Goal: Task Accomplishment & Management: Use online tool/utility

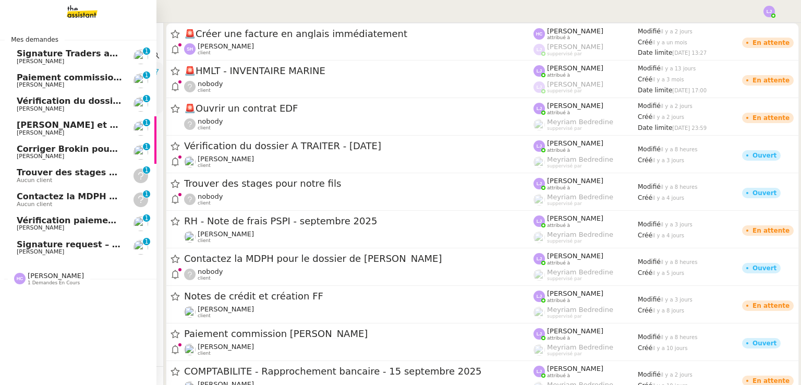
click at [19, 243] on span "Signature request – BBVA KYC form - LYNCEUS PARTNERS EUROPE" at bounding box center [172, 244] width 310 height 10
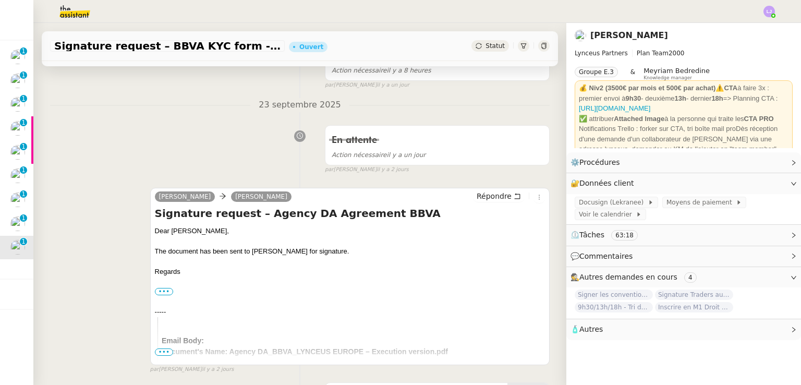
click at [289, 172] on div "En attente Action nécessaire il y a un jour false par Léa J. il y a 2 jours" at bounding box center [300, 148] width 500 height 54
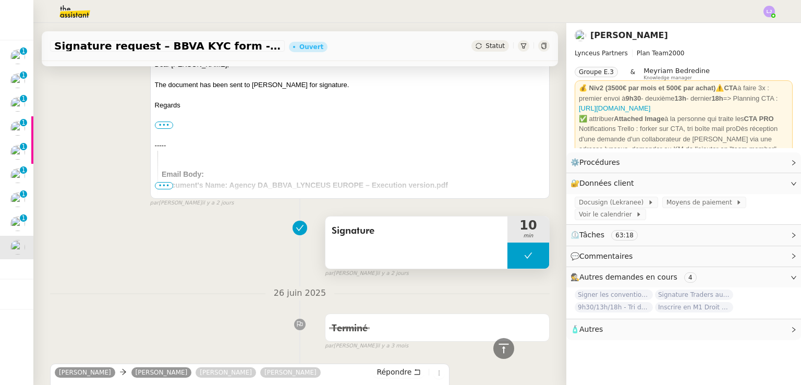
scroll to position [347, 0]
click at [508, 259] on button at bounding box center [529, 256] width 42 height 26
click at [508, 259] on div at bounding box center [518, 256] width 21 height 26
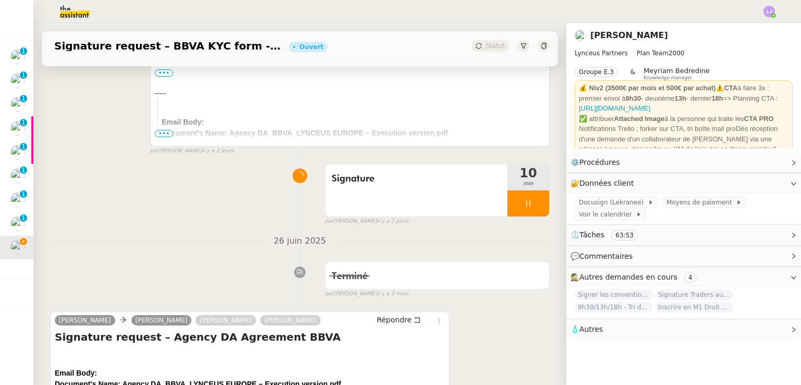
scroll to position [401, 0]
click at [529, 203] on div at bounding box center [529, 203] width 42 height 26
click at [535, 203] on icon at bounding box center [539, 203] width 8 height 8
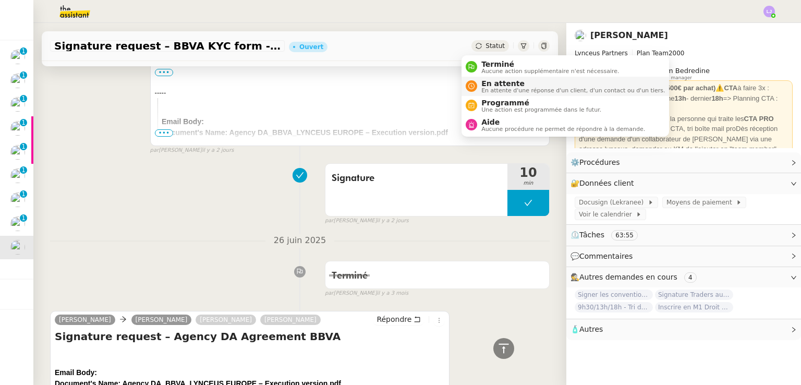
click at [493, 88] on span "En attente d'une réponse d'un client, d'un contact ou d'un tiers." at bounding box center [574, 91] width 184 height 6
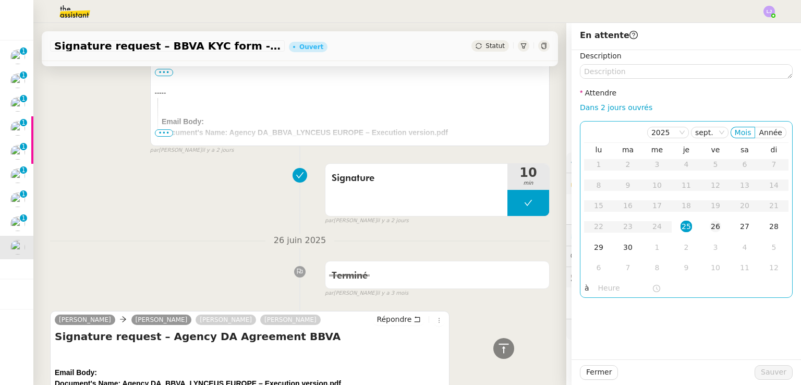
click at [701, 220] on td "26" at bounding box center [715, 227] width 29 height 21
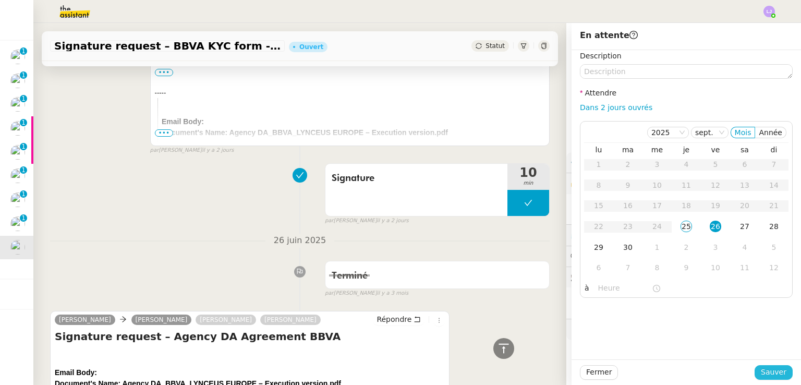
click at [763, 370] on span "Sauver" at bounding box center [774, 372] width 26 height 12
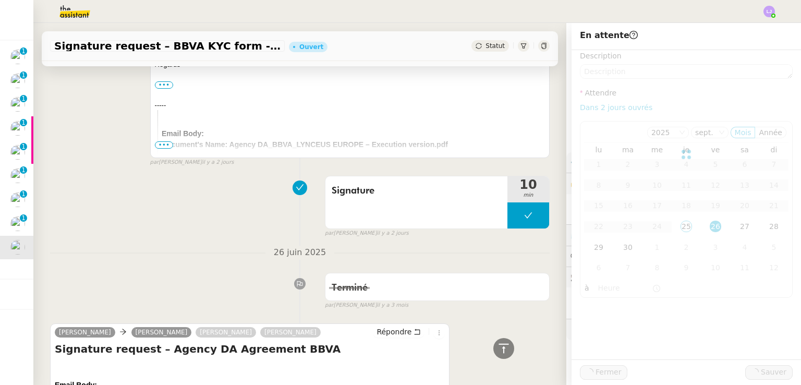
scroll to position [413, 0]
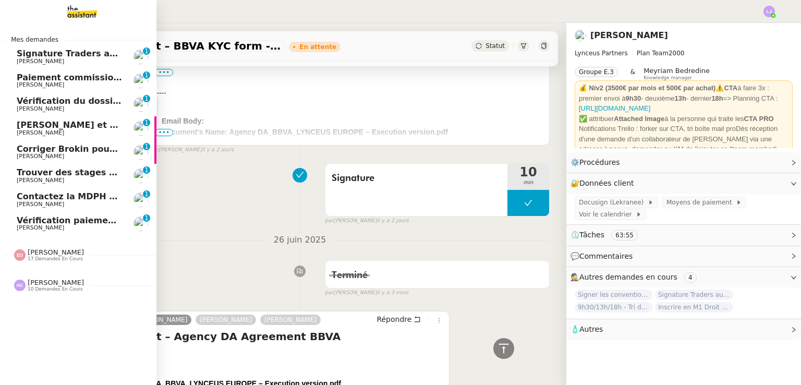
click at [50, 57] on span "Signature Traders autorisés" at bounding box center [82, 54] width 131 height 10
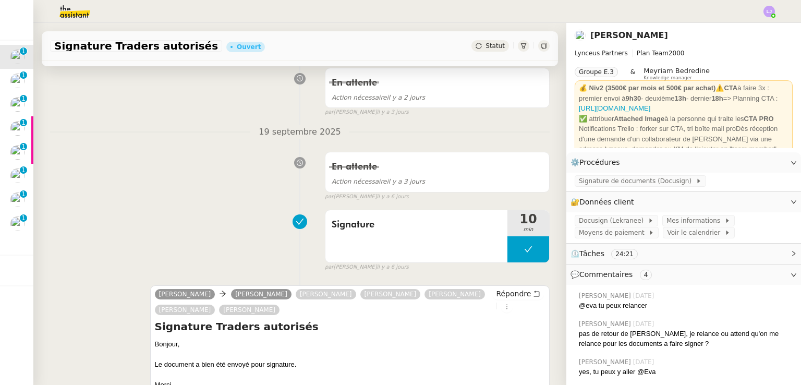
scroll to position [239, 0]
click at [514, 259] on button at bounding box center [529, 249] width 42 height 26
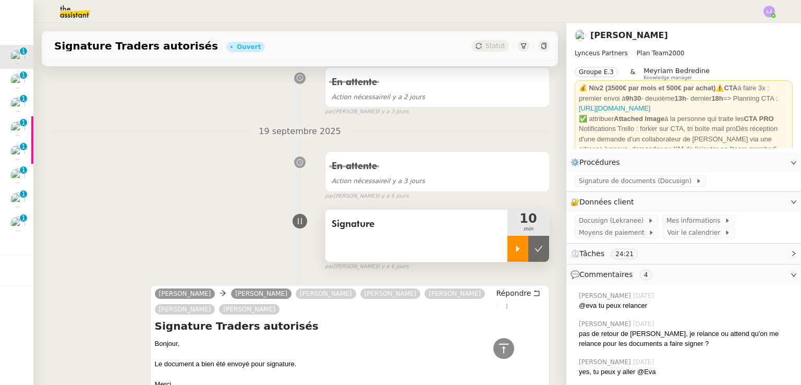
click at [508, 256] on div at bounding box center [518, 249] width 21 height 26
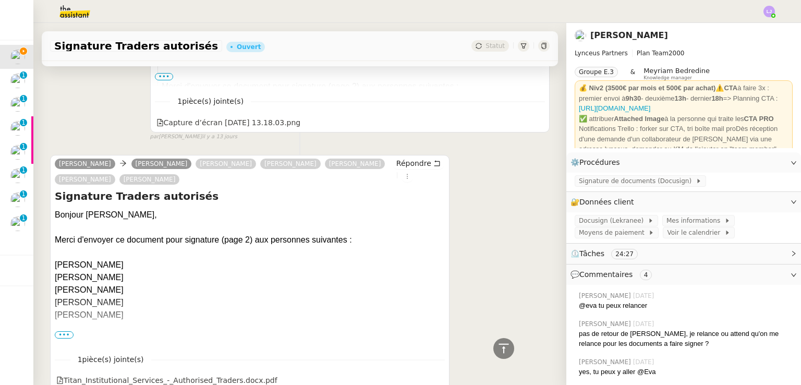
scroll to position [3345, 0]
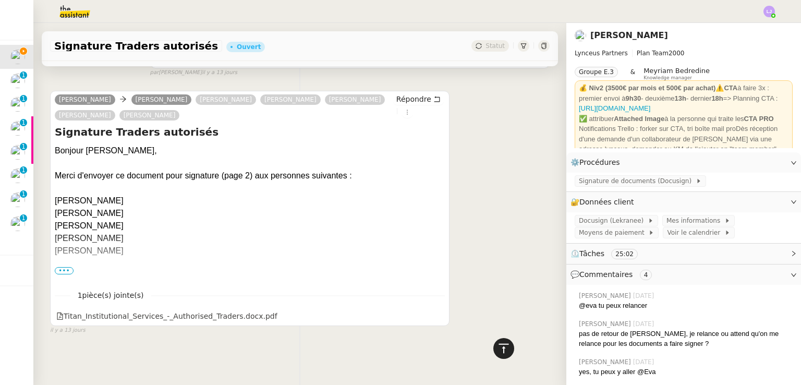
click at [498, 349] on icon at bounding box center [504, 348] width 13 height 13
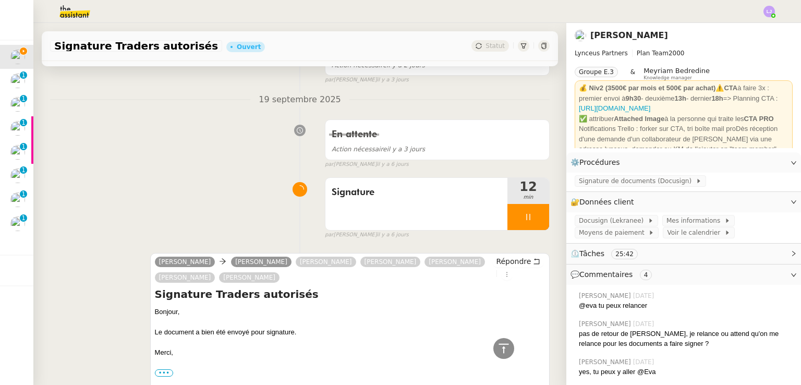
scroll to position [273, 0]
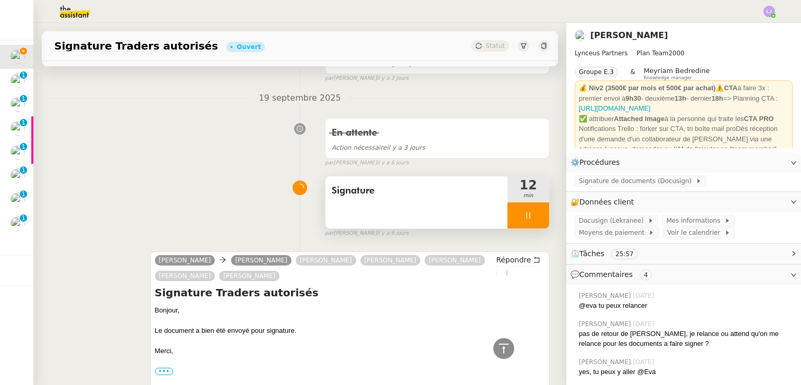
click at [532, 224] on div at bounding box center [529, 215] width 42 height 26
click at [532, 224] on button at bounding box center [539, 215] width 21 height 26
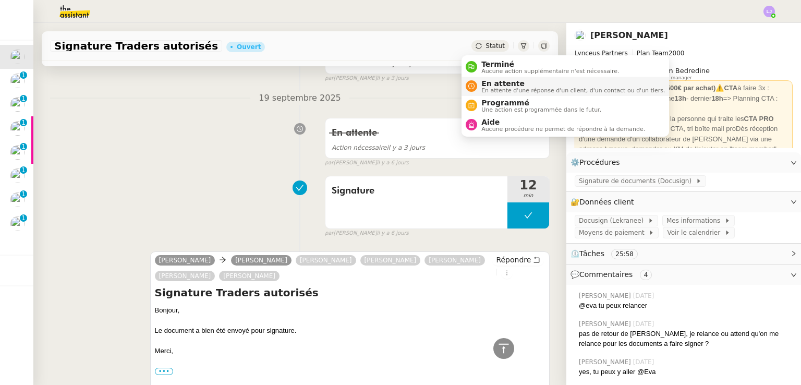
click at [484, 85] on span "En attente" at bounding box center [574, 83] width 184 height 8
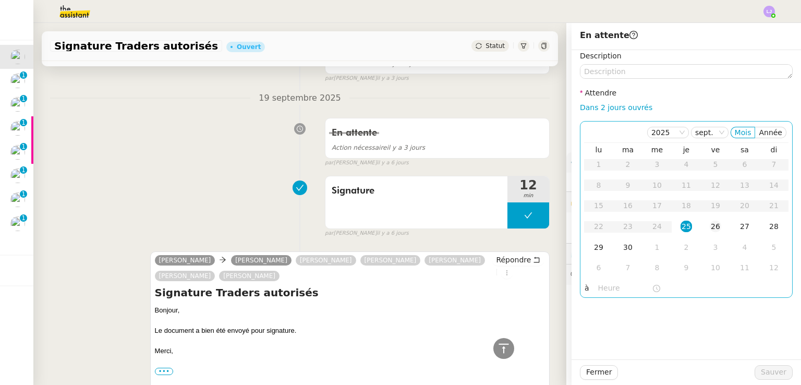
click at [701, 226] on td "26" at bounding box center [715, 227] width 29 height 21
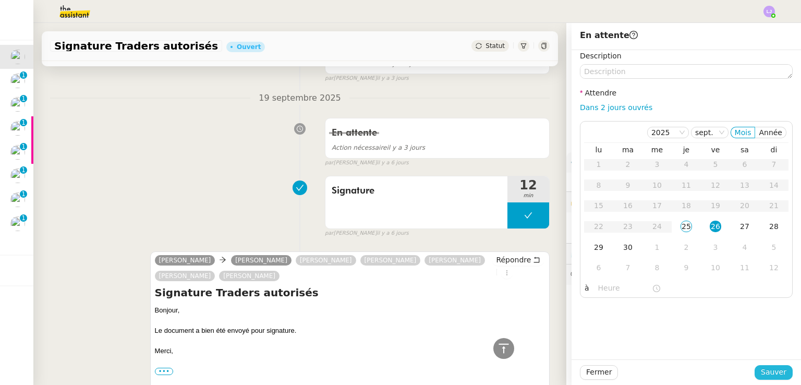
click at [755, 373] on button "Sauver" at bounding box center [774, 372] width 38 height 15
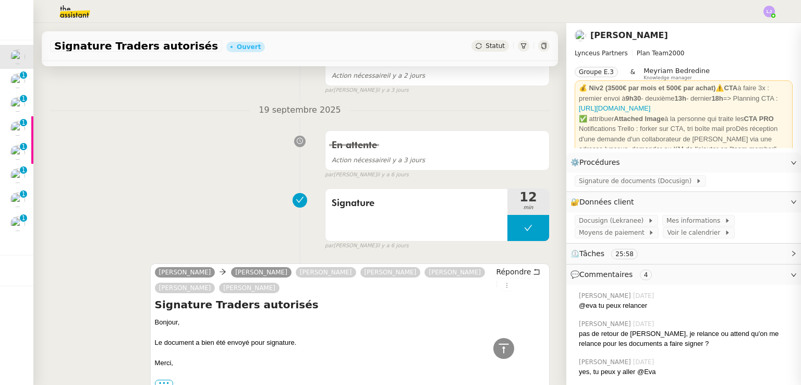
scroll to position [285, 0]
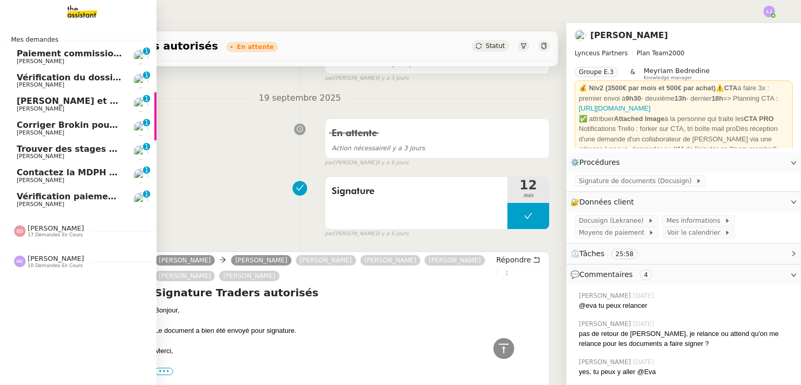
click at [114, 190] on link "Vérification paiements WYCC et MS AMLIN Sophie Mouraire 0 1 2 3 4 5 6 7 8 9" at bounding box center [78, 200] width 157 height 24
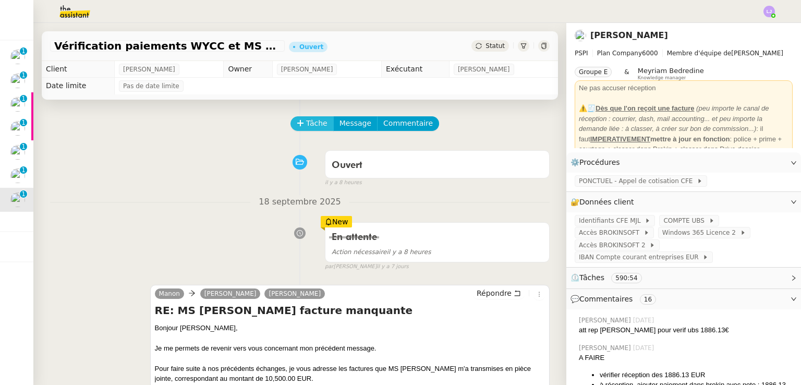
click at [306, 126] on span "Tâche" at bounding box center [316, 123] width 21 height 12
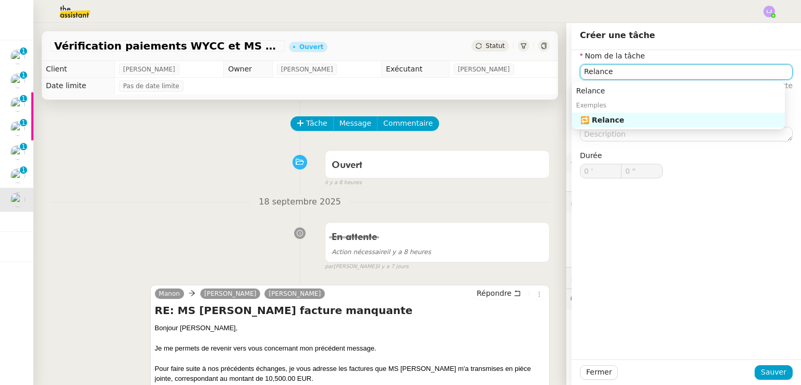
type input "Relance"
click at [774, 362] on div "Fermer Sauver" at bounding box center [687, 372] width 230 height 26
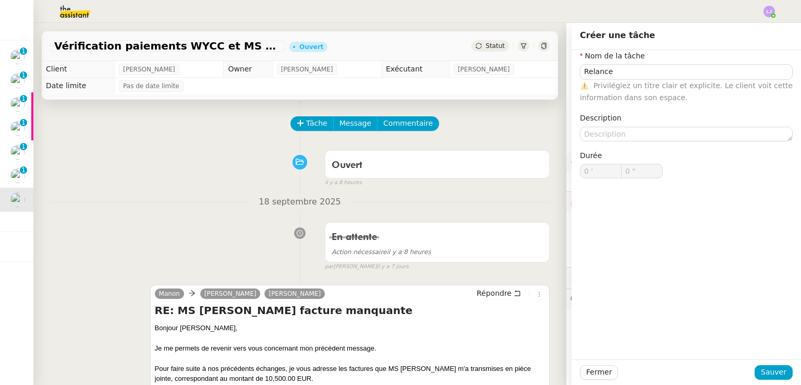
click at [774, 362] on div "Fermer Sauver" at bounding box center [687, 372] width 230 height 26
click at [774, 368] on span "Sauver" at bounding box center [774, 372] width 26 height 12
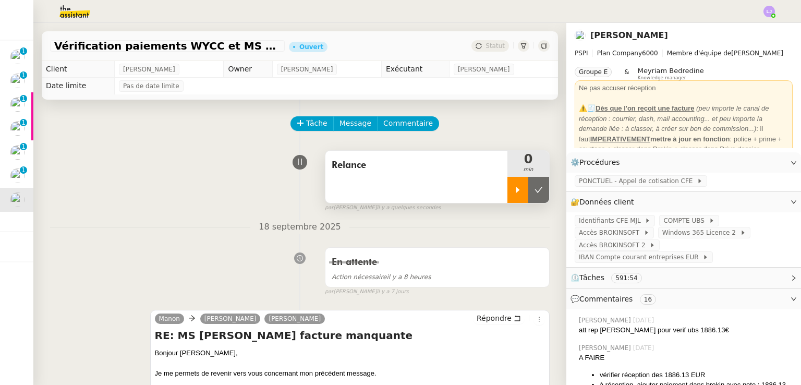
click at [514, 188] on icon at bounding box center [518, 190] width 8 height 8
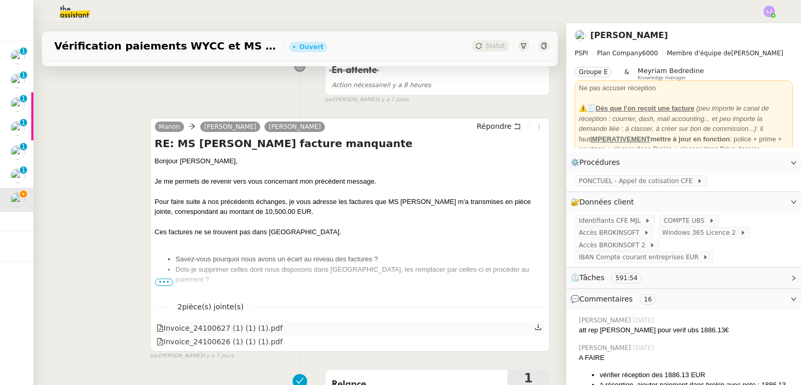
click at [535, 328] on icon at bounding box center [538, 326] width 7 height 7
click at [535, 344] on icon at bounding box center [538, 341] width 6 height 6
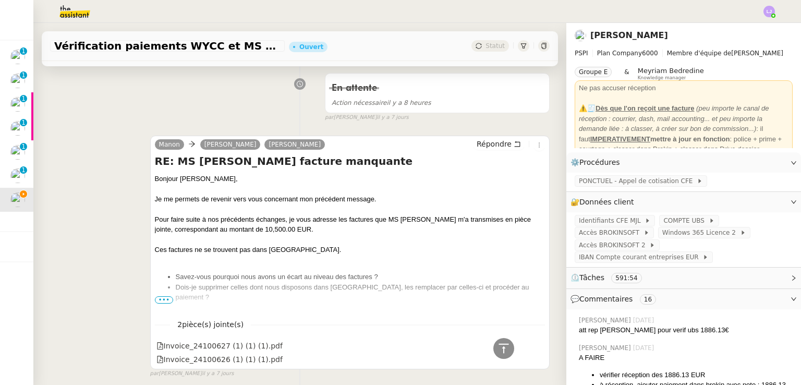
scroll to position [223, 0]
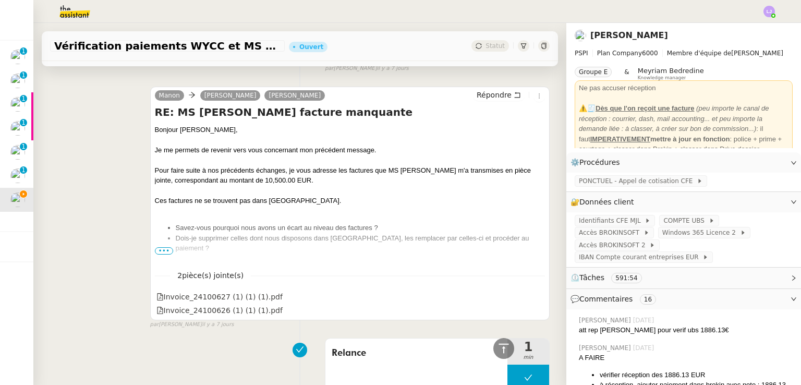
click at [159, 249] on span "•••" at bounding box center [164, 250] width 19 height 7
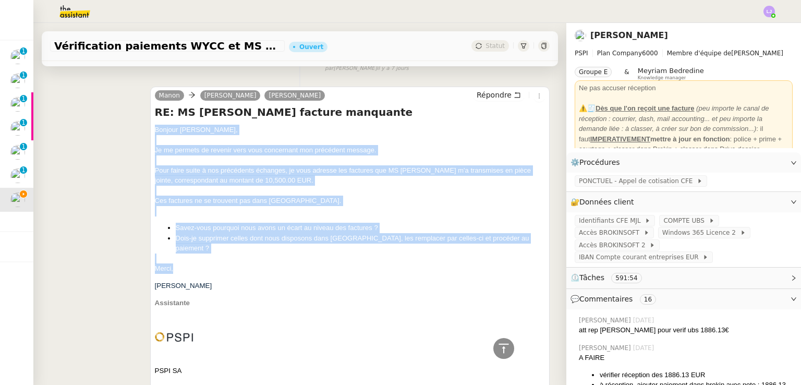
drag, startPoint x: 151, startPoint y: 130, endPoint x: 216, endPoint y: 260, distance: 145.1
copy div "Bonjour Pierrick, Je me permets de revenir vers vous concernant mon précédent m…"
click at [483, 97] on span "Répondre" at bounding box center [494, 95] width 35 height 10
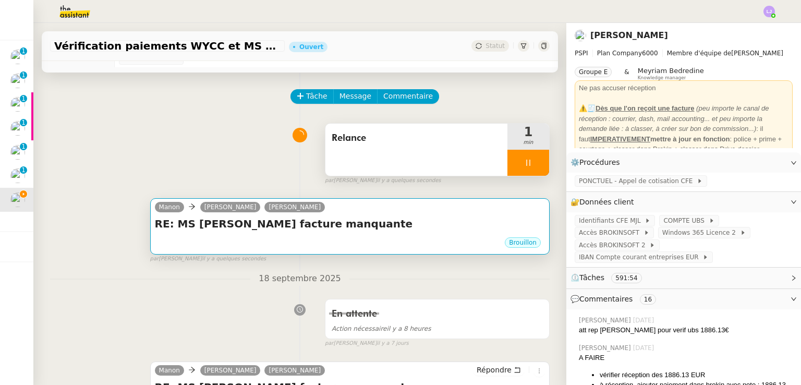
click at [384, 218] on h4 "RE: MS [PERSON_NAME] facture manquante" at bounding box center [350, 224] width 390 height 15
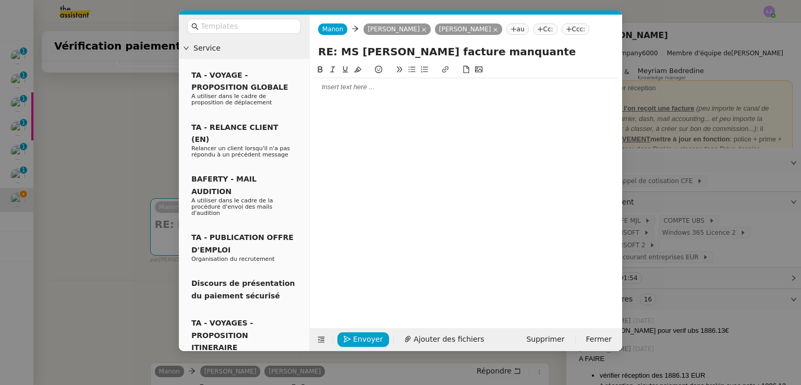
click at [354, 88] on div at bounding box center [466, 86] width 304 height 9
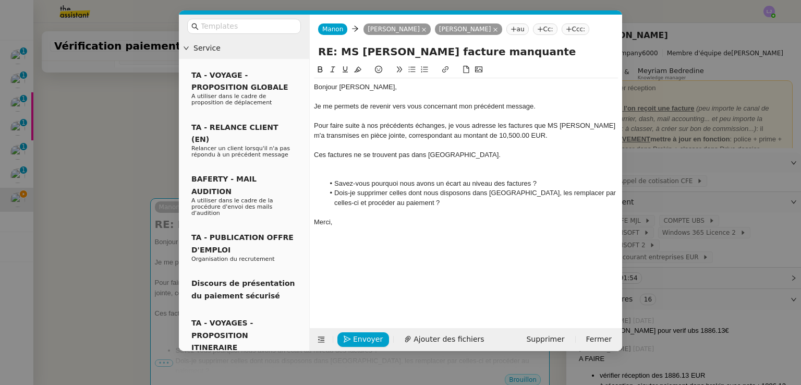
click at [422, 107] on div "Je me permets de revenir vers vous concernant mon précédent message." at bounding box center [466, 106] width 304 height 9
click at [422, 107] on div "Je me permets de" at bounding box center [466, 106] width 304 height 9
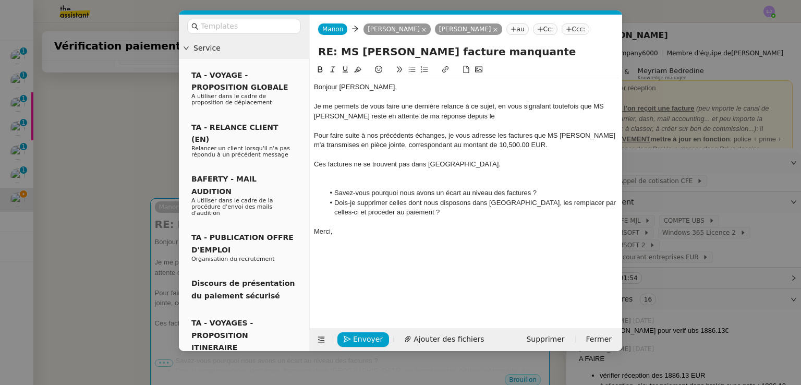
click at [401, 114] on div "Je me permets de vous faire une dernière relance à ce sujet, en vous signalant …" at bounding box center [466, 111] width 304 height 19
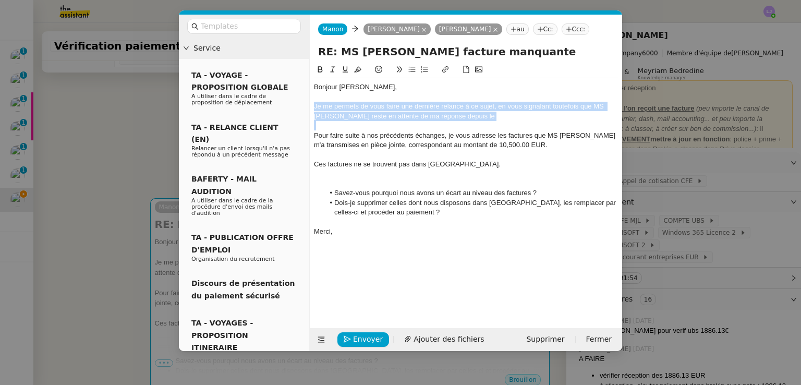
click at [401, 114] on div "Je me permets de vous faire une dernière relance à ce sujet, en vous signalant …" at bounding box center [466, 111] width 304 height 19
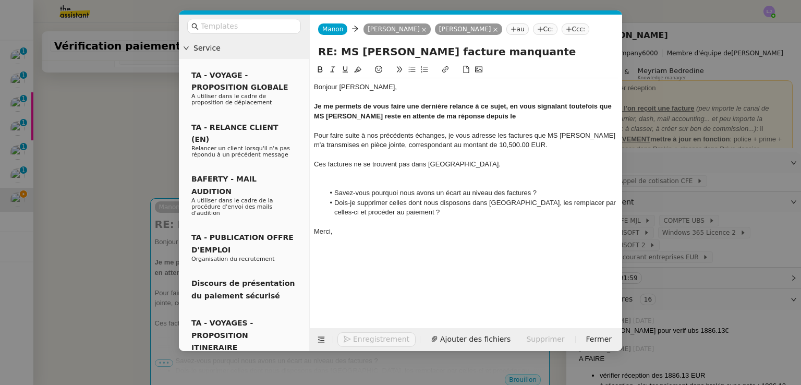
click at [394, 172] on div at bounding box center [466, 173] width 304 height 9
click at [779, 242] on nz-modal-container "Service TA - VOYAGE - PROPOSITION GLOBALE A utiliser dans le cadre de propositi…" at bounding box center [400, 192] width 801 height 385
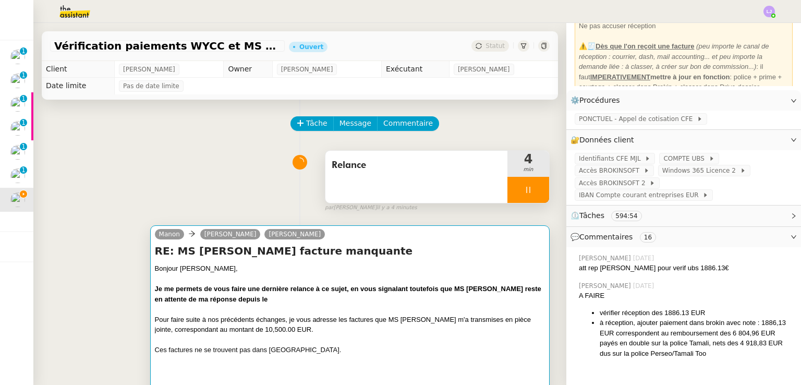
click at [357, 266] on div "Bonjour [PERSON_NAME]," at bounding box center [350, 268] width 390 height 10
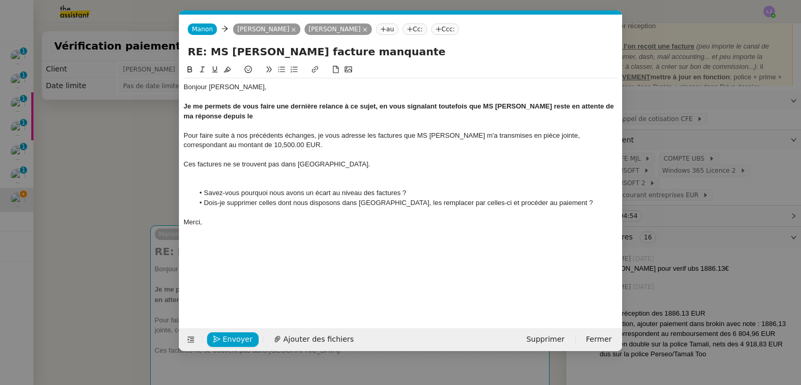
scroll to position [0, 22]
click at [455, 194] on li "Savez-vous pourquoi nous avons un écart au niveau des factures ?" at bounding box center [406, 192] width 425 height 9
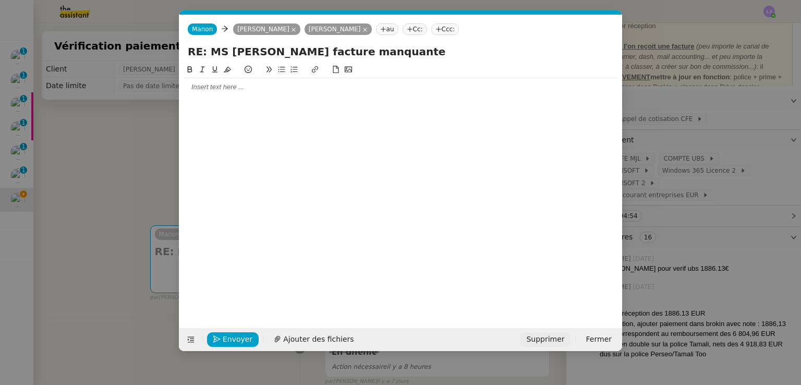
click at [547, 341] on span "Supprimer" at bounding box center [545, 339] width 38 height 12
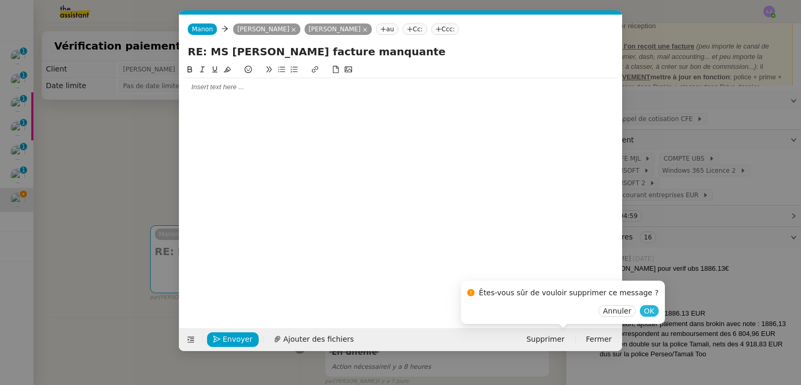
click at [644, 308] on span "OK" at bounding box center [649, 311] width 10 height 10
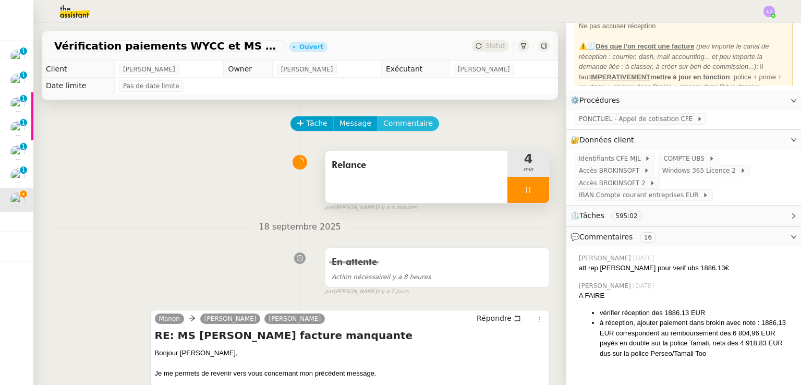
click at [397, 128] on span "Commentaire" at bounding box center [408, 123] width 50 height 12
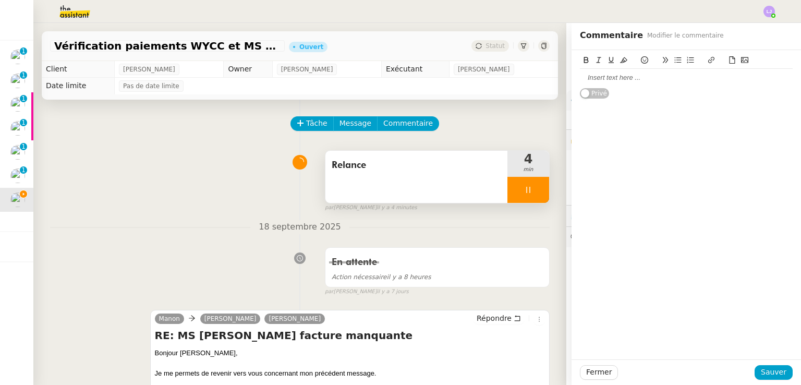
click at [629, 70] on div at bounding box center [686, 78] width 213 height 18
click at [779, 381] on div "Fermer Sauver" at bounding box center [687, 372] width 230 height 26
click at [776, 376] on span "Sauver" at bounding box center [774, 372] width 26 height 12
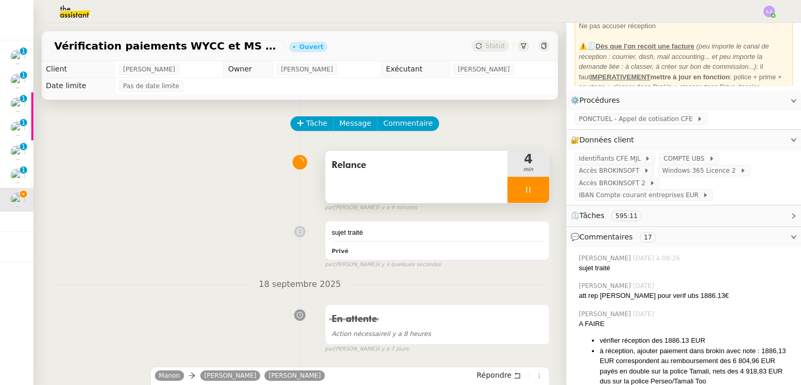
click at [343, 175] on div "Relance" at bounding box center [417, 177] width 182 height 52
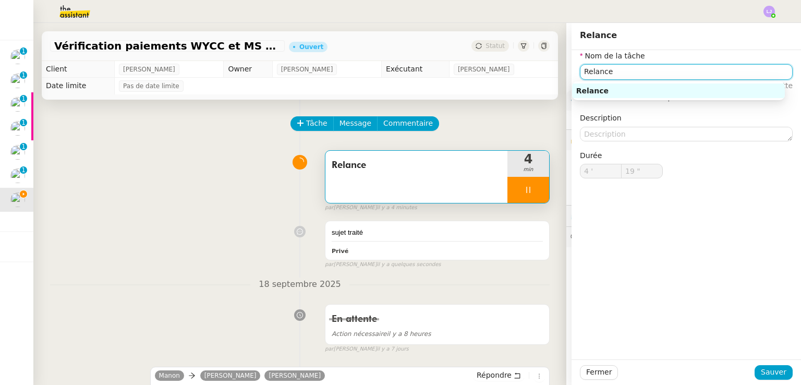
click at [594, 71] on input "Relance" at bounding box center [686, 71] width 213 height 15
type input "20 ""
click at [594, 71] on input "Relance" at bounding box center [686, 71] width 213 height 15
type input "Suivi d"
type input "21 ""
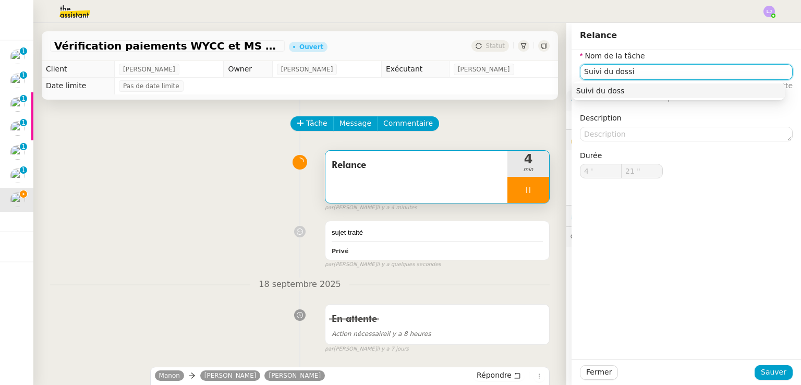
type input "Suivi du dossie"
type input "22 ""
type input "Suivi du dossier"
type input "24 ""
type input "Suivi du dossier"
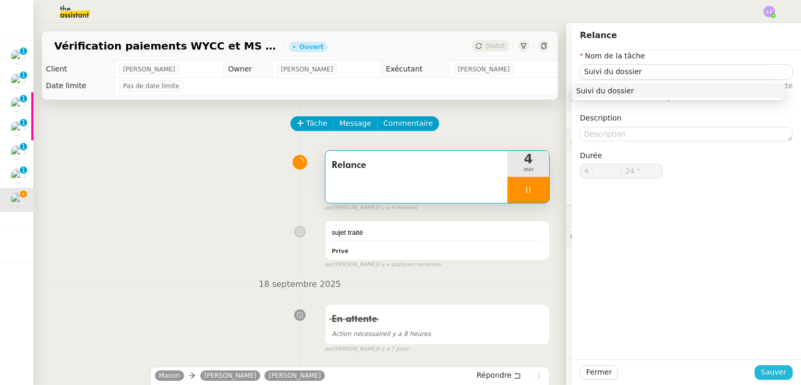
type input "25 ""
click at [769, 368] on span "Sauver" at bounding box center [774, 372] width 26 height 12
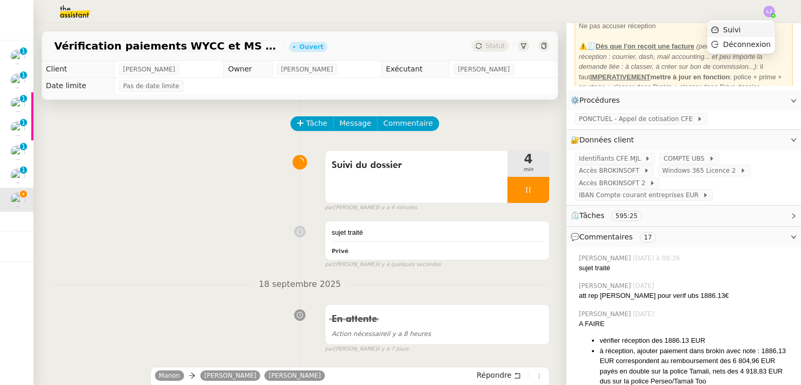
click at [748, 28] on li "Suivi" at bounding box center [742, 29] width 68 height 15
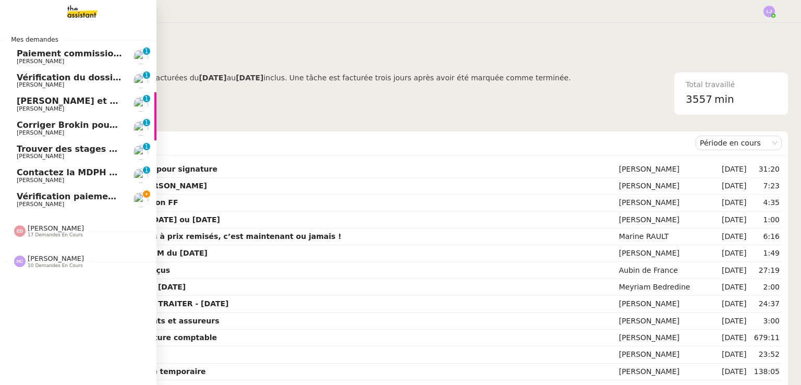
click at [111, 199] on span "Vérification paiements WYCC et MS [PERSON_NAME]" at bounding box center [140, 196] width 247 height 10
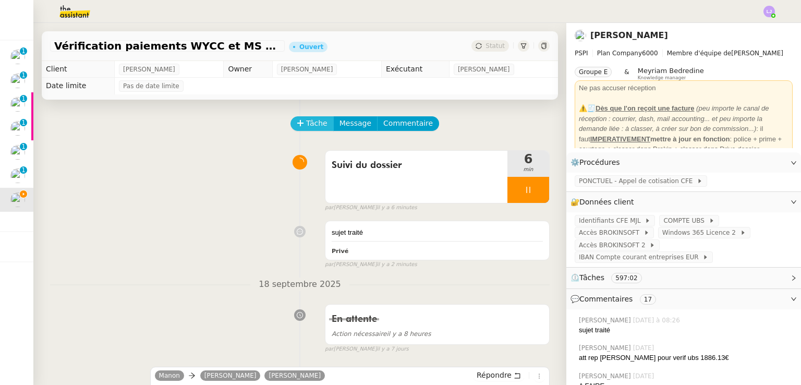
click at [310, 126] on span "Tâche" at bounding box center [316, 123] width 21 height 12
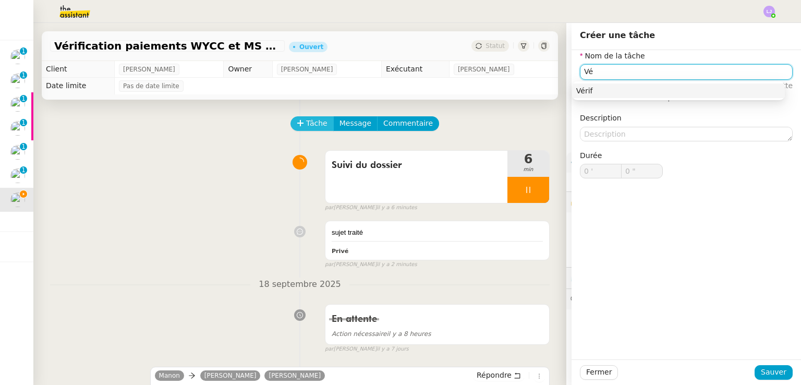
type input "V"
click at [636, 69] on input "Ajout de mention sur brokin" at bounding box center [686, 71] width 213 height 15
type input "Mise à jour brokin"
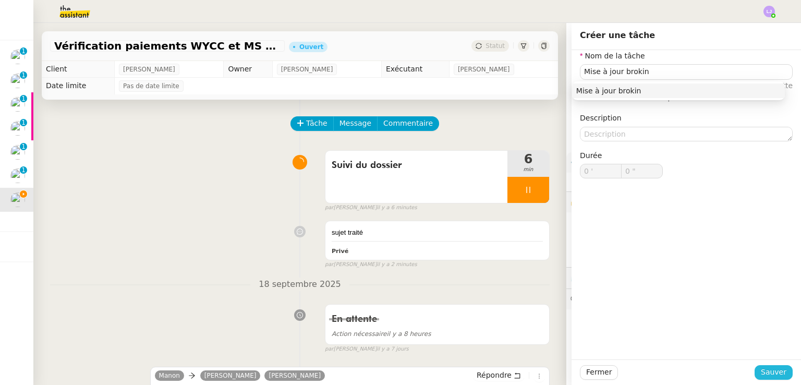
click at [764, 372] on span "Sauver" at bounding box center [774, 372] width 26 height 12
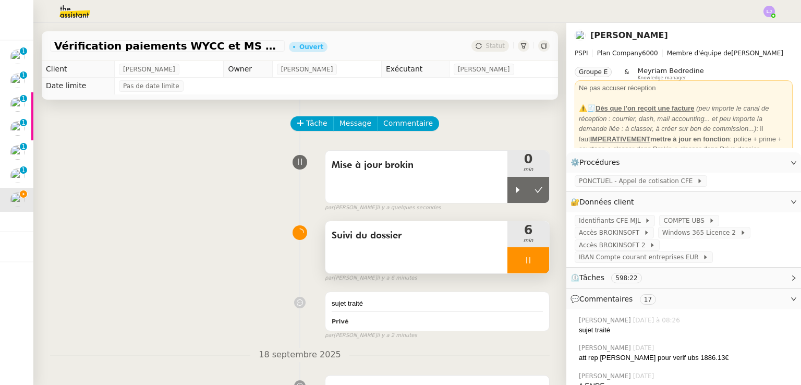
click at [524, 257] on div at bounding box center [529, 260] width 42 height 26
click at [529, 257] on button at bounding box center [539, 260] width 21 height 26
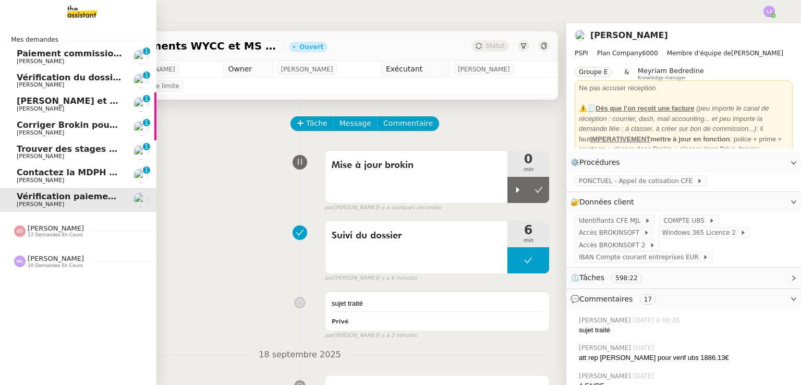
click at [119, 178] on span "Patrice DEJAR" at bounding box center [69, 180] width 105 height 6
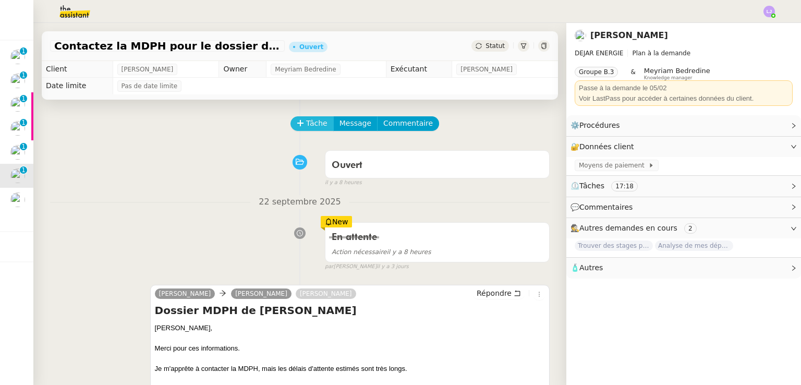
click at [296, 121] on button "Tâche" at bounding box center [312, 123] width 43 height 15
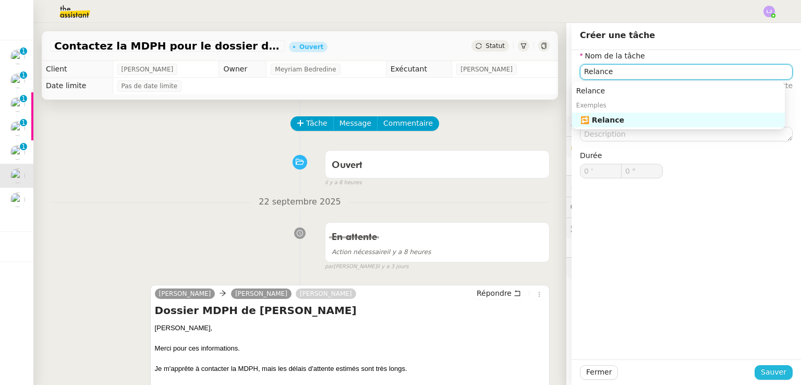
type input "Relance"
click at [771, 376] on span "Sauver" at bounding box center [774, 372] width 26 height 12
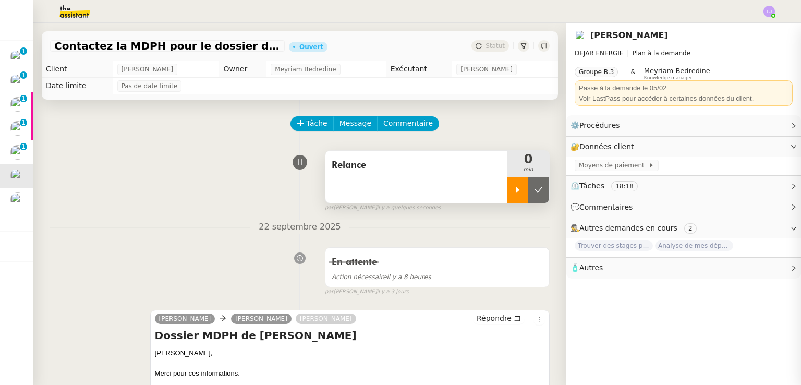
click at [514, 194] on icon at bounding box center [518, 190] width 8 height 8
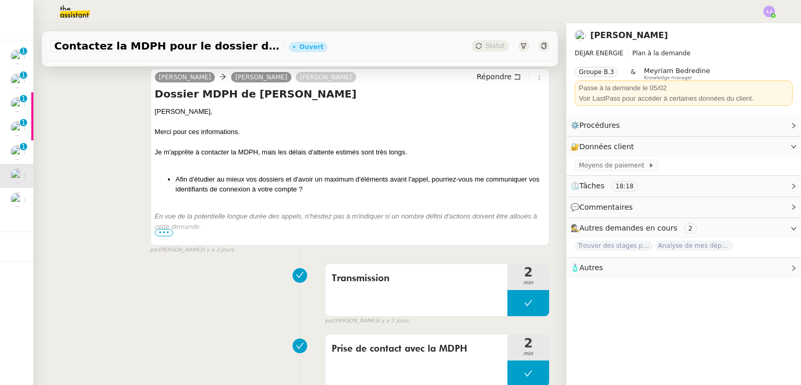
scroll to position [244, 0]
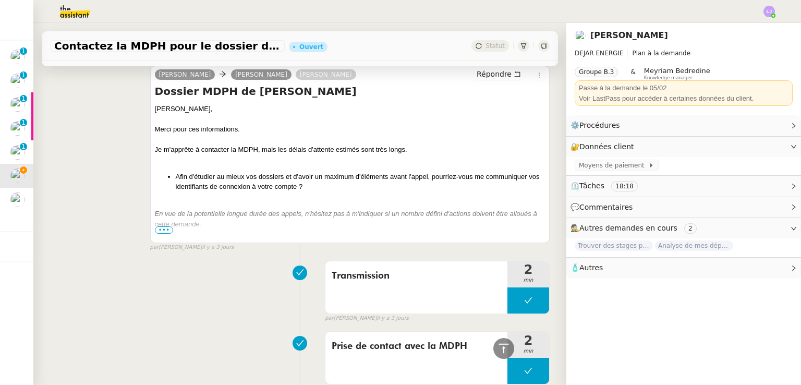
click at [163, 232] on span "•••" at bounding box center [164, 229] width 19 height 7
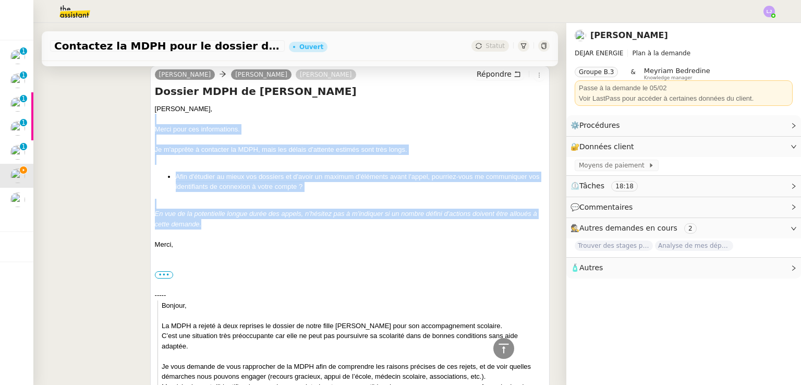
drag, startPoint x: 147, startPoint y: 124, endPoint x: 263, endPoint y: 223, distance: 152.9
click at [263, 223] on div "Émilie Patrice DEJAR Mimi Répondre Dossier MDPH de Lïa Patrice, Merci pour ces …" at bounding box center [350, 271] width 400 height 410
copy div "Merci pour ces informations. Je m'apprête à contacter la MDPH, mais les délais …"
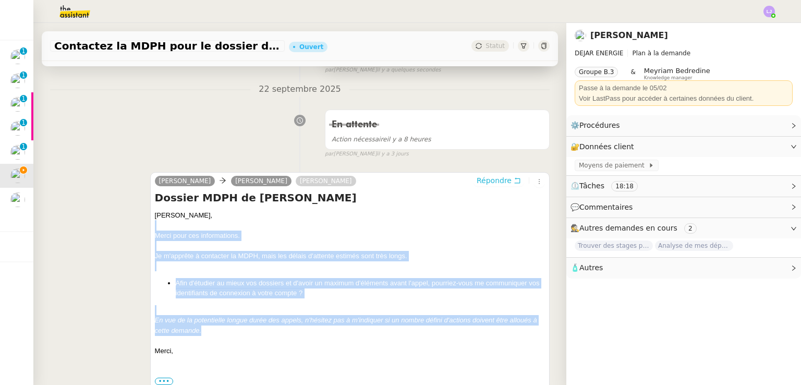
click at [515, 180] on icon at bounding box center [518, 181] width 6 height 6
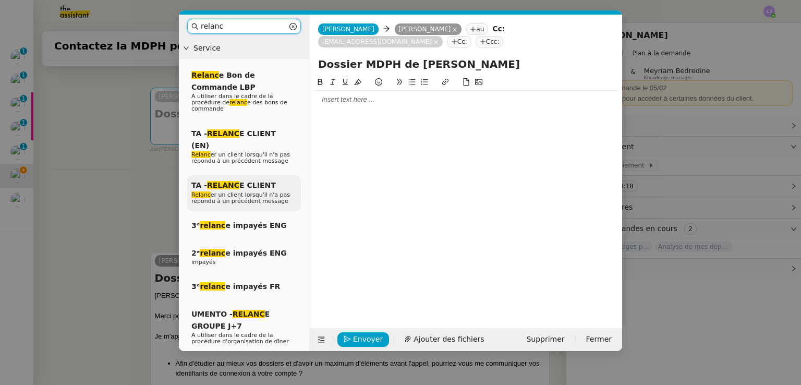
type input "relanc"
click at [269, 191] on span "Relanc er un client lorsqu'il n'a pas répondu à un précédent message" at bounding box center [240, 197] width 99 height 13
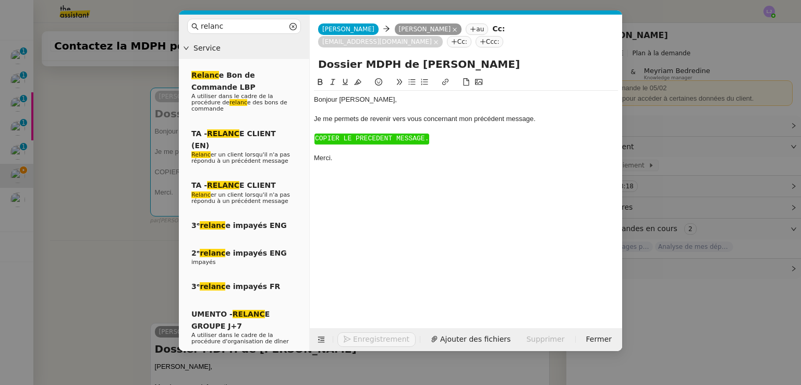
click at [406, 135] on span "COPIER LE PRECEDENT MESSAGE." at bounding box center [372, 139] width 114 height 8
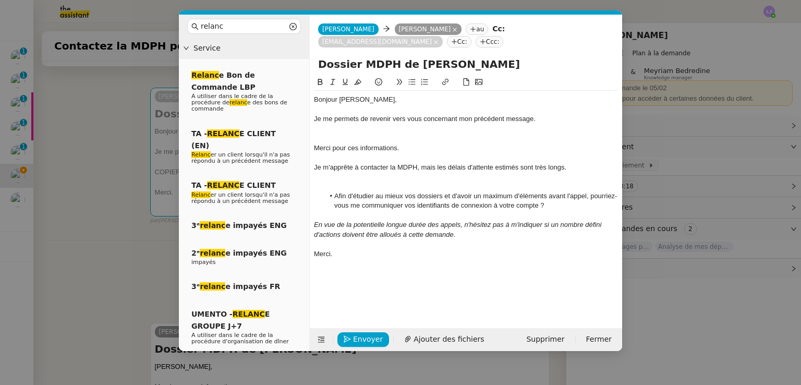
scroll to position [0, 0]
click at [406, 134] on div at bounding box center [466, 138] width 304 height 9
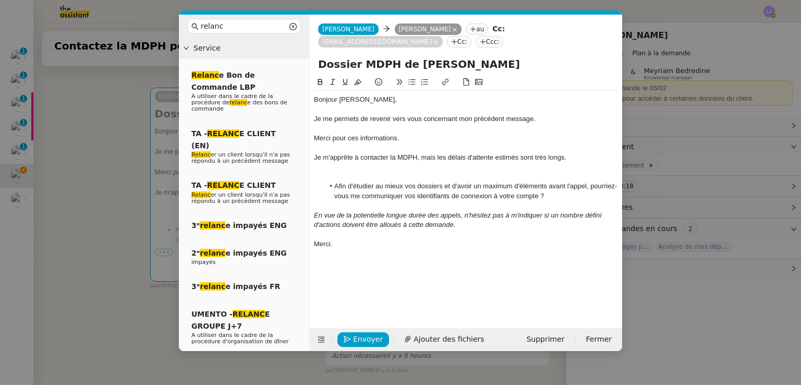
click at [405, 163] on div at bounding box center [466, 167] width 304 height 9
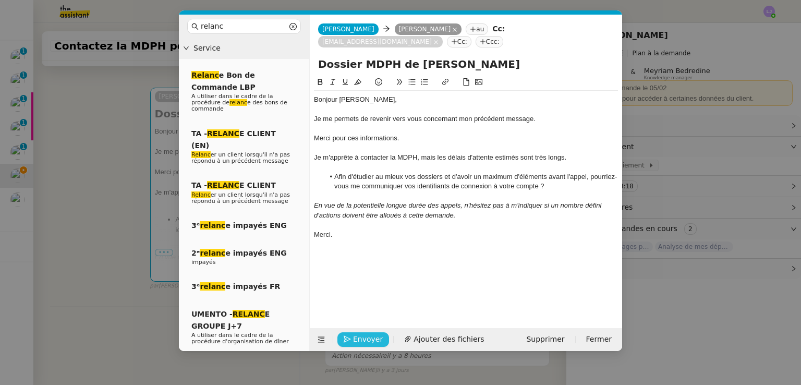
click at [368, 343] on span "Envoyer" at bounding box center [368, 339] width 30 height 12
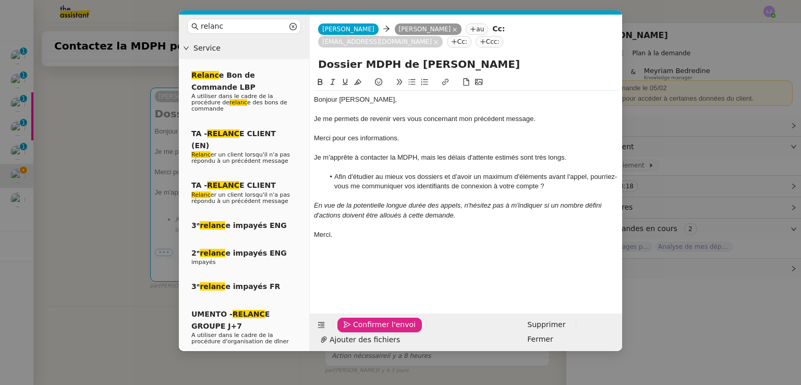
click at [368, 331] on span "Confirmer l'envoi" at bounding box center [384, 325] width 63 height 12
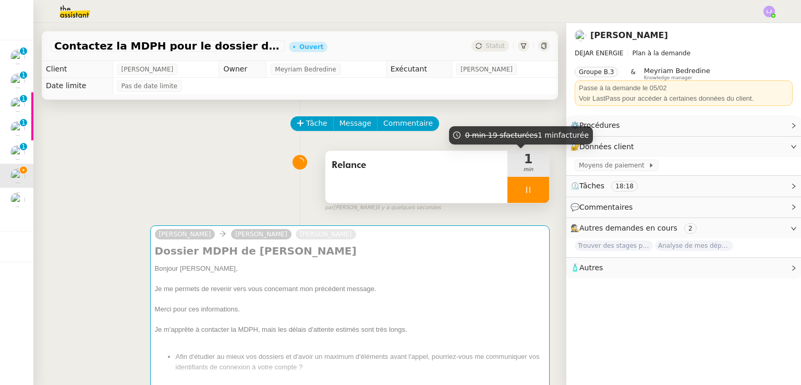
click at [526, 201] on div at bounding box center [529, 190] width 42 height 26
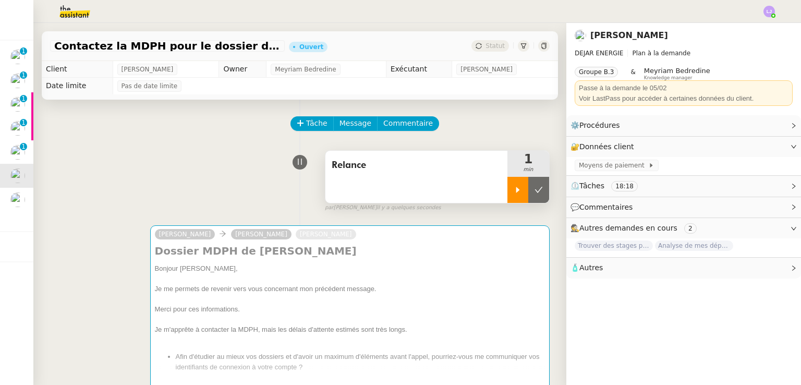
click at [529, 201] on button at bounding box center [539, 190] width 21 height 26
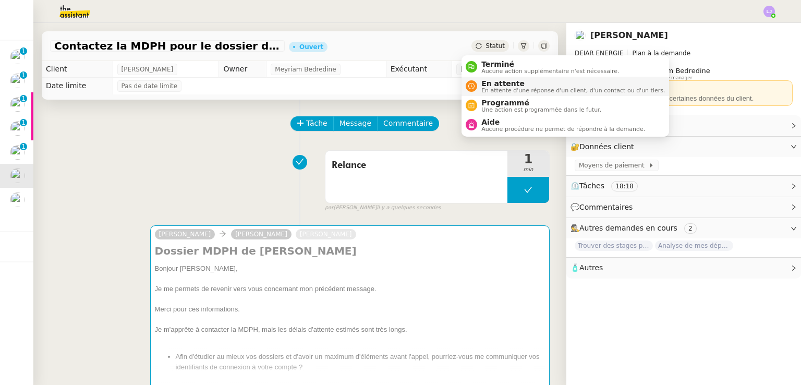
click at [494, 84] on span "En attente" at bounding box center [574, 83] width 184 height 8
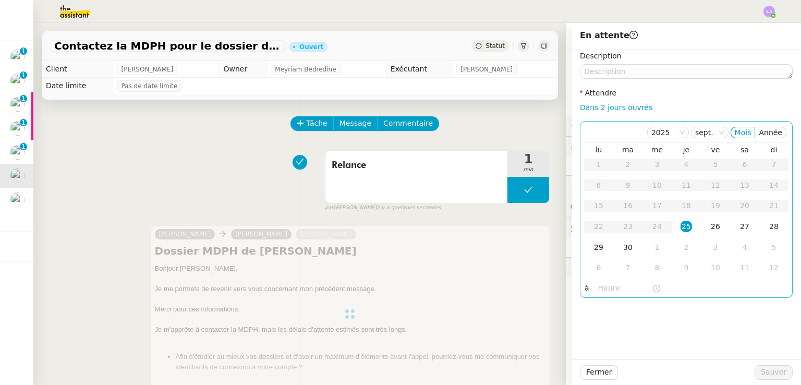
click at [594, 251] on div "29" at bounding box center [598, 247] width 11 height 11
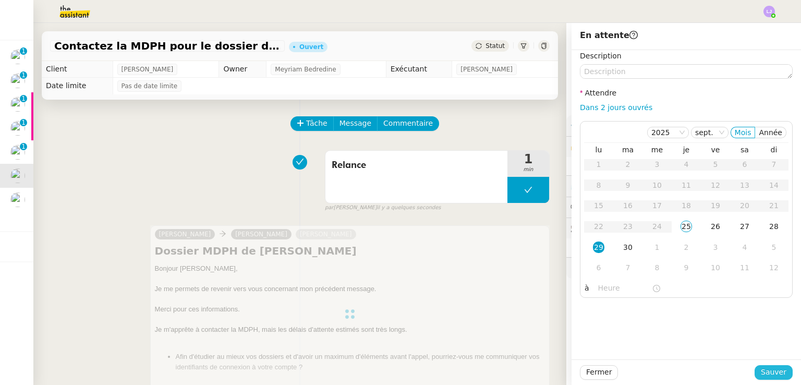
click at [782, 367] on button "Sauver" at bounding box center [774, 372] width 38 height 15
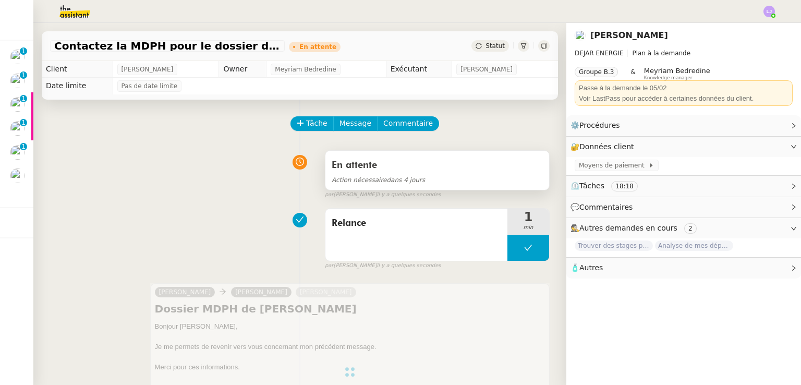
click at [477, 190] on div "En attente Action nécessaire dans 4 jours" at bounding box center [438, 170] width 224 height 39
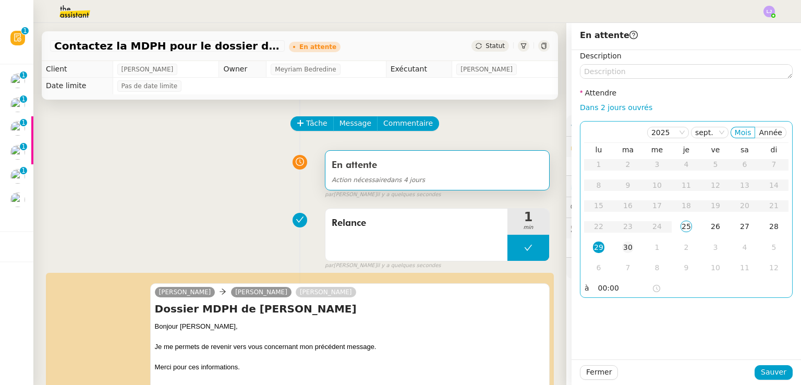
click at [624, 245] on div "30" at bounding box center [627, 247] width 11 height 11
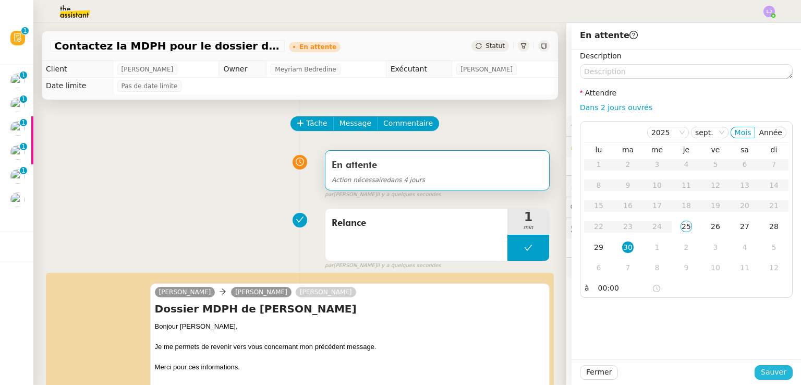
click at [763, 366] on span "Sauver" at bounding box center [774, 372] width 26 height 12
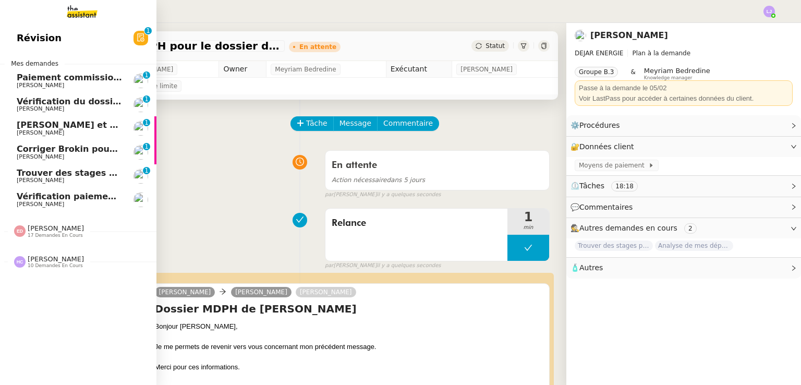
click at [57, 202] on span "[PERSON_NAME]" at bounding box center [40, 204] width 47 height 7
click at [92, 186] on link "Trouver des stages pour notre fils Patrice DEJAR 0 1 2 3 4 5 6 7 8 9" at bounding box center [78, 176] width 157 height 24
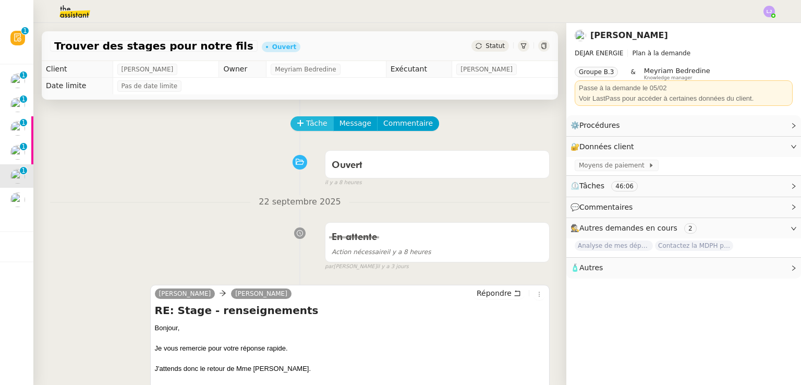
click at [297, 127] on icon at bounding box center [300, 122] width 7 height 7
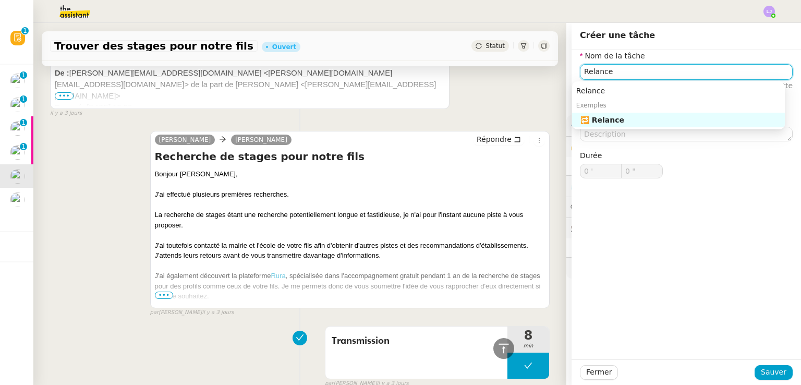
scroll to position [613, 0]
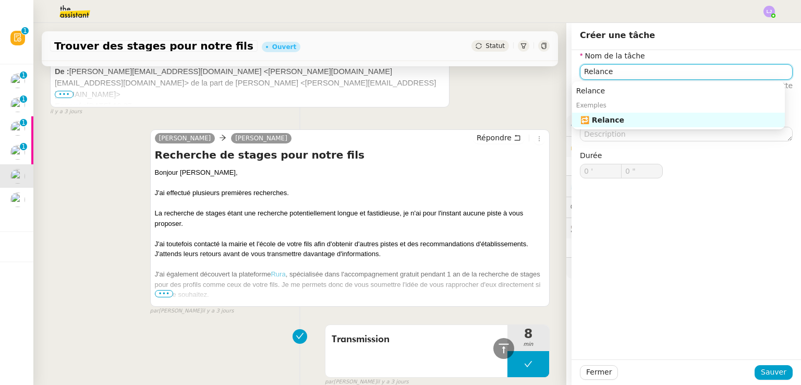
type input "Relance"
click at [158, 299] on div "J'ai également découvert la plateforme Rura , spécialisée dans l'accompagnement…" at bounding box center [350, 284] width 390 height 31
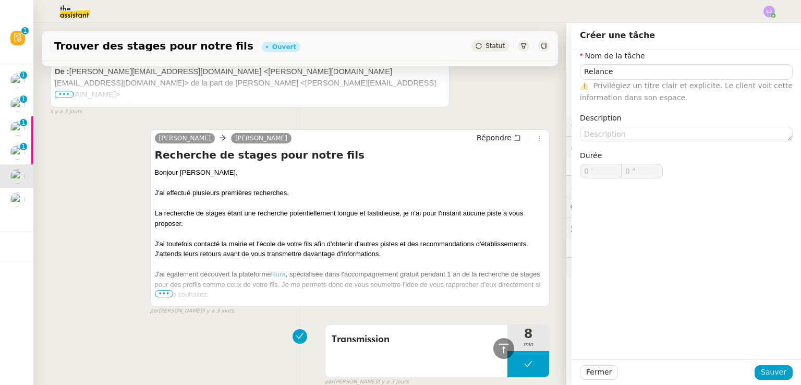
click at [157, 295] on span "•••" at bounding box center [164, 293] width 19 height 7
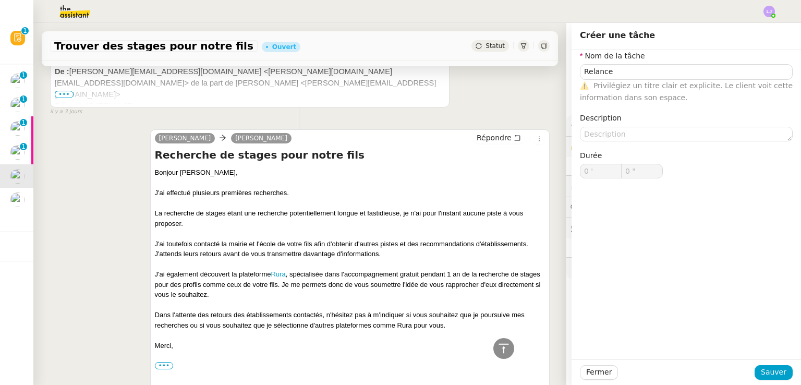
scroll to position [682, 0]
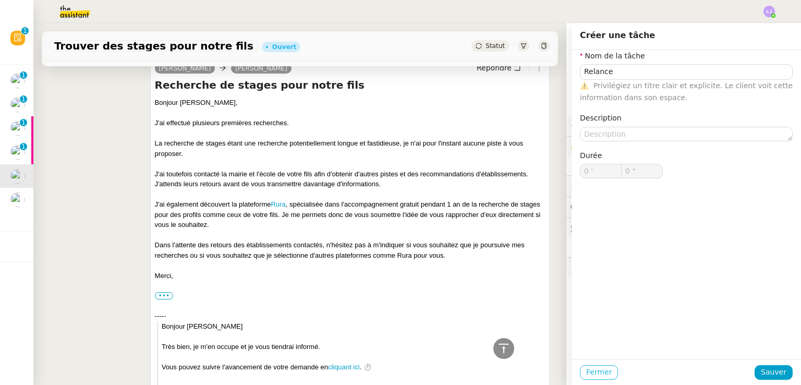
click at [593, 371] on span "Fermer" at bounding box center [599, 372] width 26 height 12
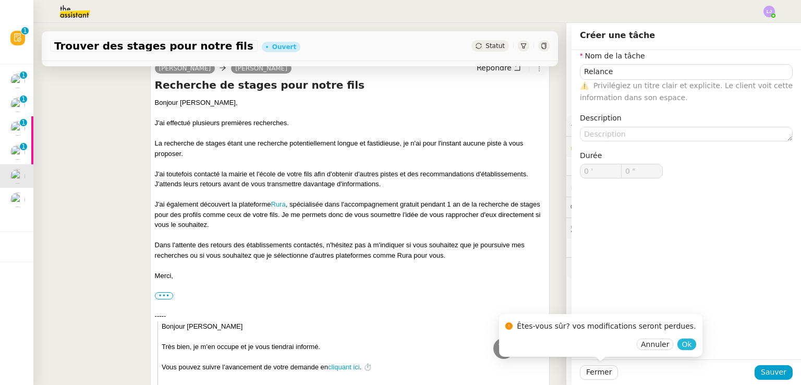
click at [682, 349] on span "Ok" at bounding box center [687, 344] width 10 height 10
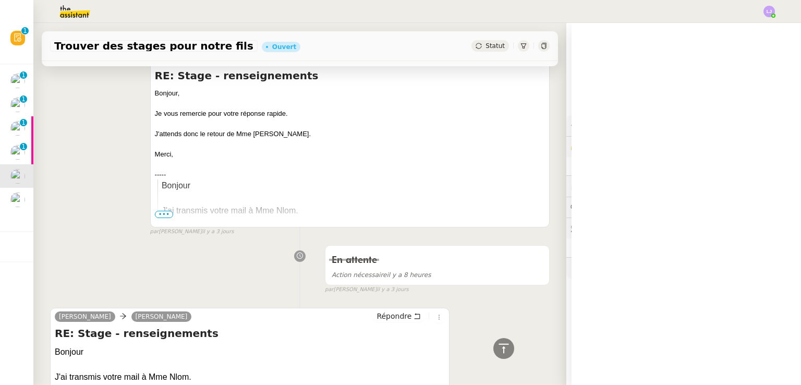
scroll to position [166, 0]
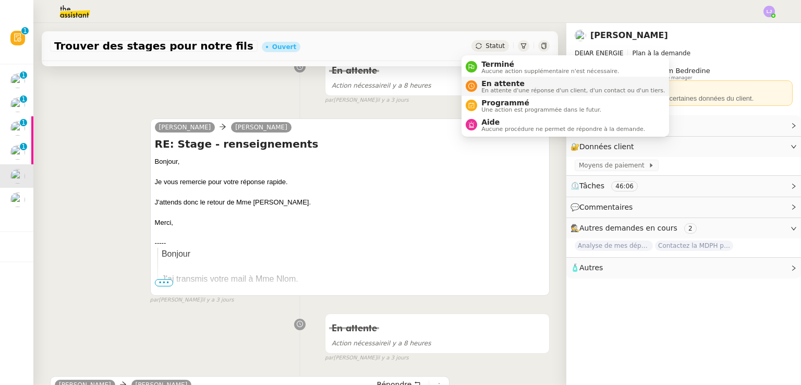
click at [487, 84] on span "En attente" at bounding box center [574, 83] width 184 height 8
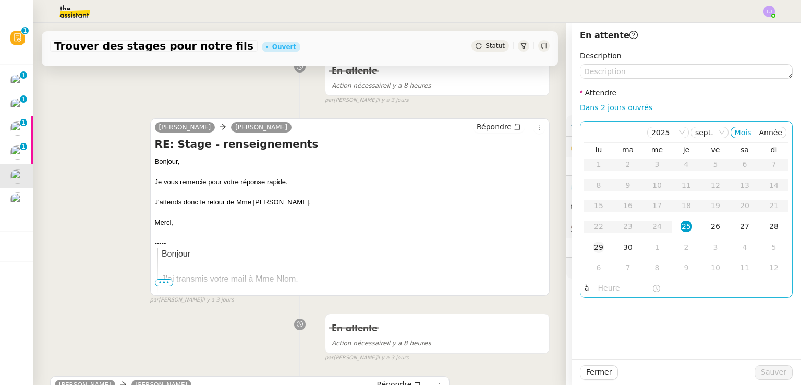
click at [593, 248] on div "29" at bounding box center [598, 247] width 11 height 11
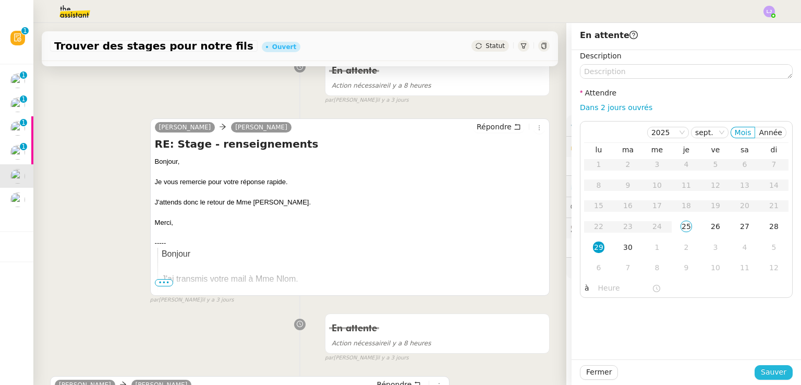
click at [768, 376] on span "Sauver" at bounding box center [774, 372] width 26 height 12
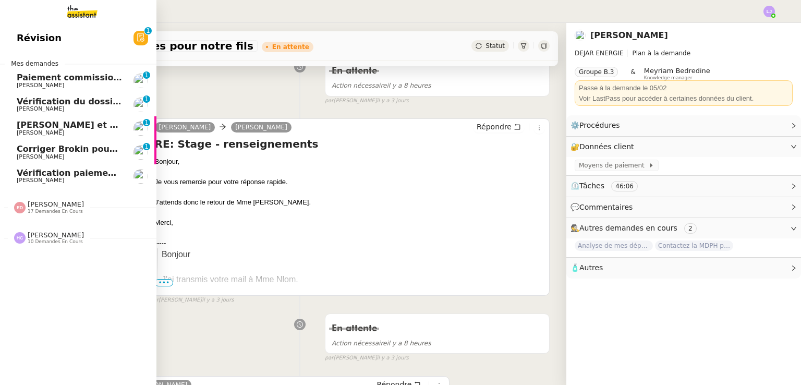
click at [27, 152] on span "Corriger Brokin pour clôture comptable" at bounding box center [109, 149] width 185 height 10
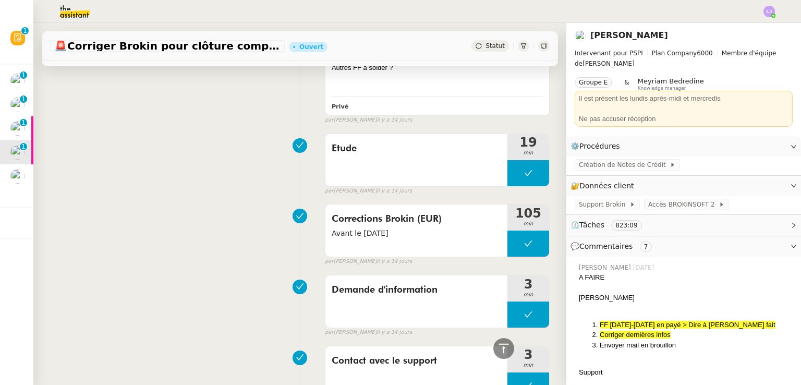
scroll to position [3295, 0]
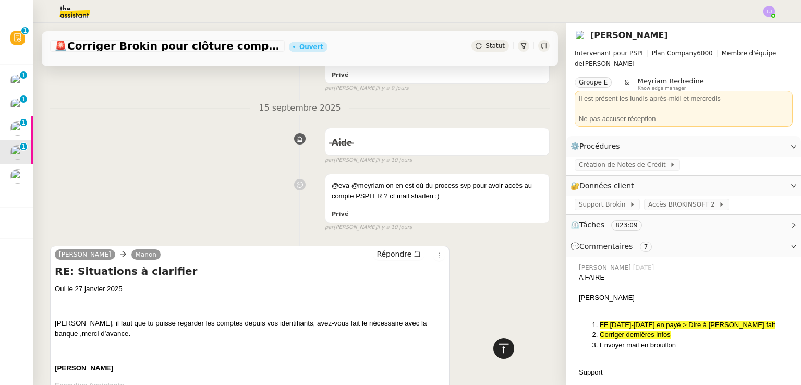
click at [498, 347] on icon at bounding box center [504, 348] width 13 height 13
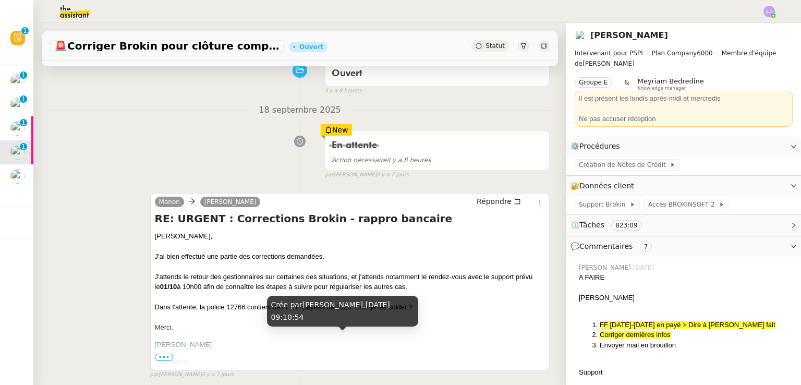
scroll to position [0, 0]
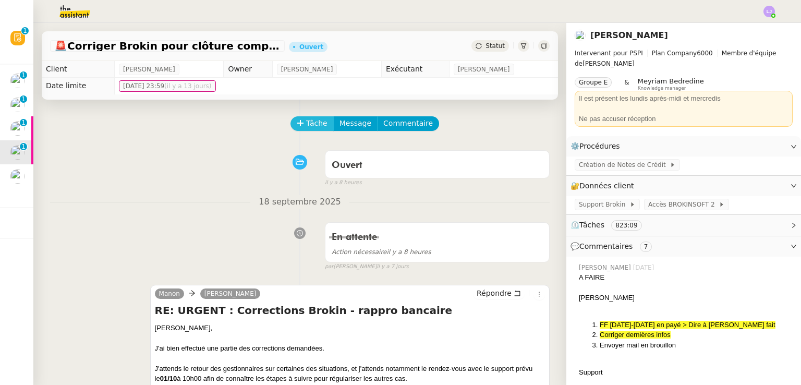
click at [307, 124] on span "Tâche" at bounding box center [316, 123] width 21 height 12
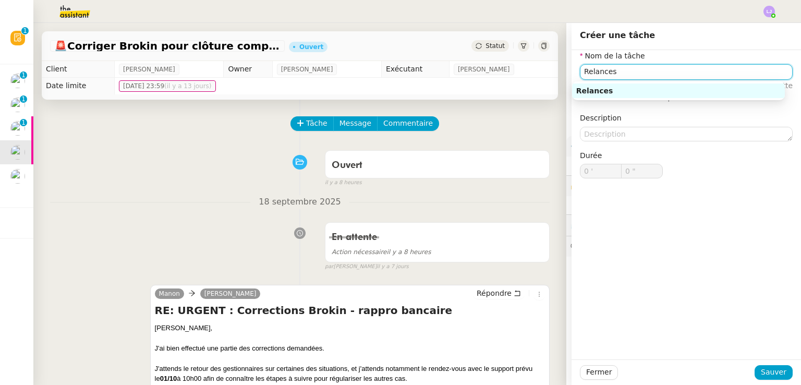
type input "Relances"
click at [773, 380] on div "Fermer Sauver" at bounding box center [687, 372] width 230 height 26
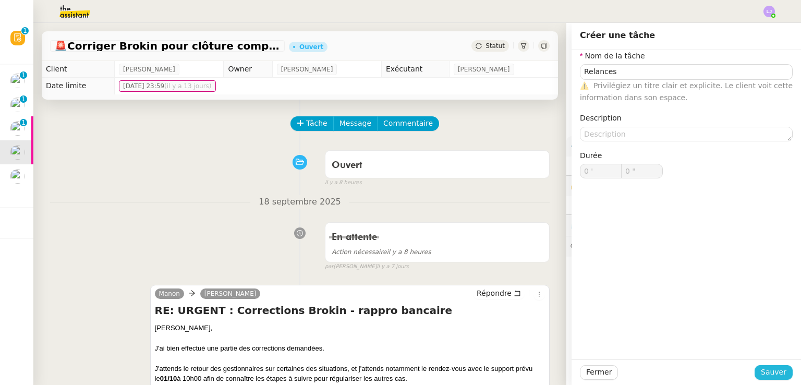
click at [766, 375] on span "Sauver" at bounding box center [774, 372] width 26 height 12
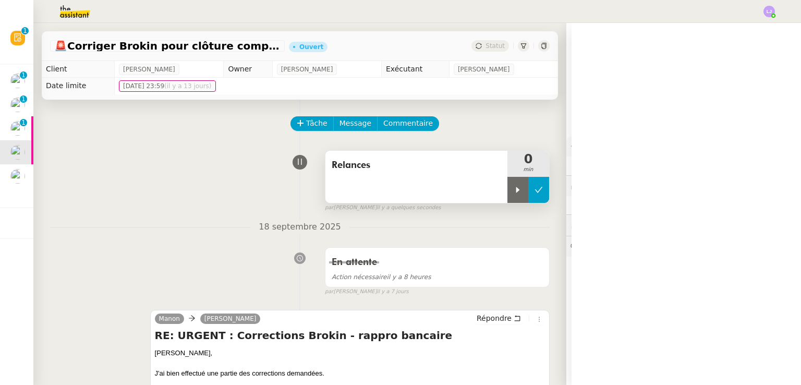
click at [529, 191] on button at bounding box center [539, 190] width 21 height 26
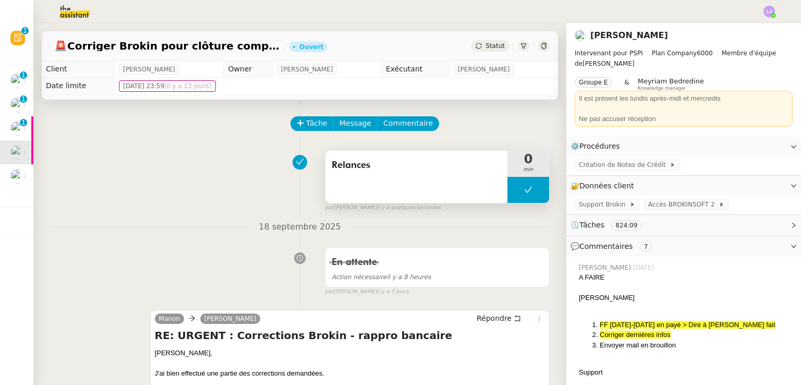
click at [508, 191] on button at bounding box center [529, 190] width 42 height 26
click at [517, 191] on icon at bounding box center [519, 190] width 4 height 6
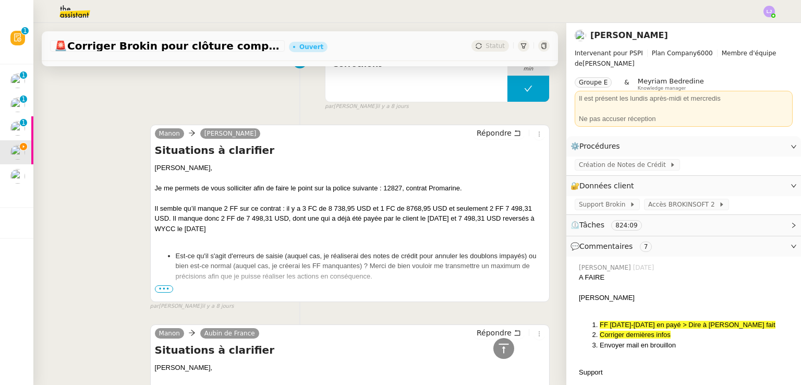
scroll to position [1450, 0]
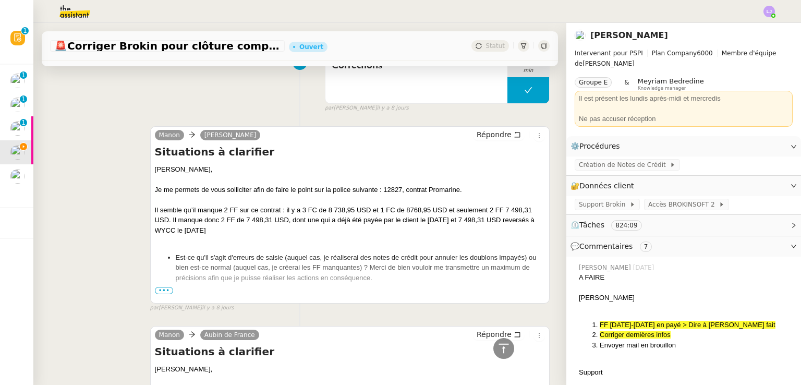
click at [167, 291] on span "•••" at bounding box center [164, 290] width 19 height 7
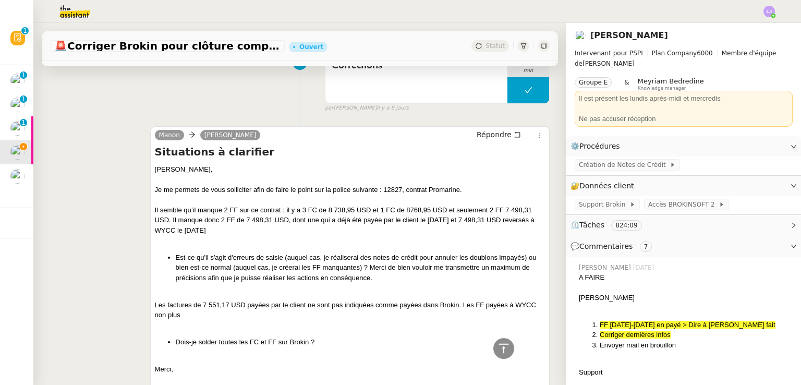
scroll to position [1502, 0]
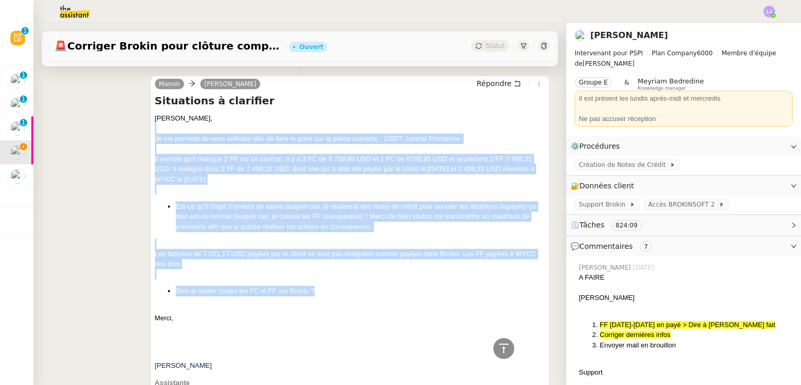
drag, startPoint x: 159, startPoint y: 126, endPoint x: 361, endPoint y: 294, distance: 263.1
click at [361, 294] on div "Sophie, Je me permets de vous solliciter afin de faire le point sur la police s…" at bounding box center [350, 379] width 390 height 533
copy div "Je me permets de vous solliciter afin de faire le point sur la police suivante …"
click at [493, 86] on span "Répondre" at bounding box center [494, 83] width 35 height 10
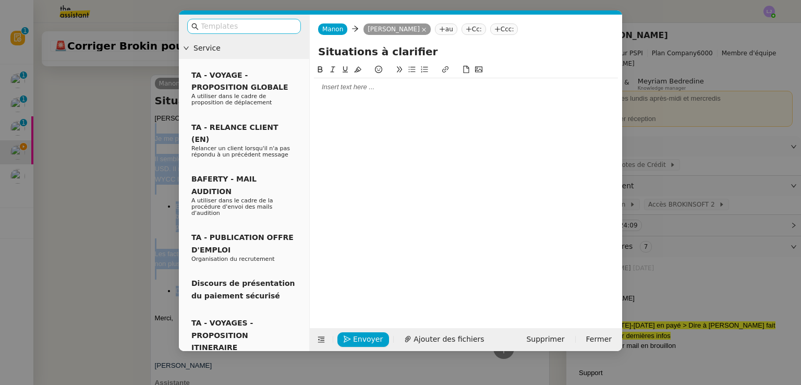
scroll to position [1585, 0]
click at [251, 23] on input "text" at bounding box center [248, 26] width 94 height 12
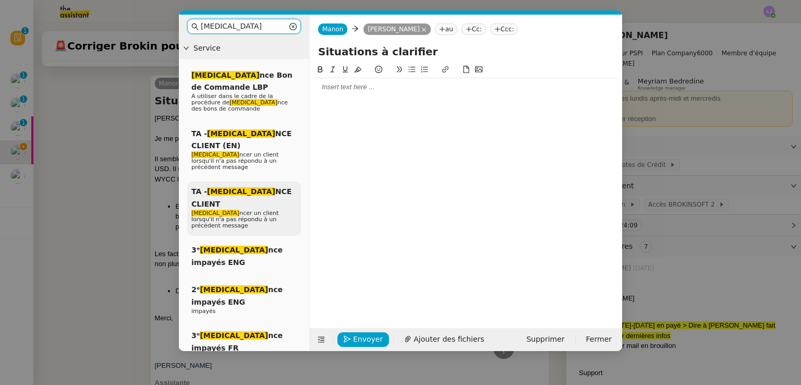
type input "rela"
click at [272, 210] on span "Rela ncer un client lorsqu'il n'a pas répondu à un précédent message" at bounding box center [234, 219] width 87 height 19
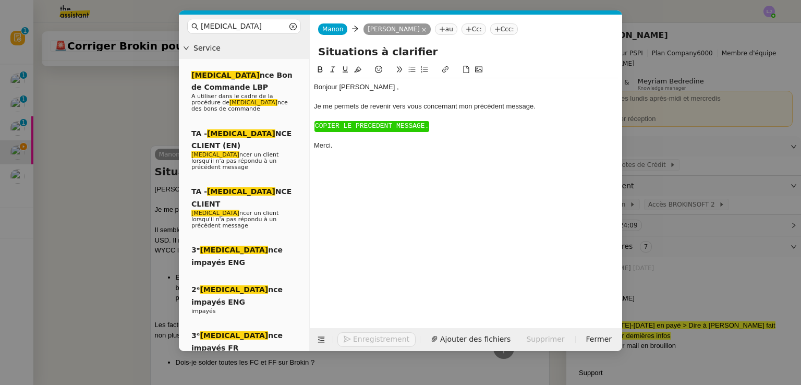
scroll to position [1656, 0]
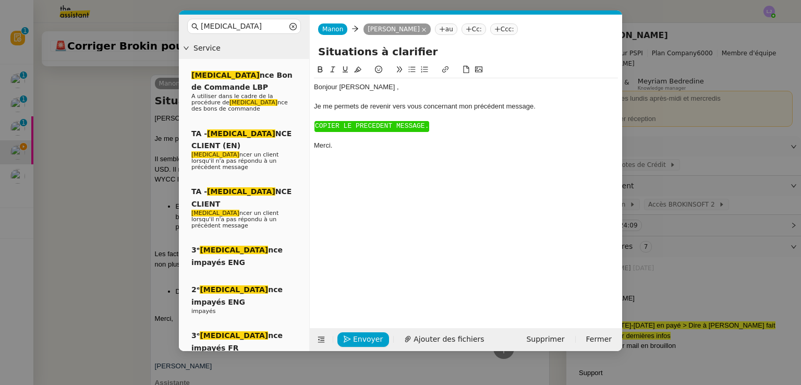
click at [394, 127] on span "COPIER LE PRECEDENT MESSAGE." at bounding box center [372, 126] width 114 height 8
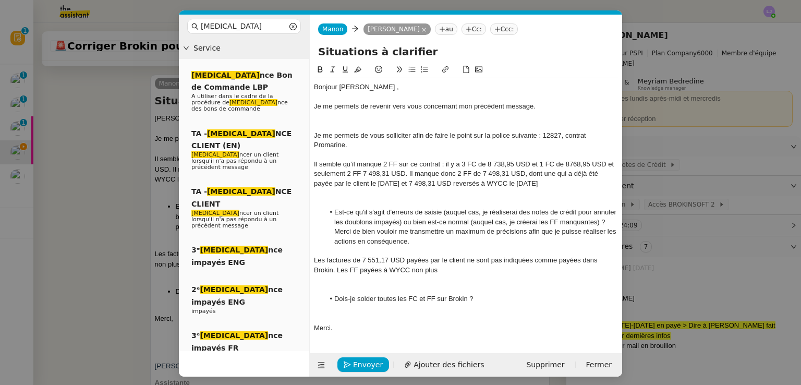
click at [377, 125] on div at bounding box center [466, 125] width 304 height 9
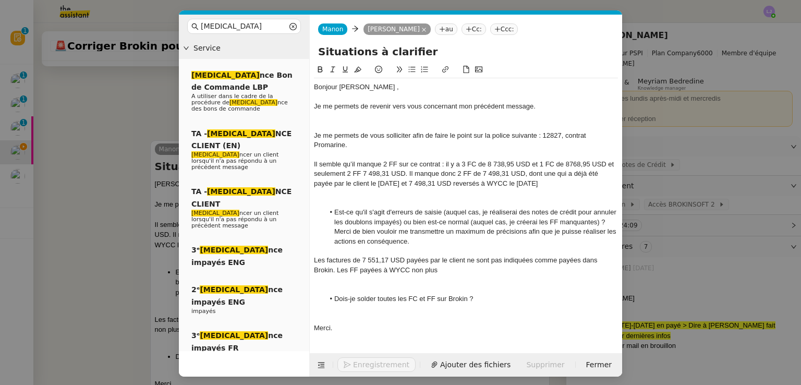
scroll to position [1721, 0]
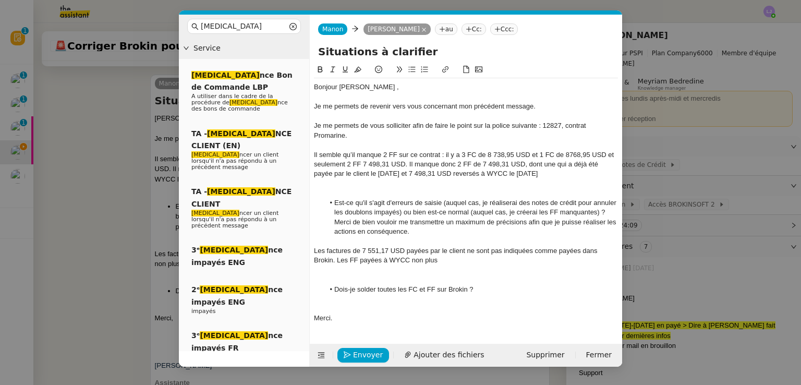
click at [347, 273] on div at bounding box center [466, 270] width 304 height 9
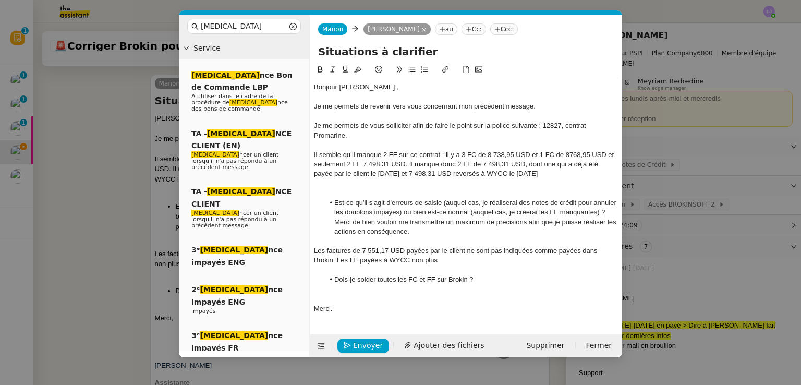
click at [359, 302] on div at bounding box center [466, 298] width 304 height 9
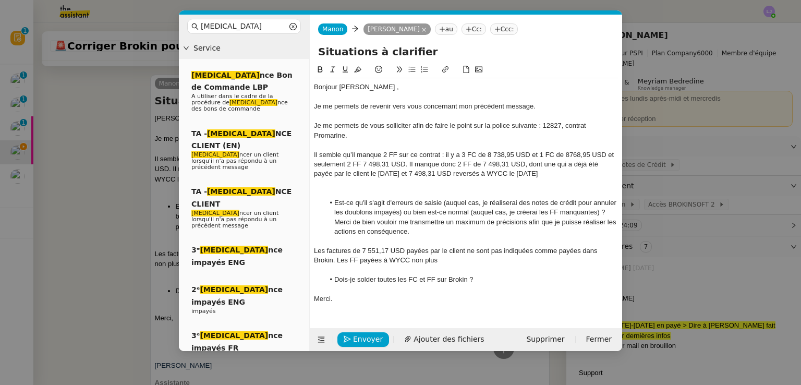
click at [334, 182] on div at bounding box center [466, 183] width 304 height 9
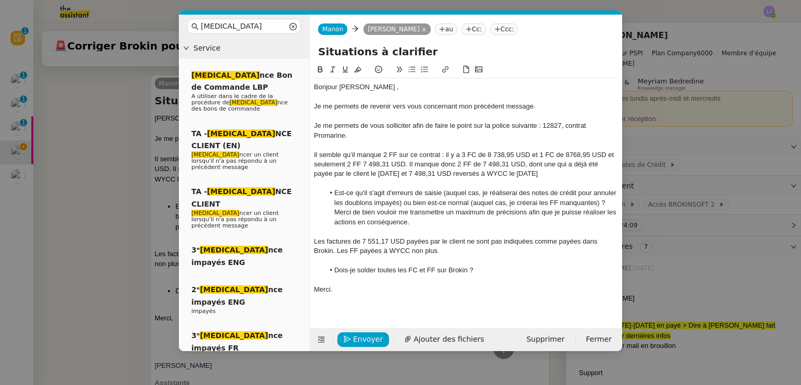
click at [77, 280] on nz-modal-container "rela Service Rela nce Bon de Commande LBP A utiliser dans le cadre de la procéd…" at bounding box center [400, 192] width 801 height 385
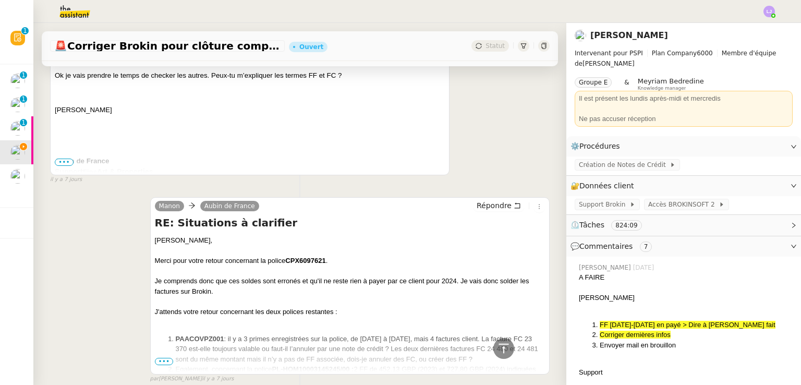
scroll to position [1132, 0]
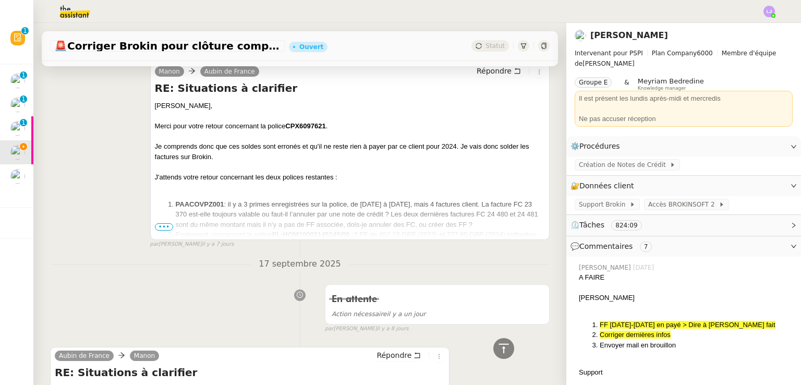
click at [159, 233] on ol "PAACOVPZ001 : il y a 3 primes enregistrées sur la police, de 2022 à 2025, mais …" at bounding box center [350, 234] width 390 height 71
click at [164, 217] on ol "PAACOVPZ001 : il y a 3 primes enregistrées sur la police, de 2022 à 2025, mais …" at bounding box center [350, 234] width 390 height 71
click at [162, 231] on span "•••" at bounding box center [164, 226] width 19 height 7
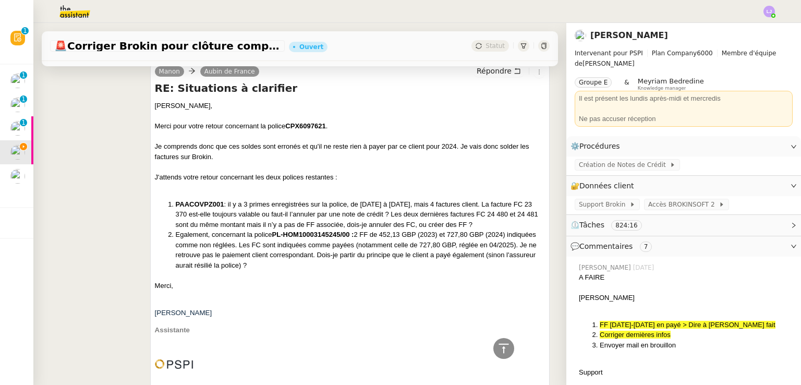
click at [159, 176] on div "J'attends votre retour concernant les deux polices restantes :" at bounding box center [350, 177] width 390 height 10
click at [161, 178] on div "J'attends votre retour concernant les deux polices restantes :" at bounding box center [350, 177] width 390 height 10
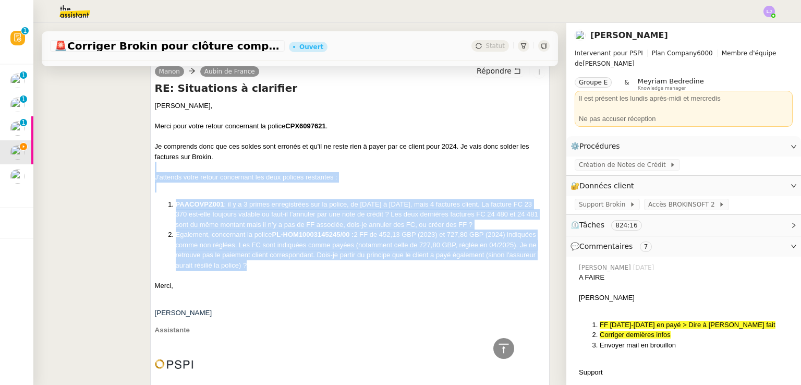
drag, startPoint x: 167, startPoint y: 167, endPoint x: 332, endPoint y: 271, distance: 194.8
copy div "J'attends votre retour concernant les deux polices restantes : PAACOVPZ001 : il…"
click at [486, 77] on button "Répondre" at bounding box center [499, 70] width 52 height 11
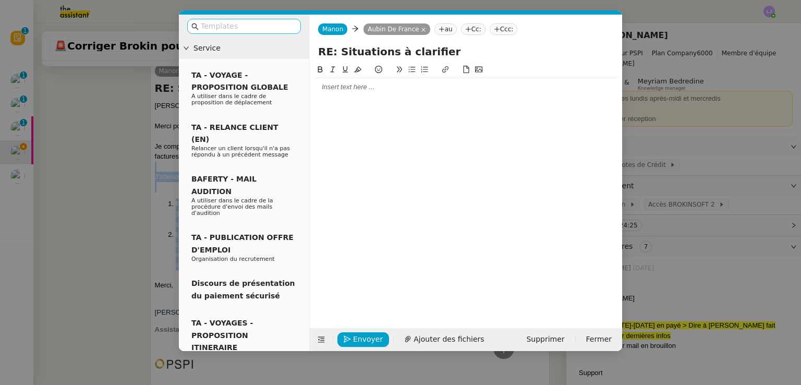
scroll to position [1215, 0]
click at [282, 25] on input "text" at bounding box center [248, 26] width 94 height 12
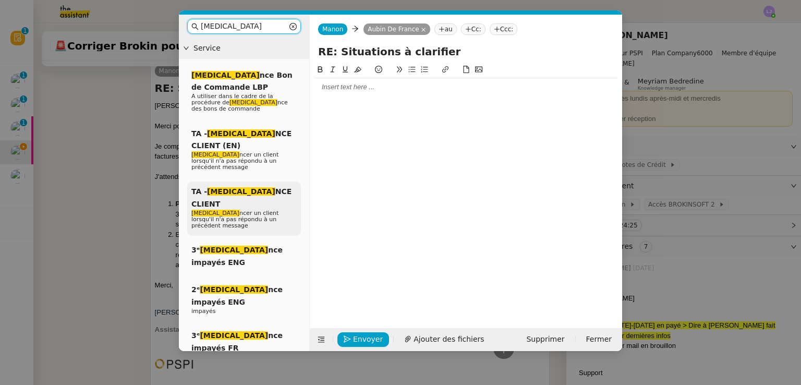
type input "rela"
click at [265, 210] on span "Rela ncer un client lorsqu'il n'a pas répondu à un précédent message" at bounding box center [234, 219] width 87 height 19
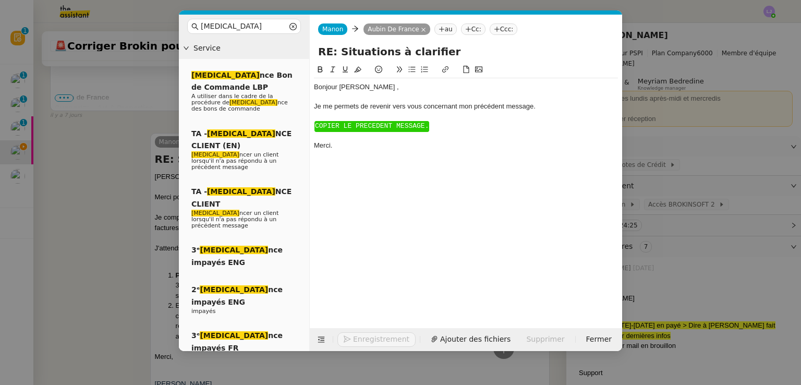
scroll to position [1286, 0]
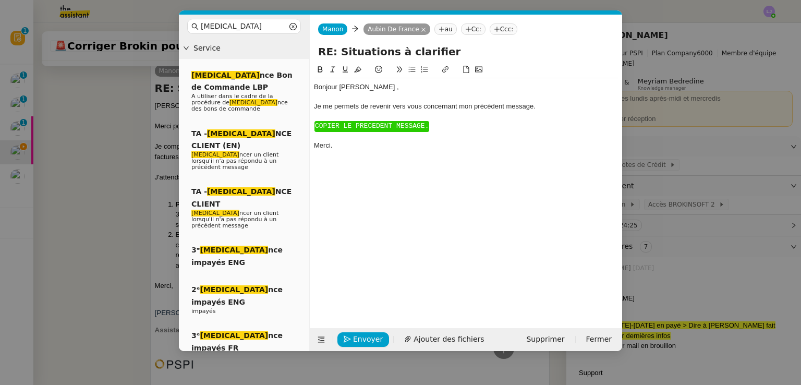
click at [399, 126] on span "COPIER LE PRECEDENT MESSAGE." at bounding box center [372, 126] width 114 height 8
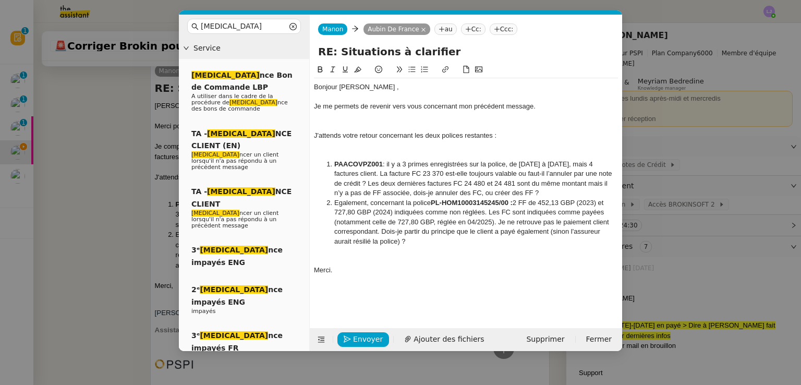
scroll to position [1352, 0]
click at [350, 88] on div "Bonjour ﻿Pierrick ﻿," at bounding box center [466, 86] width 304 height 9
click at [378, 136] on div "J'attends votre retour concernant les deux polices restantes :" at bounding box center [466, 135] width 304 height 9
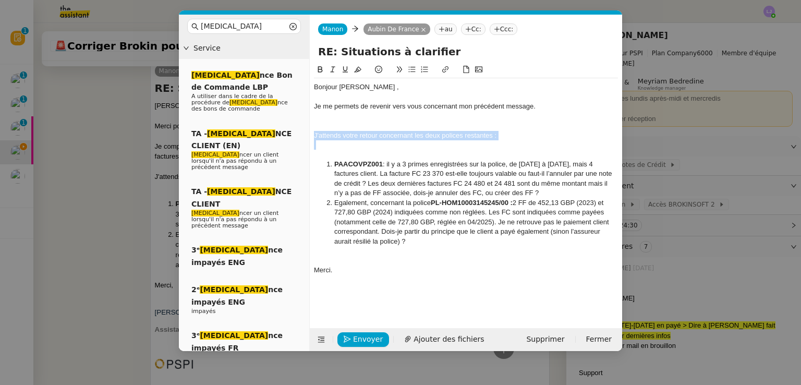
click at [378, 136] on div "J'attends votre retour concernant les deux polices restantes :" at bounding box center [466, 135] width 304 height 9
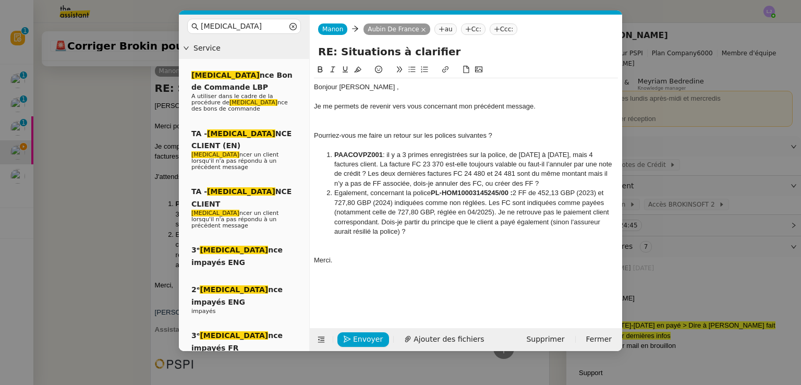
click at [399, 121] on div at bounding box center [466, 125] width 304 height 9
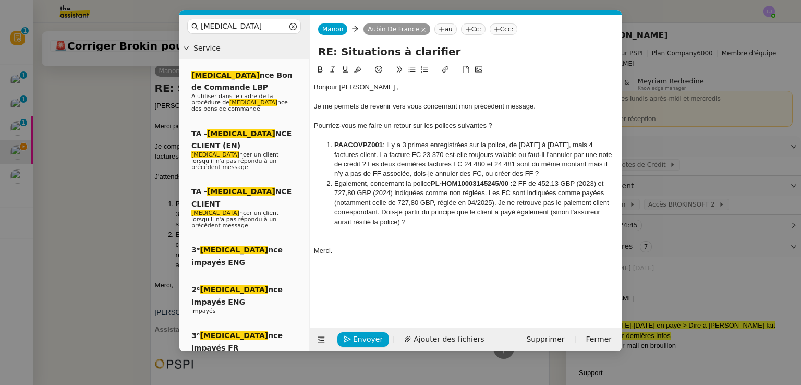
click at [364, 240] on div at bounding box center [466, 241] width 304 height 9
click at [360, 86] on div "Bonjour ﻿Aubin ﻿," at bounding box center [466, 86] width 304 height 9
click at [111, 217] on nz-modal-container "rela Service Rela nce Bon de Commande LBP A utiliser dans le cadre de la procéd…" at bounding box center [400, 192] width 801 height 385
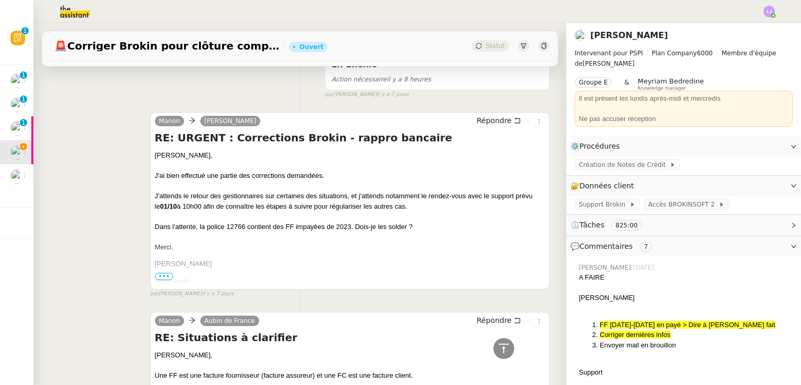
scroll to position [629, 0]
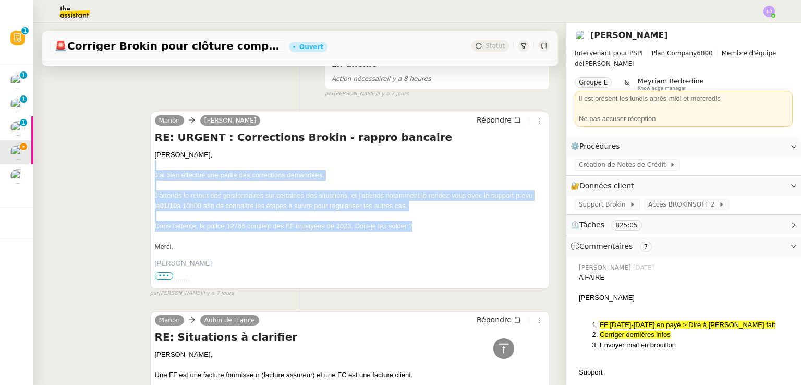
drag, startPoint x: 164, startPoint y: 167, endPoint x: 419, endPoint y: 232, distance: 263.1
copy div "J'ai bien effectué une partie des corrections demandées. J'attends le retour de…"
click at [484, 125] on span "Répondre" at bounding box center [494, 120] width 35 height 10
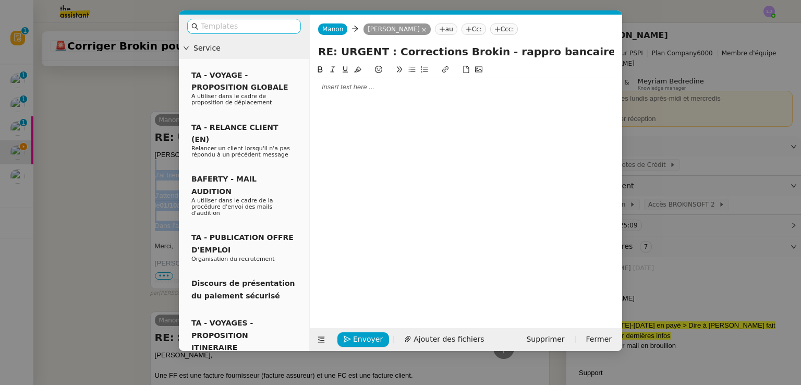
scroll to position [711, 0]
click at [265, 31] on input "text" at bounding box center [248, 26] width 94 height 12
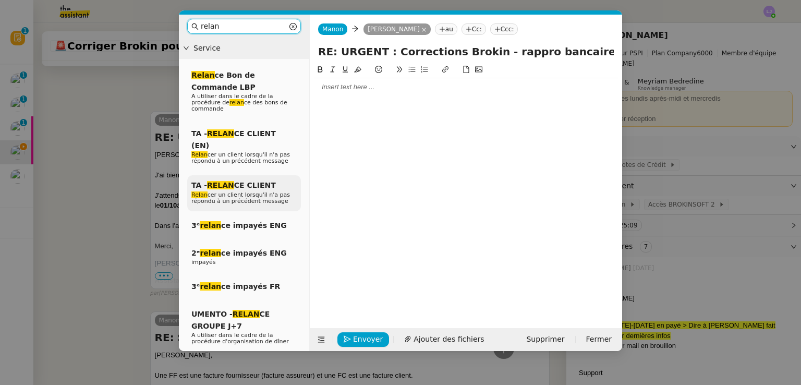
type input "relan"
click at [242, 191] on span "Relan cer un client lorsqu'il n'a pas répondu à un précédent message" at bounding box center [240, 197] width 99 height 13
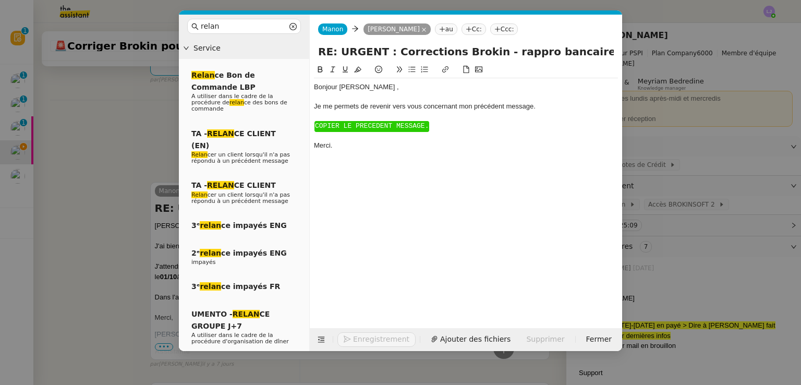
scroll to position [783, 0]
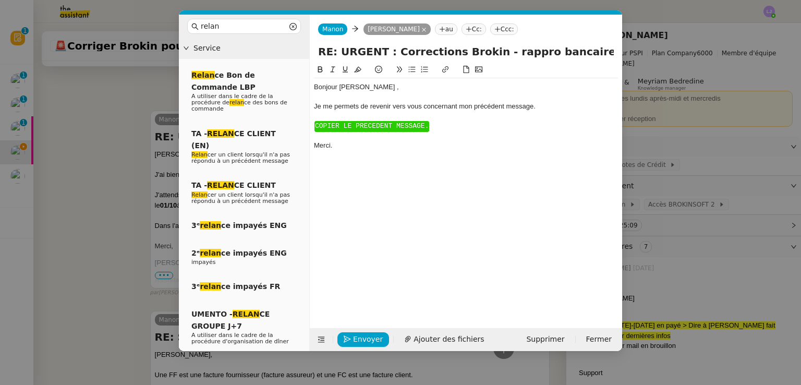
click at [390, 118] on div at bounding box center [466, 116] width 304 height 9
click at [394, 123] on span "COPIER LE PRECEDENT MESSAGE." at bounding box center [372, 126] width 114 height 8
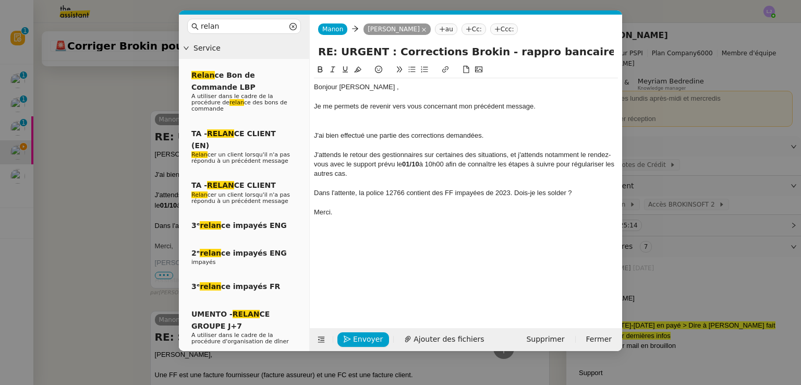
click at [384, 122] on div at bounding box center [466, 125] width 304 height 9
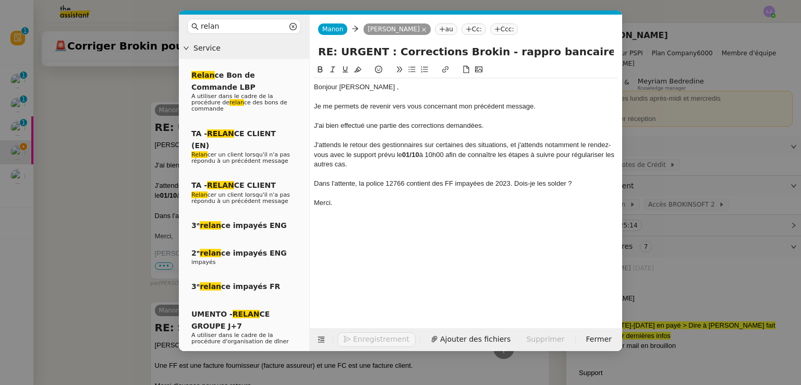
scroll to position [833, 0]
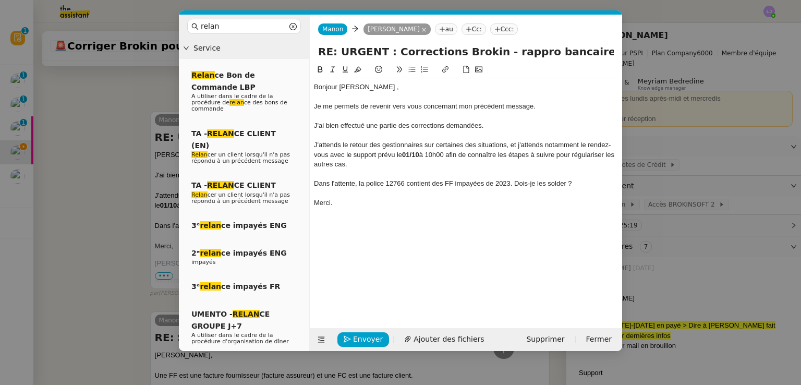
click at [684, 128] on nz-modal-container "relan Service Relan ce Bon de Commande LBP A utiliser dans le cadre de la procé…" at bounding box center [400, 192] width 801 height 385
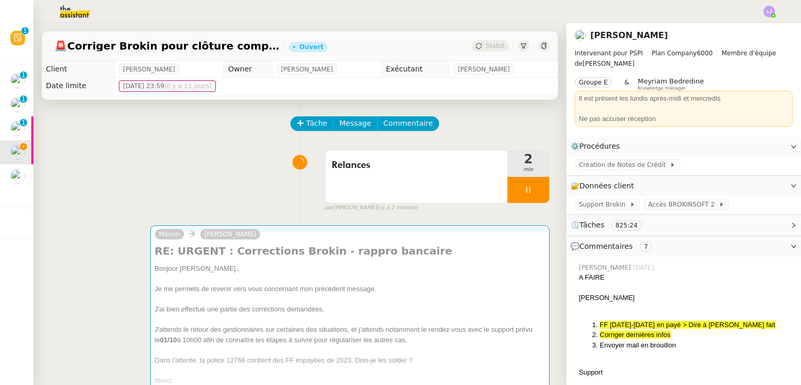
scroll to position [116, 0]
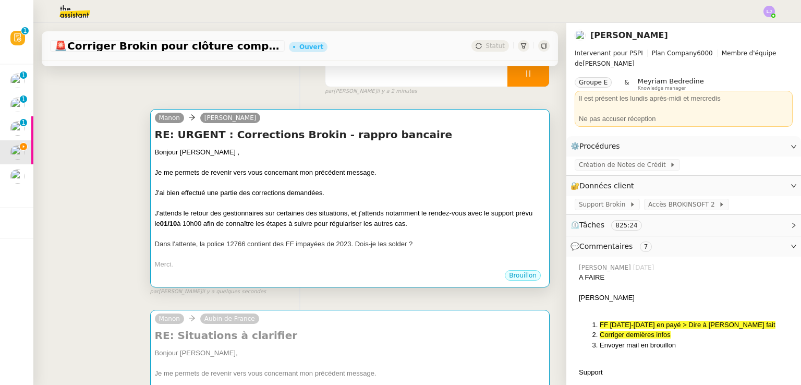
click at [394, 211] on div "J'attends le retour des gestionnaires sur certaines des situations, et j'attend…" at bounding box center [350, 218] width 390 height 20
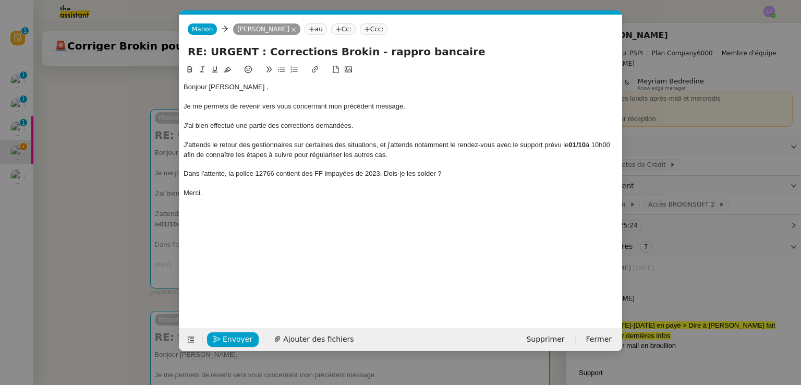
scroll to position [0, 38]
click at [356, 86] on div "Bonjour Pierrick ," at bounding box center [401, 86] width 435 height 9
click at [685, 189] on nz-modal-container "relan Service Relan ce Bon de Commande LBP A utiliser dans le cadre de la procé…" at bounding box center [400, 192] width 801 height 385
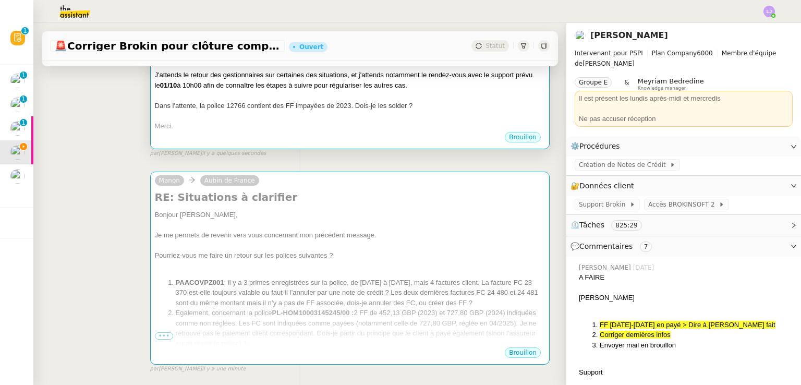
scroll to position [269, 0]
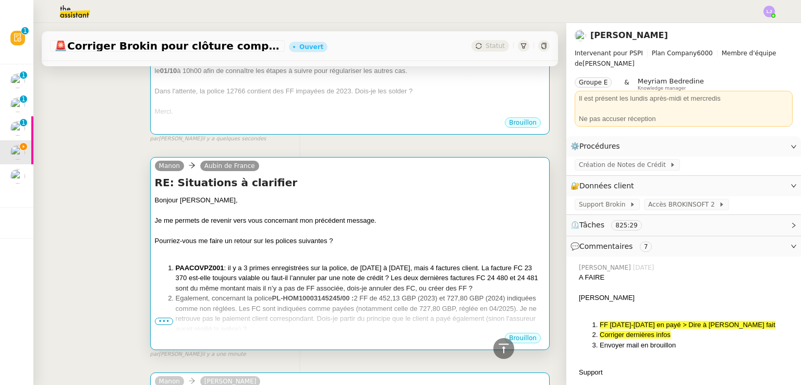
click at [429, 256] on div at bounding box center [350, 251] width 390 height 10
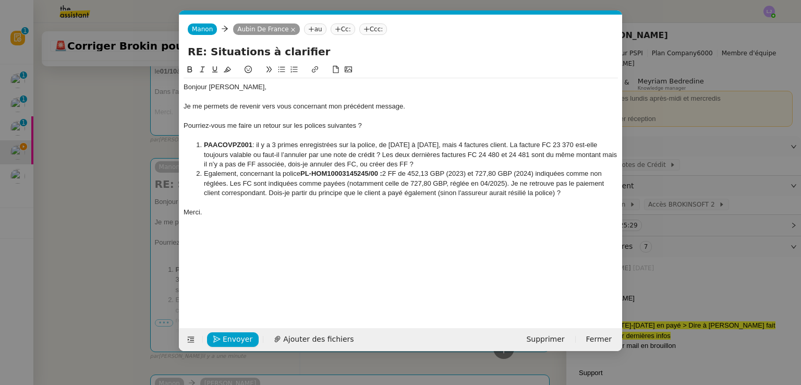
scroll to position [0, 33]
click at [152, 205] on nz-modal-container "rela Service Rela nce Bon de Commande LBP A utiliser dans le cadre de la procéd…" at bounding box center [400, 192] width 801 height 385
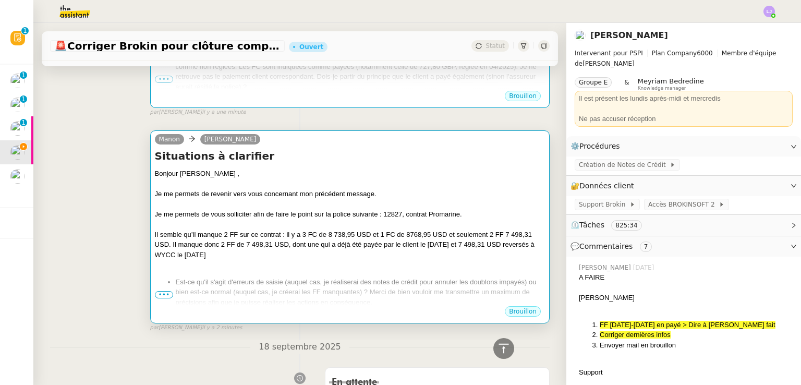
scroll to position [566, 0]
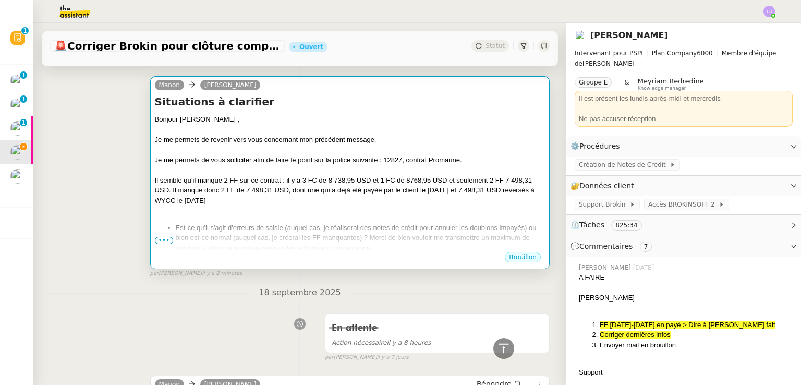
click at [252, 219] on div "Bonjour ﻿Pierrick ﻿, Je me permets de revenir vers vous concernant mon précéden…" at bounding box center [350, 229] width 390 height 231
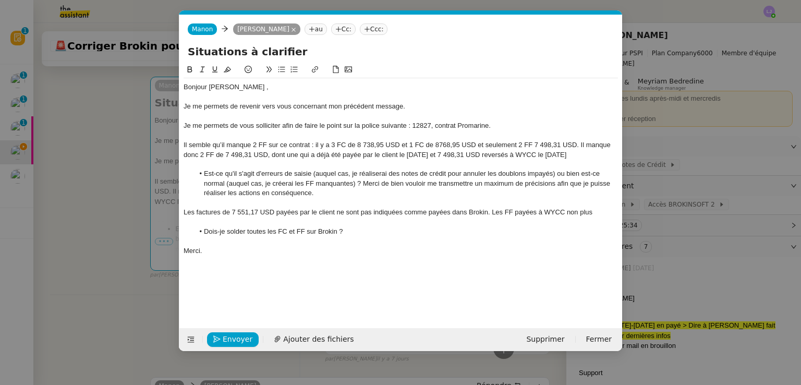
scroll to position [0, 33]
click at [249, 92] on div "Bonjour Pierrick ," at bounding box center [401, 86] width 435 height 9
click at [654, 191] on nz-modal-container "rela Service Rela nce Bon de Commande LBP A utiliser dans le cadre de la procéd…" at bounding box center [400, 192] width 801 height 385
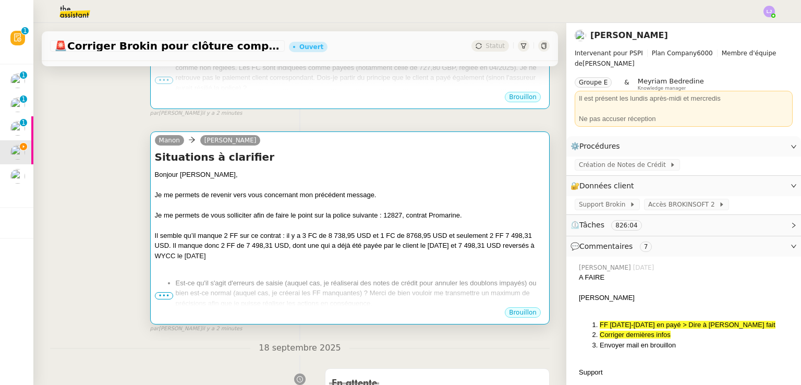
scroll to position [548, 0]
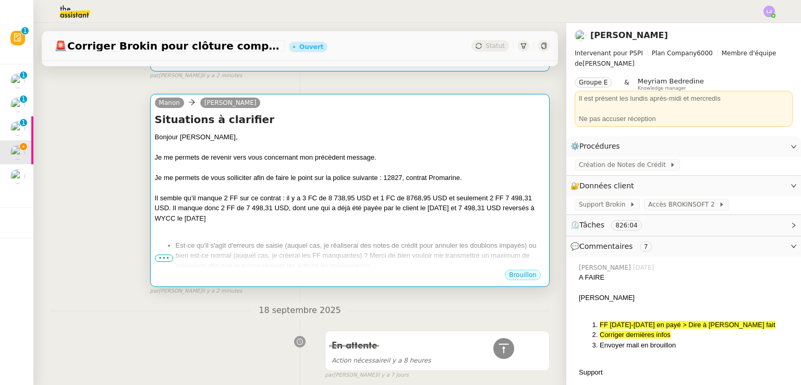
click at [401, 191] on div at bounding box center [350, 188] width 390 height 10
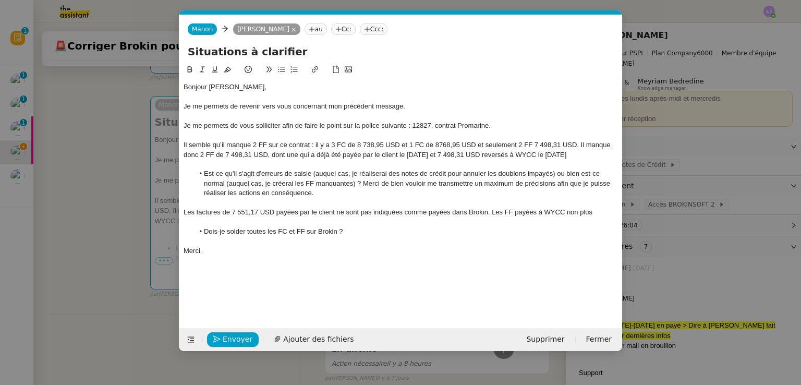
scroll to position [549, 0]
click at [230, 341] on span "Envoyer" at bounding box center [238, 339] width 30 height 12
click at [230, 341] on span "Confirmer l'envoi" at bounding box center [254, 339] width 63 height 12
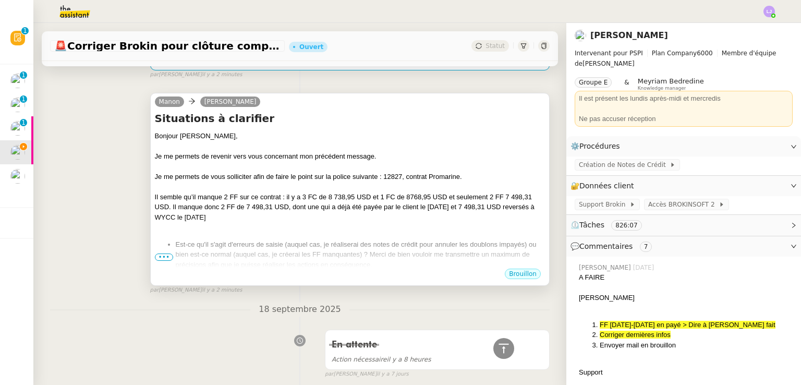
scroll to position [313, 0]
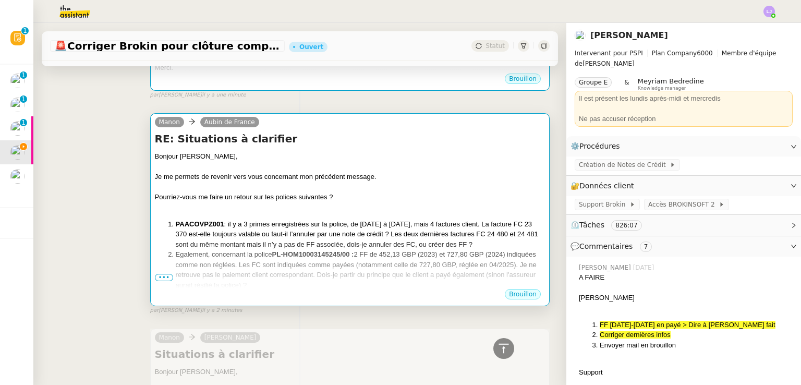
click at [310, 209] on div at bounding box center [350, 207] width 390 height 10
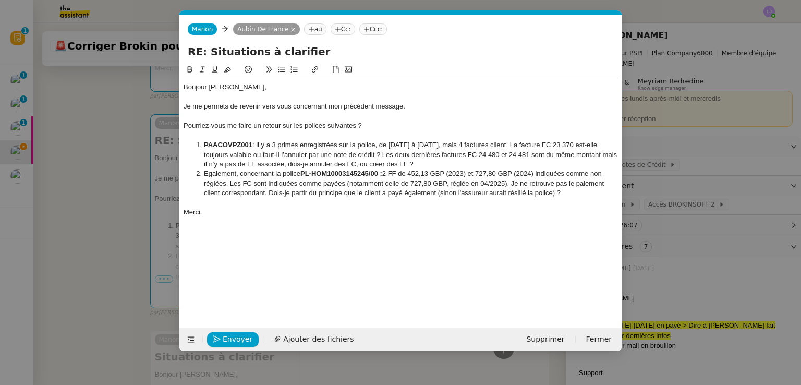
scroll to position [314, 0]
click at [238, 333] on span "Envoyer" at bounding box center [238, 339] width 30 height 12
click at [238, 333] on span "Confirmer l'envoi" at bounding box center [254, 339] width 63 height 12
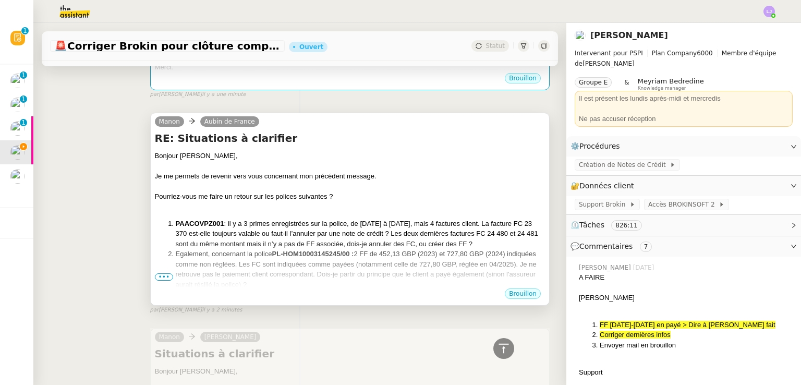
scroll to position [68, 0]
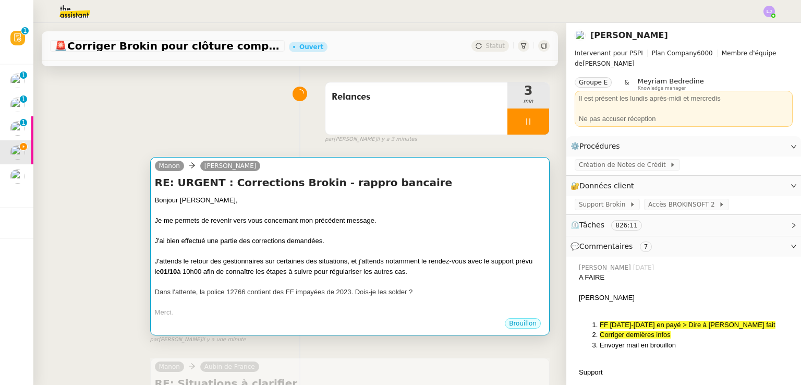
click at [308, 203] on div "Bonjour [PERSON_NAME]," at bounding box center [350, 200] width 390 height 10
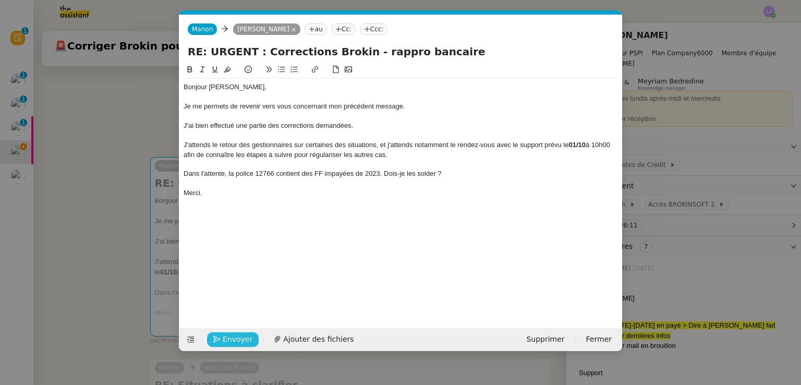
scroll to position [0, 38]
click at [236, 335] on span "Envoyer" at bounding box center [238, 339] width 30 height 12
click at [236, 335] on span "Confirmer l'envoi" at bounding box center [254, 339] width 63 height 12
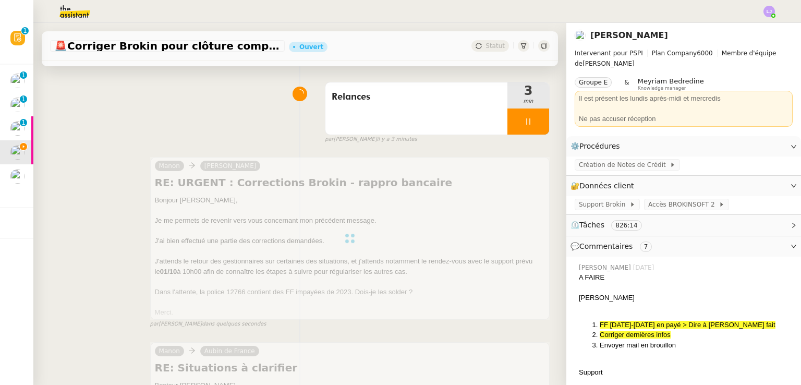
scroll to position [0, 0]
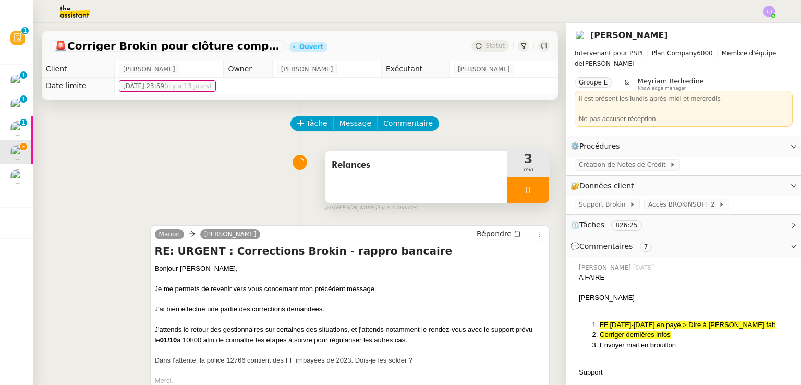
click at [531, 190] on div at bounding box center [529, 190] width 42 height 26
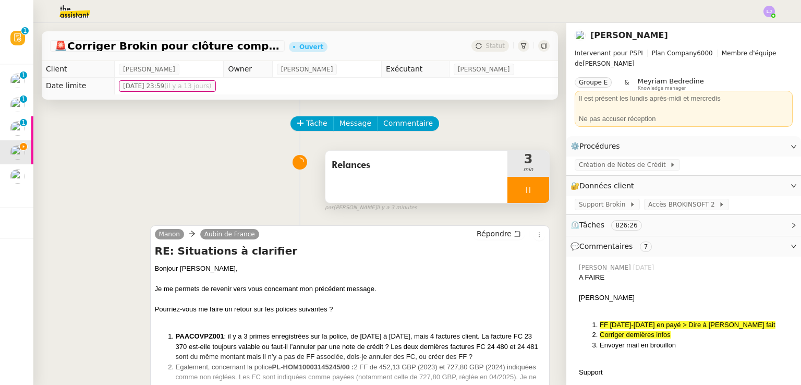
click at [531, 190] on div at bounding box center [529, 190] width 42 height 26
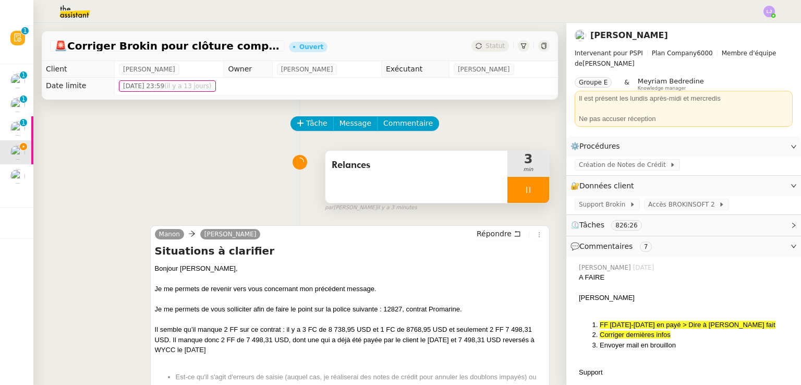
click at [531, 190] on div at bounding box center [529, 190] width 42 height 26
click at [531, 190] on button at bounding box center [539, 190] width 21 height 26
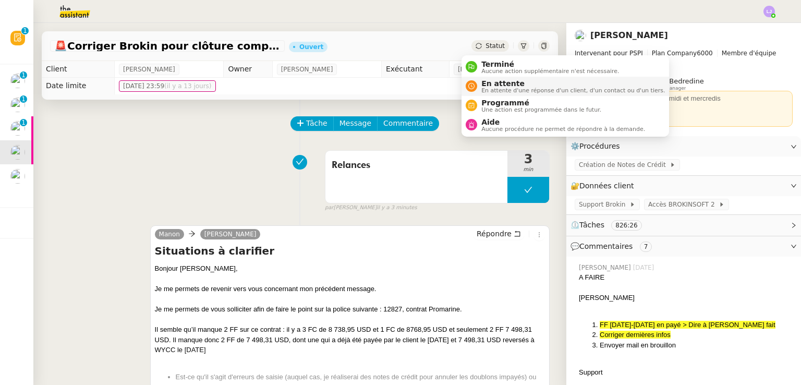
click at [496, 86] on span "En attente" at bounding box center [574, 83] width 184 height 8
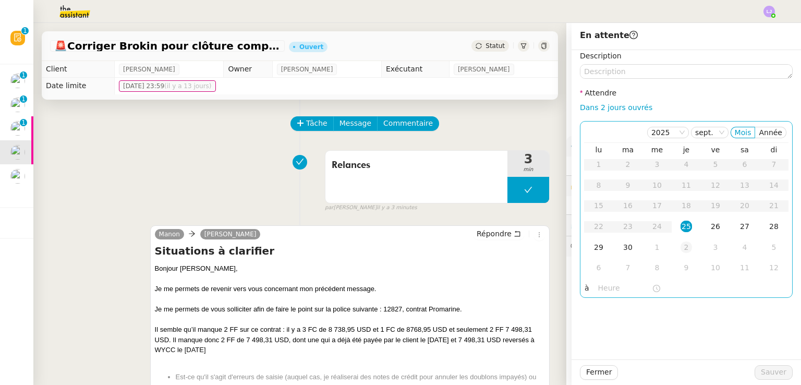
click at [681, 249] on div "2" at bounding box center [686, 247] width 11 height 11
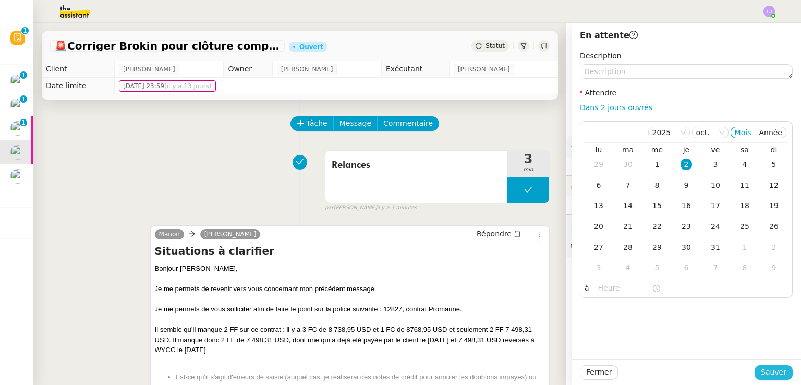
click at [762, 372] on span "Sauver" at bounding box center [774, 372] width 26 height 12
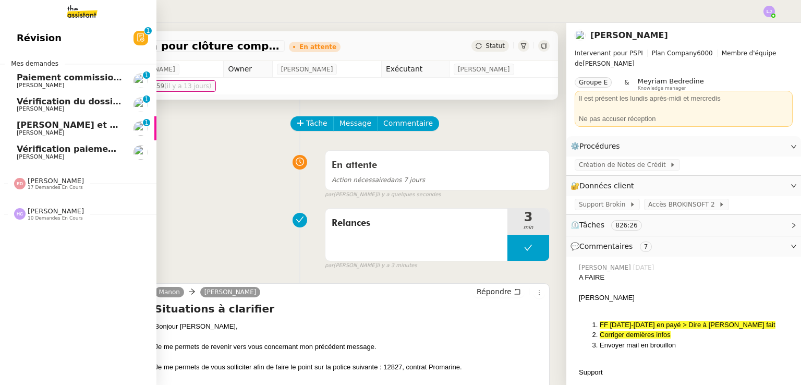
click at [63, 127] on span "[PERSON_NAME] et relancez les impayés chez [PERSON_NAME]" at bounding box center [165, 125] width 296 height 10
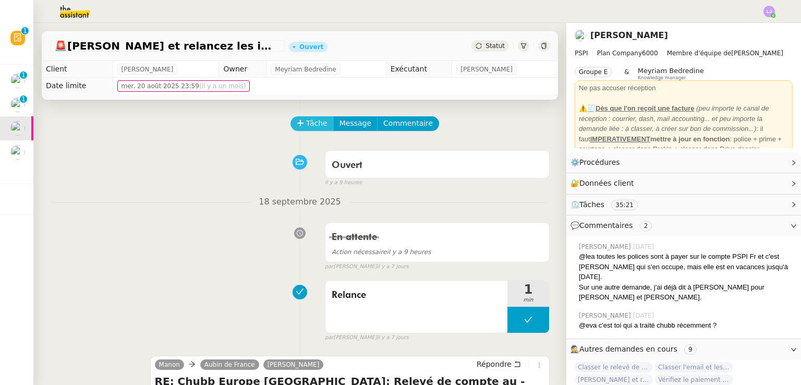
click at [306, 129] on span "Tâche" at bounding box center [316, 123] width 21 height 12
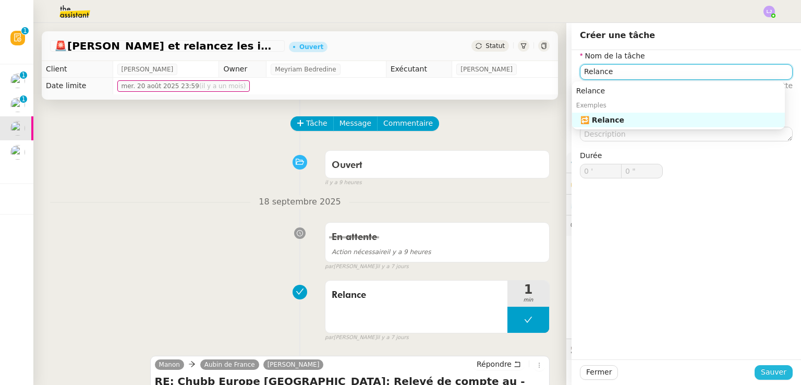
type input "Relance"
click at [766, 370] on span "Sauver" at bounding box center [774, 372] width 26 height 12
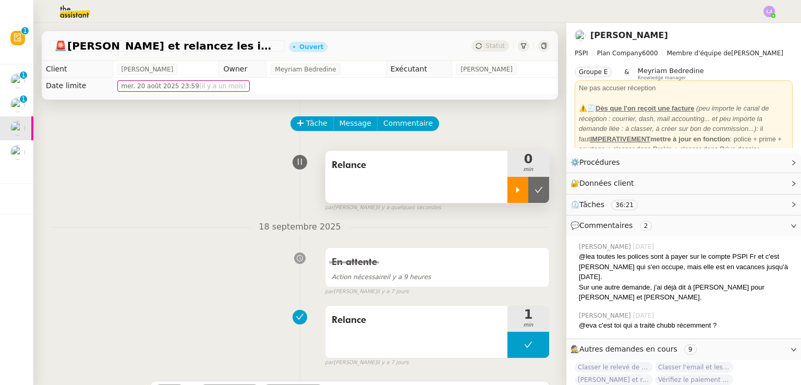
click at [508, 190] on div at bounding box center [518, 190] width 21 height 26
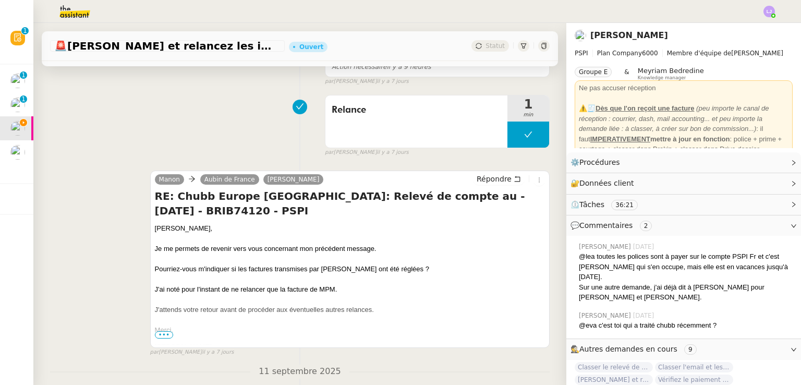
scroll to position [211, 0]
drag, startPoint x: 162, startPoint y: 239, endPoint x: 188, endPoint y: 248, distance: 27.6
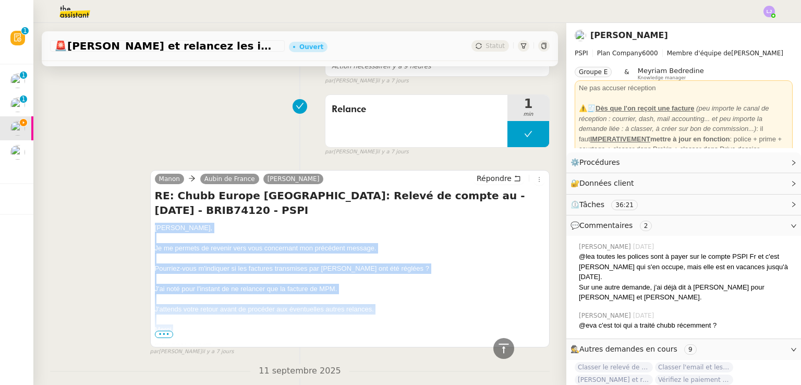
drag, startPoint x: 150, startPoint y: 228, endPoint x: 337, endPoint y: 327, distance: 211.2
click at [337, 327] on div "Manon Aubin de France Sharlen Torrado Répondre RE: Chubb Europe France: Relevé …" at bounding box center [350, 258] width 400 height 177
copy div "Sharlen, Je me permets de revenir vers vous concernant mon précédent message. P…"
click at [484, 180] on span "Répondre" at bounding box center [494, 178] width 35 height 10
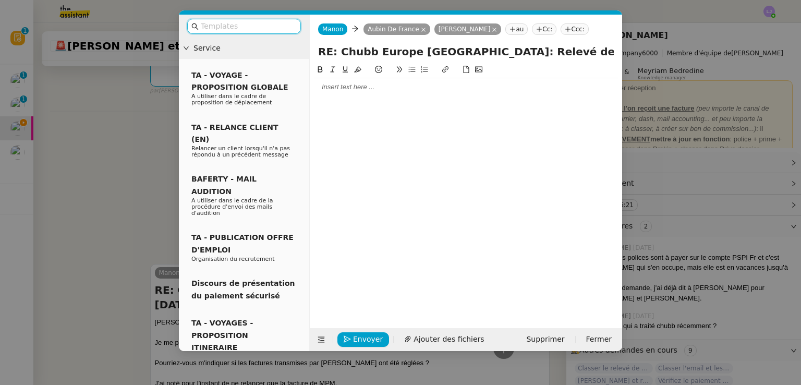
scroll to position [305, 0]
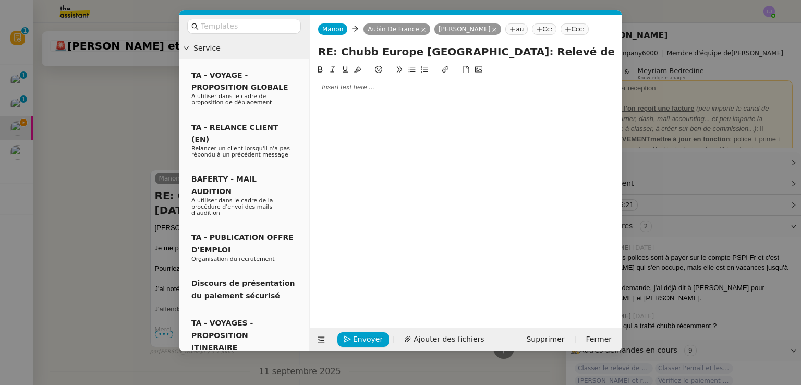
click at [353, 88] on div at bounding box center [466, 86] width 304 height 9
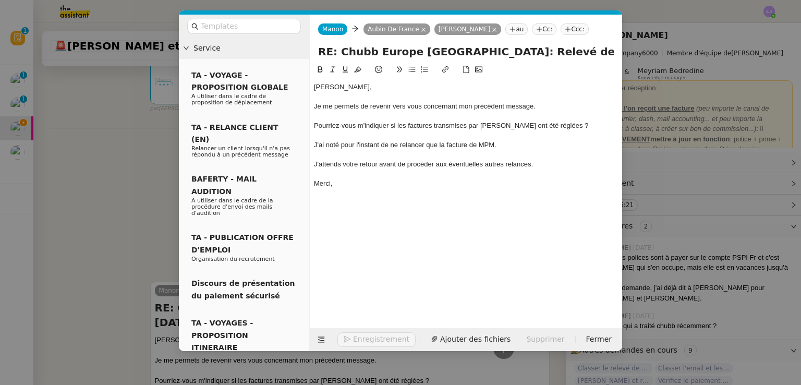
scroll to position [417, 0]
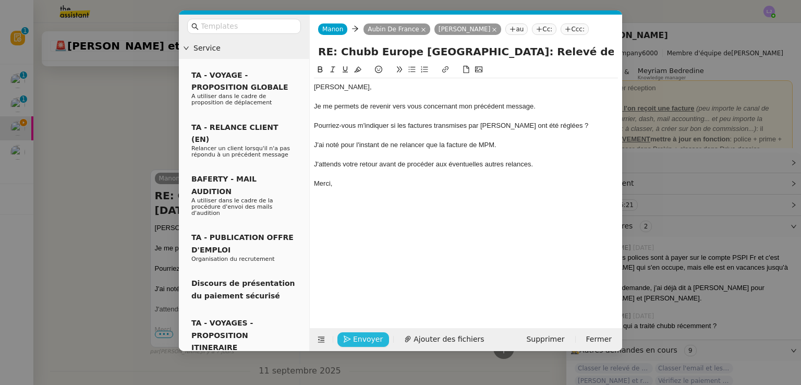
click at [364, 336] on span "Envoyer" at bounding box center [368, 339] width 30 height 12
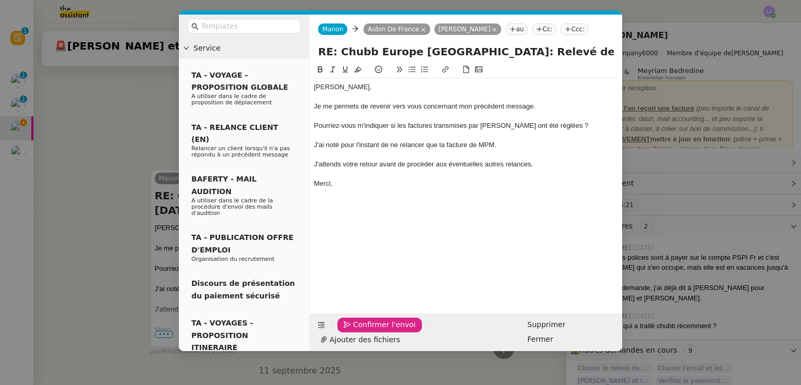
click at [374, 331] on span "Confirmer l'envoi" at bounding box center [384, 325] width 63 height 12
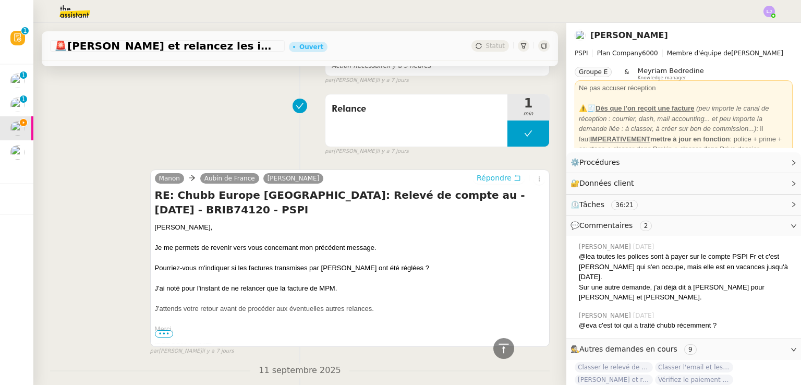
scroll to position [401, 0]
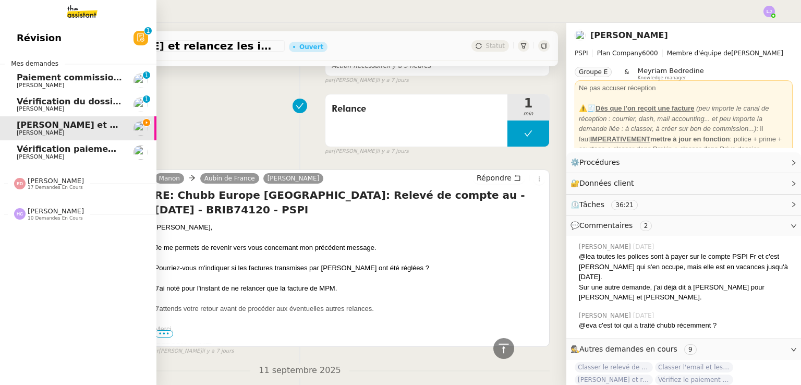
click at [25, 36] on span "Révision" at bounding box center [39, 38] width 45 height 16
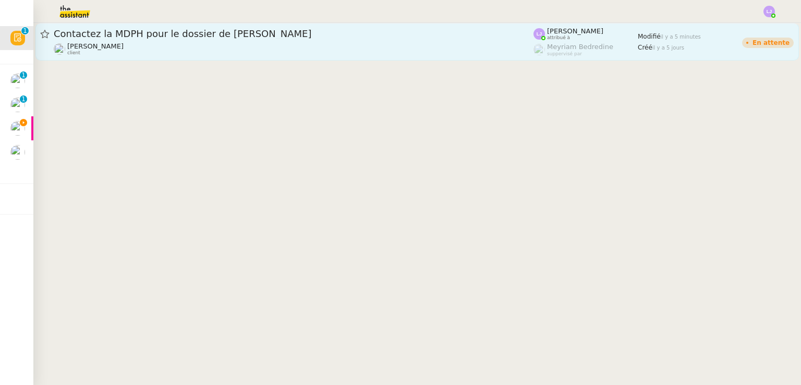
click at [241, 56] on link "Contactez la MDPH pour le dossier de Lïa Patrice DEJAR client Léa Jonville attr…" at bounding box center [417, 42] width 764 height 38
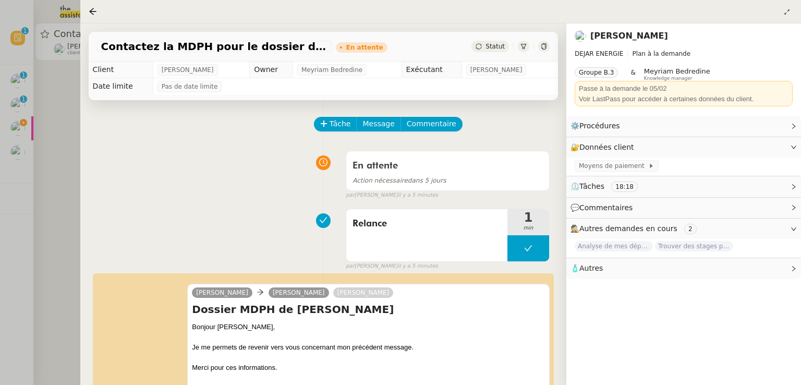
click at [56, 151] on div at bounding box center [400, 192] width 801 height 385
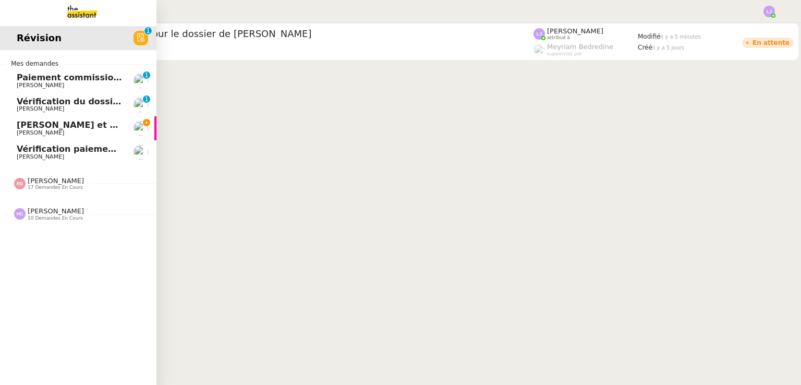
click at [49, 122] on span "[PERSON_NAME] et relancez les impayés chez [PERSON_NAME]" at bounding box center [165, 125] width 296 height 10
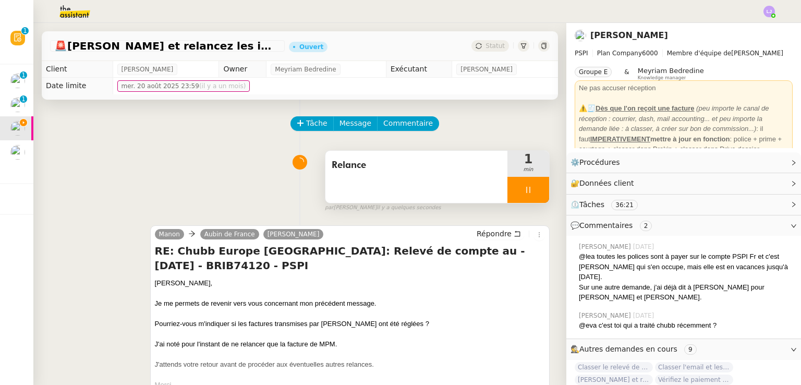
click at [531, 187] on div at bounding box center [529, 190] width 42 height 26
click at [535, 187] on icon at bounding box center [539, 190] width 8 height 8
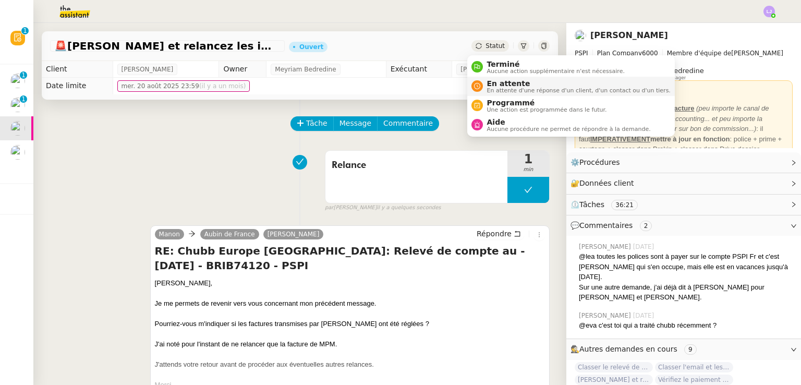
click at [501, 81] on span "En attente" at bounding box center [579, 83] width 184 height 8
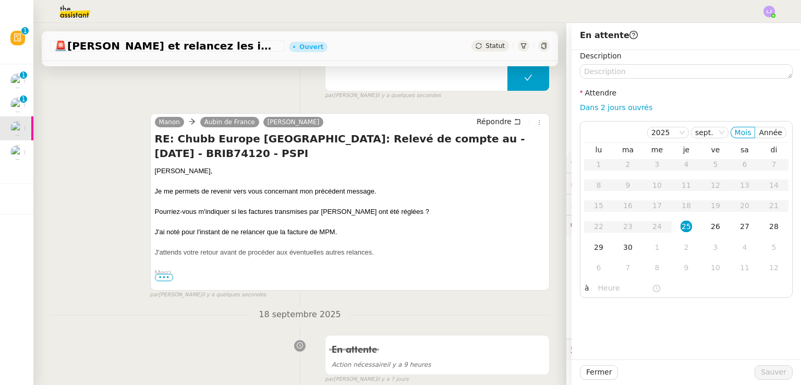
scroll to position [113, 0]
click at [682, 248] on div "2" at bounding box center [686, 247] width 11 height 11
click at [762, 368] on span "Sauver" at bounding box center [774, 372] width 26 height 12
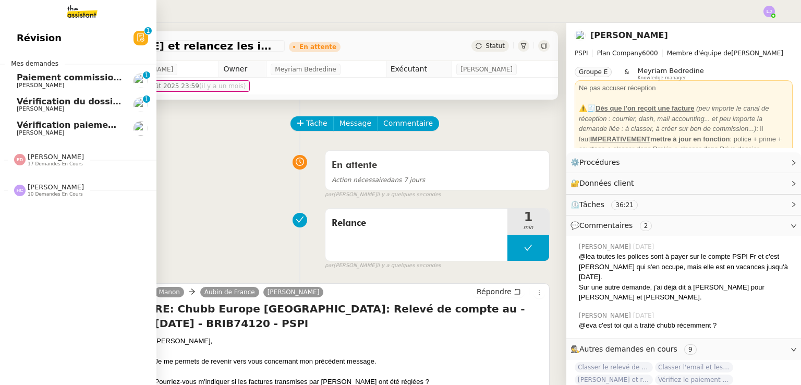
click at [75, 106] on span "[PERSON_NAME]" at bounding box center [69, 109] width 105 height 6
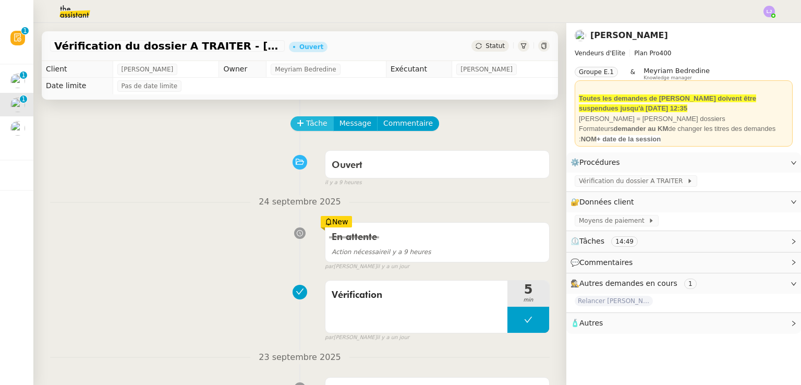
click at [306, 119] on span "Tâche" at bounding box center [316, 123] width 21 height 12
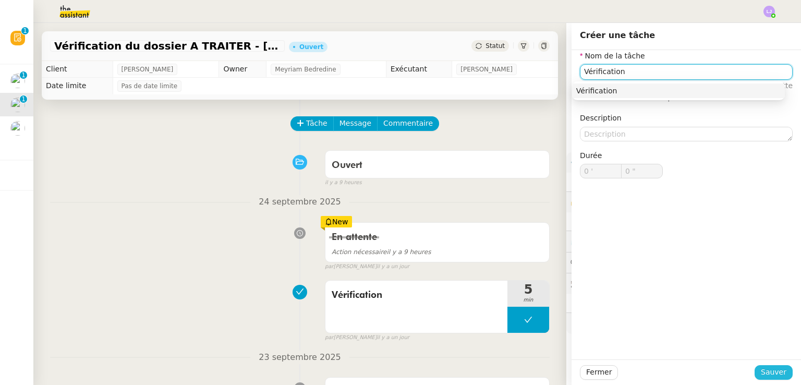
type input "Vérification"
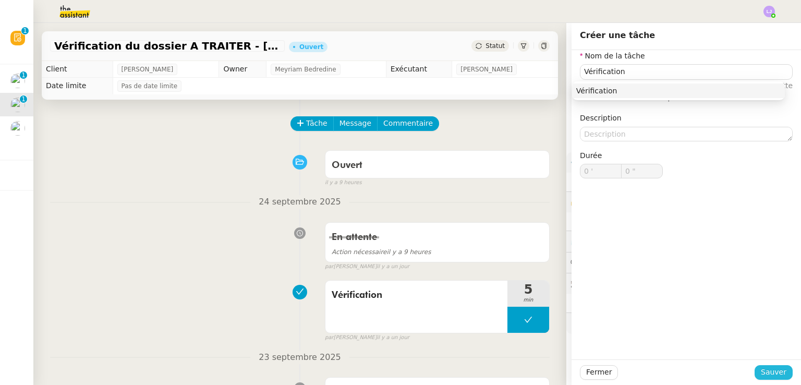
click at [771, 371] on span "Sauver" at bounding box center [774, 372] width 26 height 12
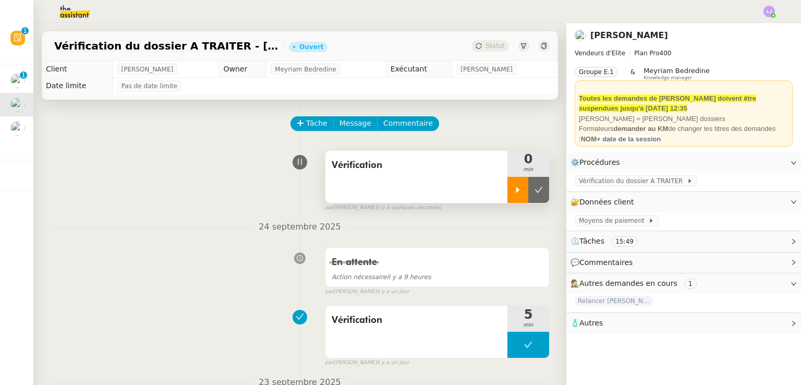
click at [508, 195] on div at bounding box center [518, 190] width 21 height 26
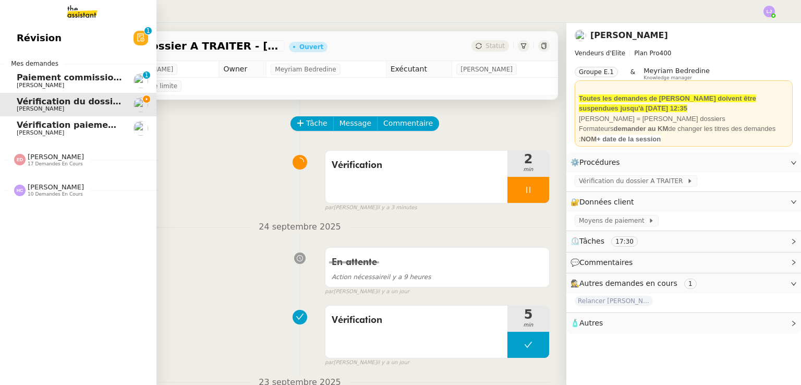
click at [130, 74] on link "Paiement commission Alessandra Pettoruto Rayan Ouafi 0 1 2 3 4 5 6 7 8 9" at bounding box center [78, 81] width 157 height 24
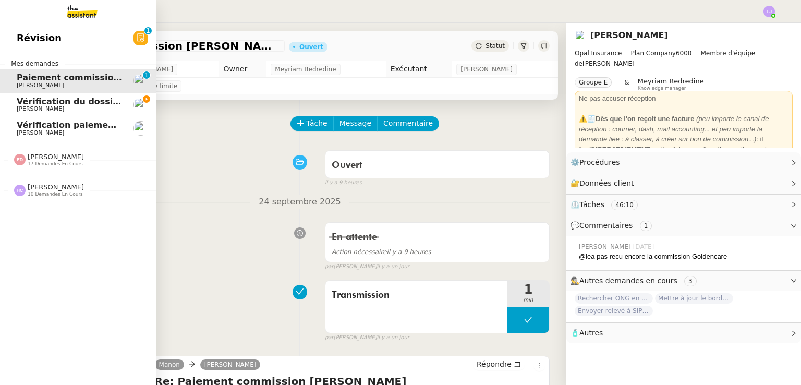
click at [28, 100] on span "Vérification du dossier A TRAITER - 22 septembre 2025" at bounding box center [116, 102] width 199 height 10
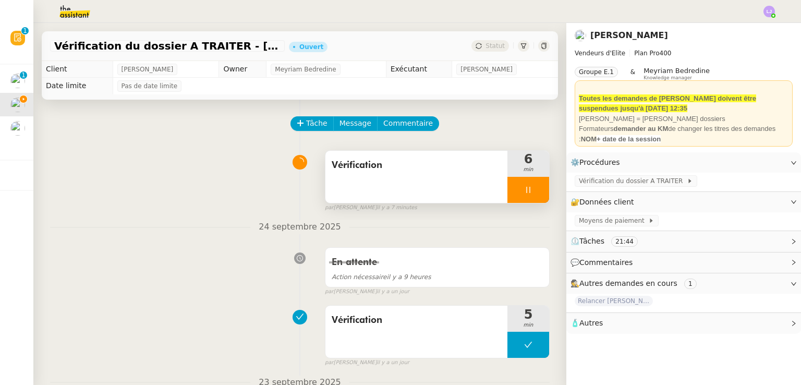
click at [528, 190] on div at bounding box center [529, 190] width 42 height 26
click at [535, 190] on icon at bounding box center [539, 190] width 8 height 6
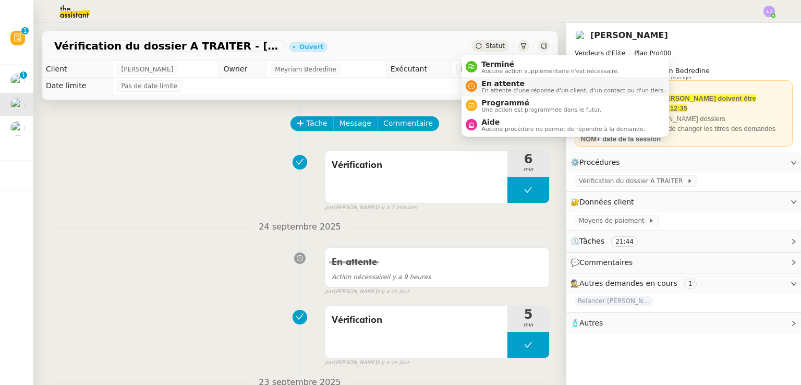
click at [495, 83] on span "En attente" at bounding box center [574, 83] width 184 height 8
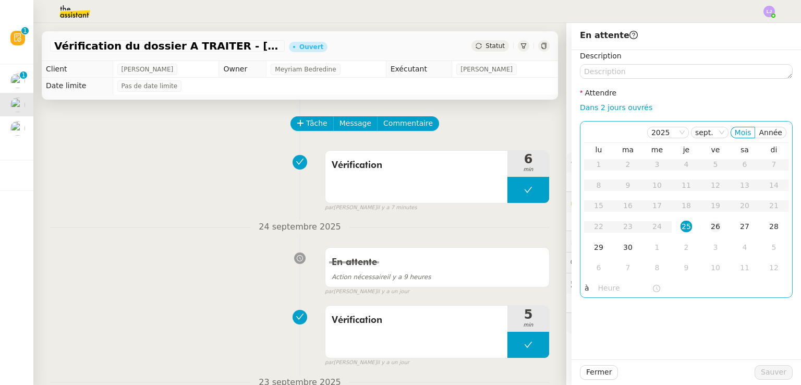
click at [716, 225] on td "26" at bounding box center [715, 227] width 29 height 21
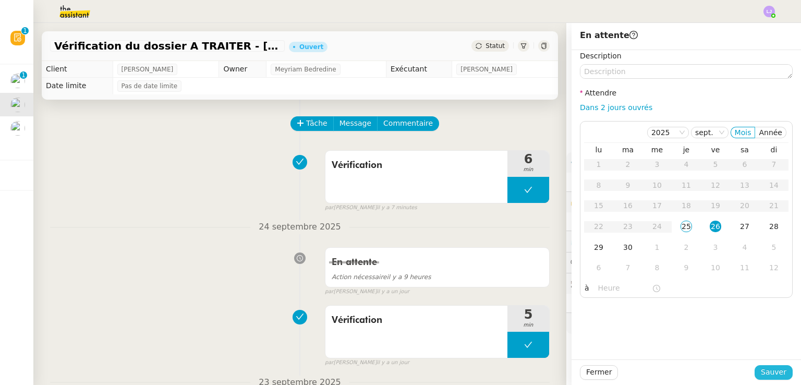
click at [766, 374] on span "Sauver" at bounding box center [774, 372] width 26 height 12
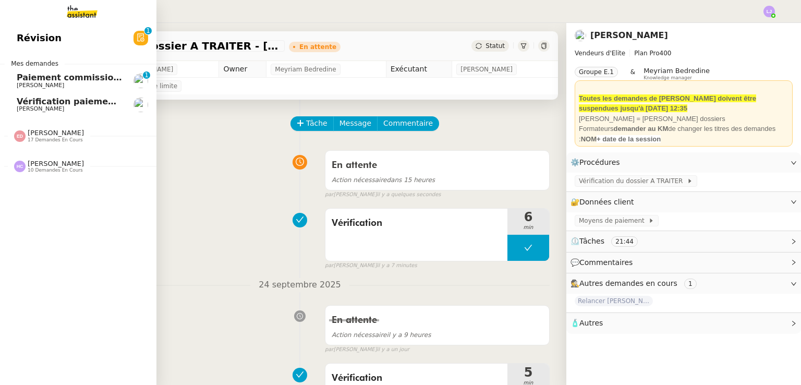
click at [88, 77] on span "Paiement commission [PERSON_NAME]" at bounding box center [108, 78] width 183 height 10
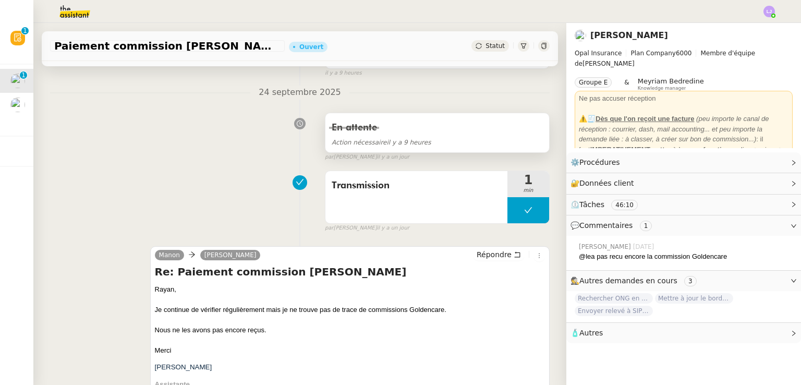
scroll to position [110, 0]
click at [182, 134] on div "En attente Action nécessaire il y a 9 heures false par Léa J. il y a un jour" at bounding box center [300, 134] width 500 height 54
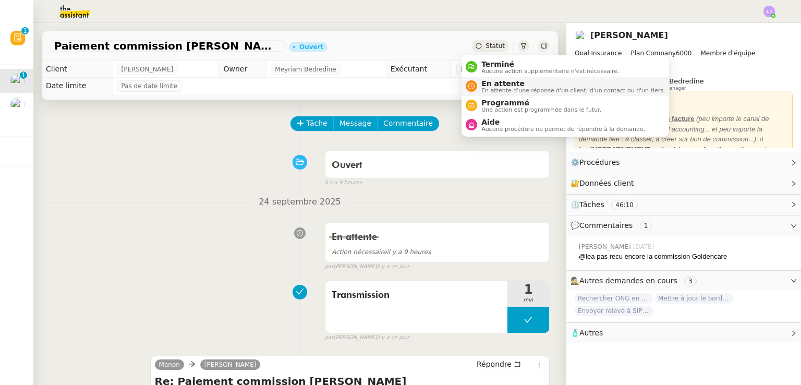
click at [494, 85] on span "En attente" at bounding box center [574, 83] width 184 height 8
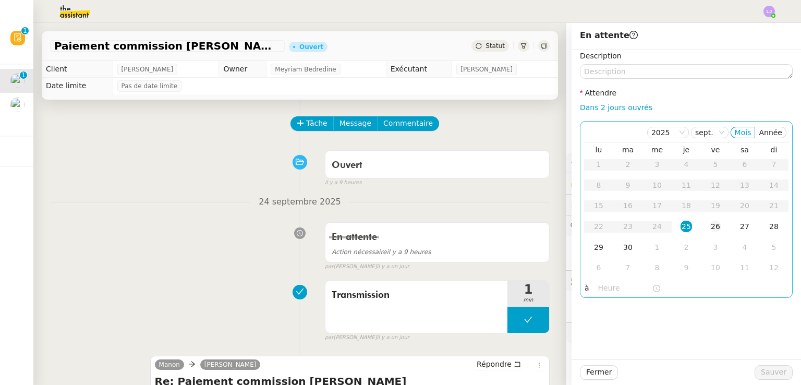
click at [701, 233] on td "26" at bounding box center [715, 227] width 29 height 21
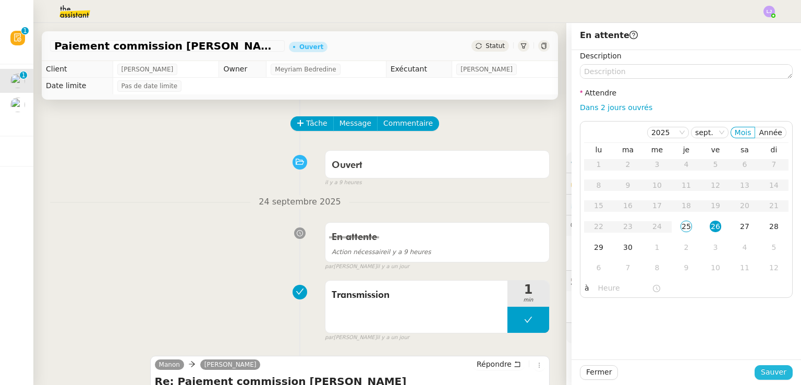
click at [781, 374] on button "Sauver" at bounding box center [774, 372] width 38 height 15
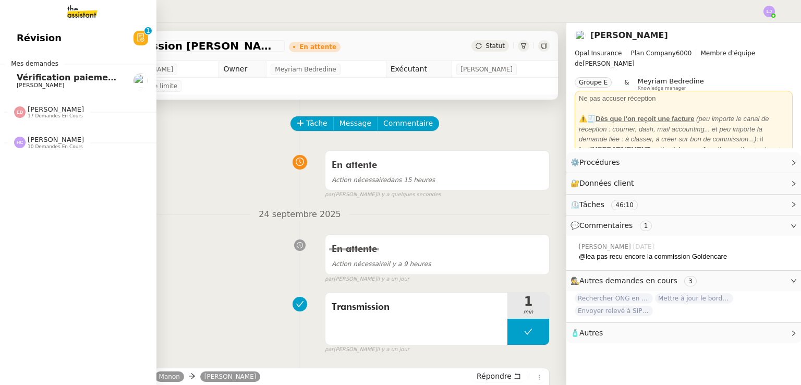
click at [27, 78] on span "Vérification paiements WYCC et MS [PERSON_NAME]" at bounding box center [140, 78] width 247 height 10
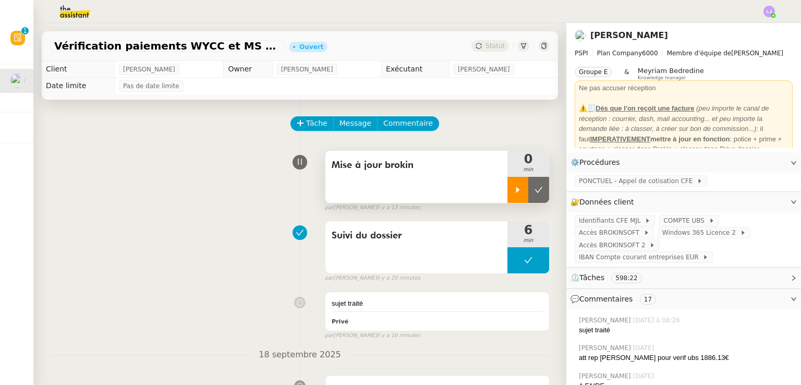
click at [508, 186] on div at bounding box center [518, 190] width 21 height 26
click at [525, 187] on div at bounding box center [529, 190] width 42 height 26
click at [535, 187] on icon at bounding box center [539, 190] width 8 height 8
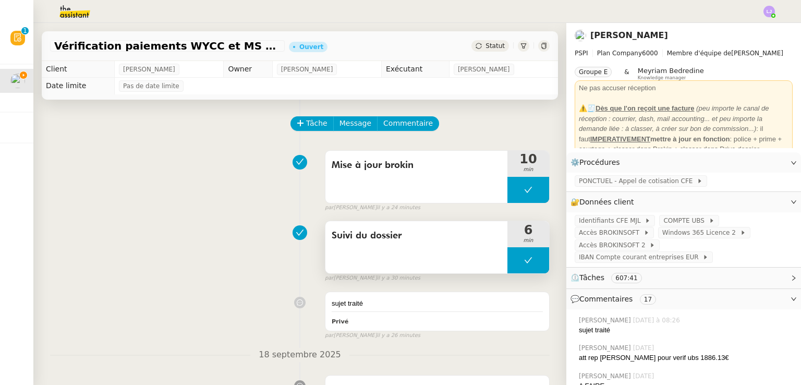
click at [524, 261] on icon at bounding box center [528, 260] width 8 height 8
click at [514, 265] on icon at bounding box center [518, 260] width 8 height 8
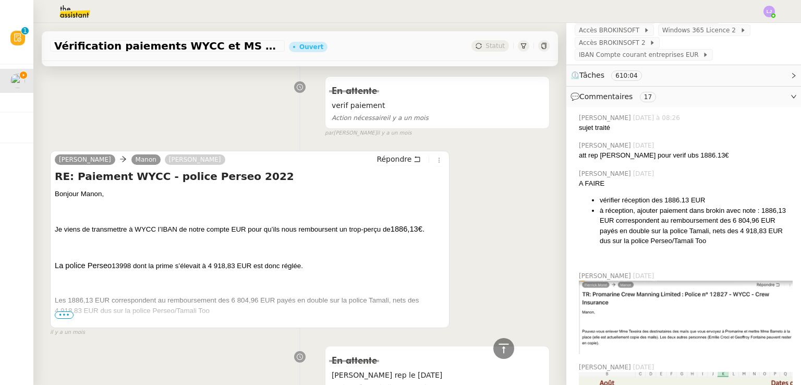
scroll to position [5298, 0]
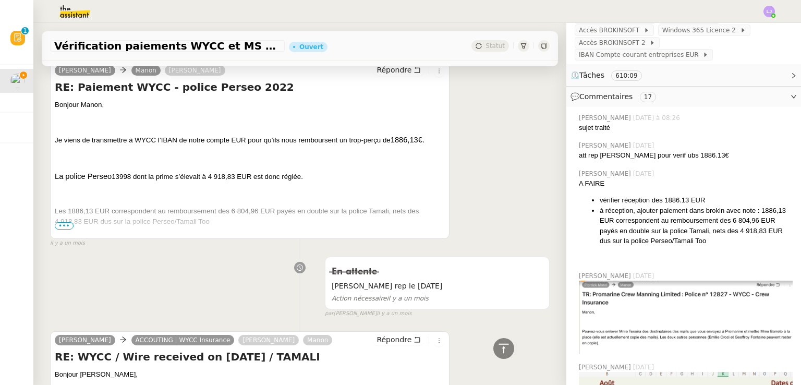
click at [112, 173] on span "13998 dont la prime s’élevait à 4 918,83 EUR est donc réglée." at bounding box center [207, 177] width 191 height 8
copy span "13998"
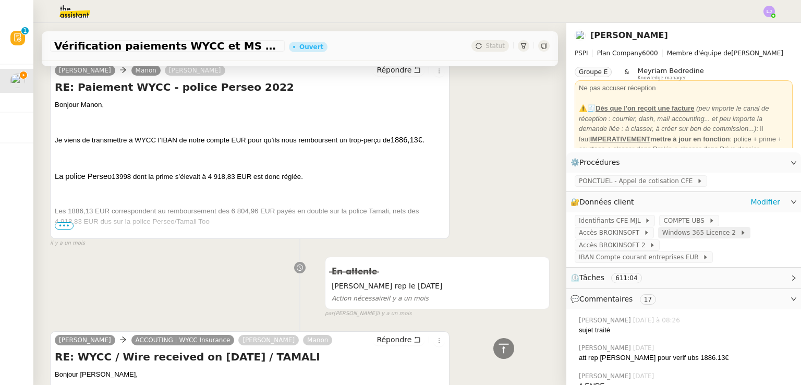
click at [663, 232] on span "Windows 365 Licence 2" at bounding box center [702, 232] width 78 height 10
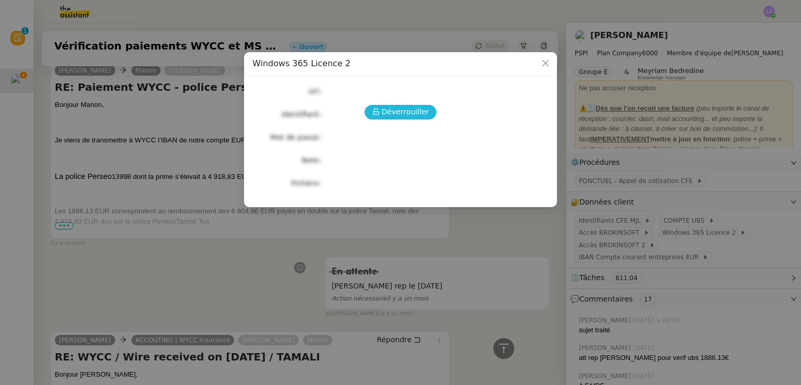
click at [415, 107] on span "Déverrouiller" at bounding box center [405, 112] width 47 height 12
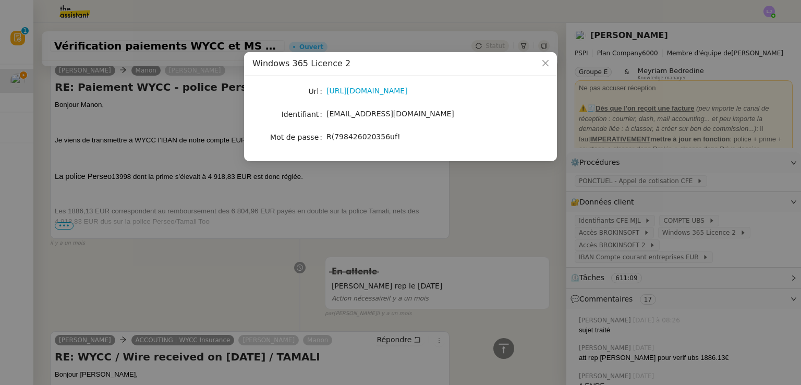
click at [369, 139] on span "R(798426020356uf!" at bounding box center [364, 137] width 74 height 8
copy span "R(798426020356uf!"
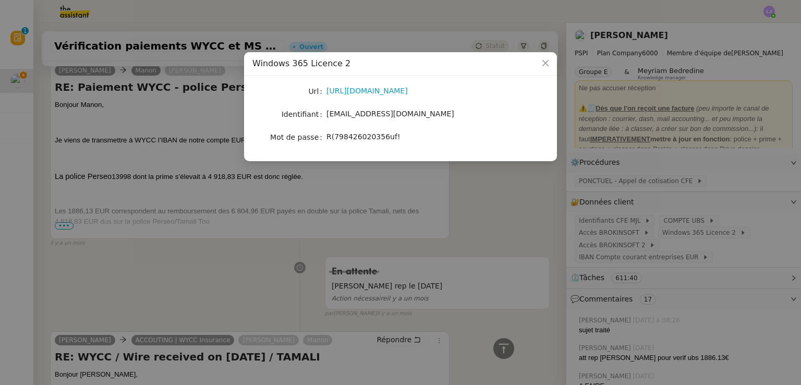
click at [360, 272] on nz-modal-container "Windows 365 Licence 2 Url https://windows365.microsoft.com/ Identifiant manon.u…" at bounding box center [400, 192] width 801 height 385
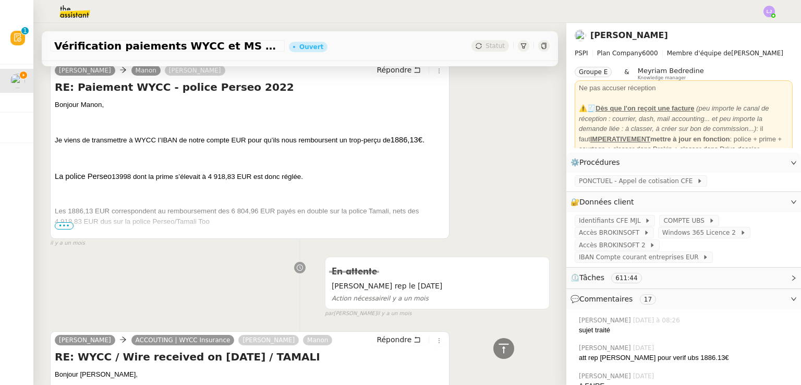
click at [118, 173] on span "13998 dont la prime s’élevait à 4 918,83 EUR est donc réglée." at bounding box center [207, 177] width 191 height 8
copy span "13998"
click at [64, 224] on span "•••" at bounding box center [64, 225] width 19 height 7
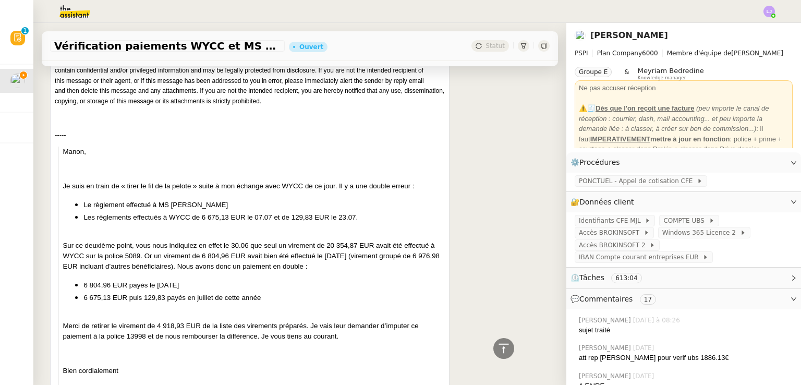
scroll to position [6140, 0]
click at [131, 251] on span "Sur ce deuxième point, vous nous indiquiez en effet le 30.06 que seul un vireme…" at bounding box center [251, 255] width 377 height 29
copy span "5089"
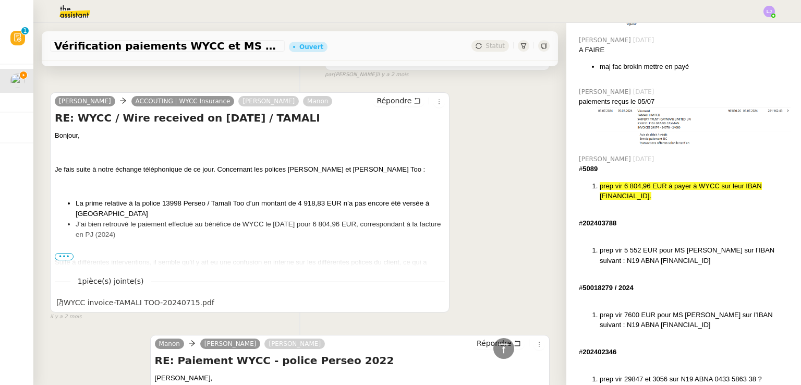
scroll to position [8746, 0]
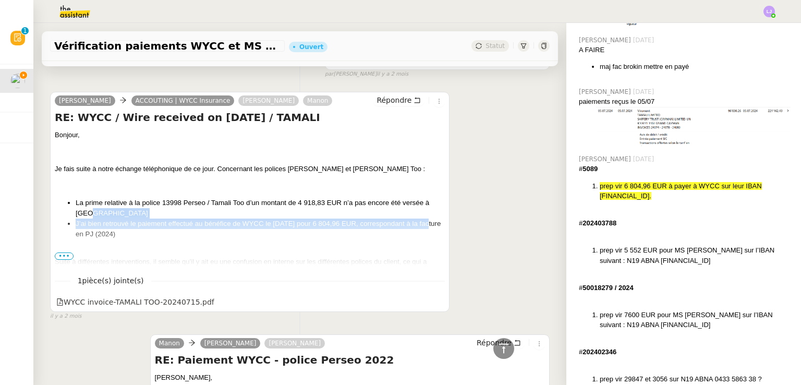
drag, startPoint x: 147, startPoint y: 282, endPoint x: 526, endPoint y: 216, distance: 385.1
click at [526, 216] on div "Pierrick Morel ACCOUTING | WYCC Insurance Sophie Mouraire Manon Répondre RE: WY…" at bounding box center [300, 201] width 500 height 238
click at [409, 214] on li "La prime relative à la police 13998 Perseo / Tamali Too d’un montant de 4 918,8…" at bounding box center [260, 208] width 369 height 21
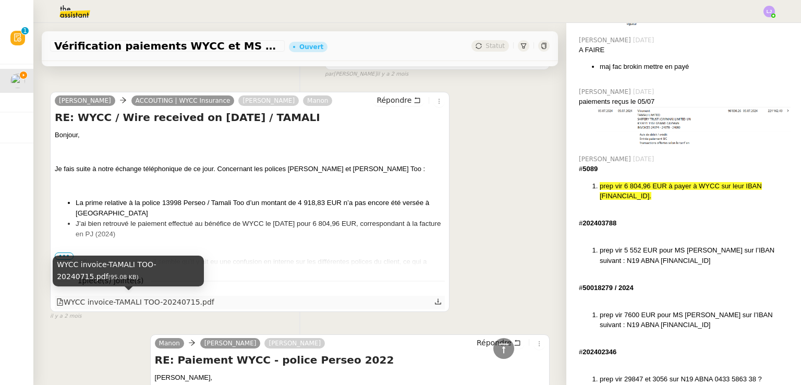
click at [154, 306] on div "WYCC invoice-TAMALI TOO-20240715.pdf" at bounding box center [250, 303] width 390 height 14
click at [150, 297] on div "WYCC invoice-TAMALI TOO-20240715.pdf" at bounding box center [135, 302] width 158 height 12
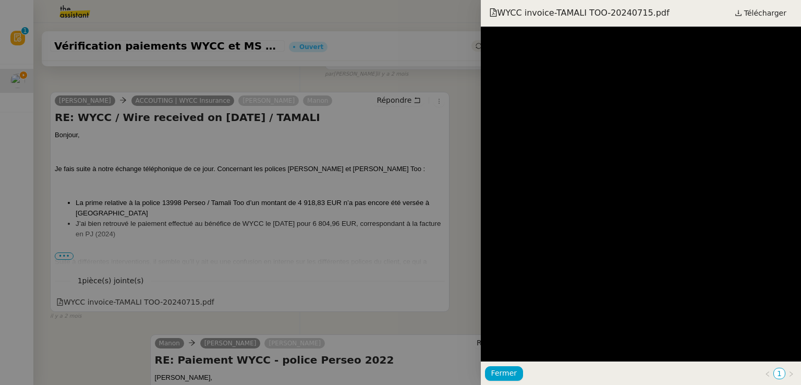
click at [382, 244] on div at bounding box center [400, 192] width 801 height 385
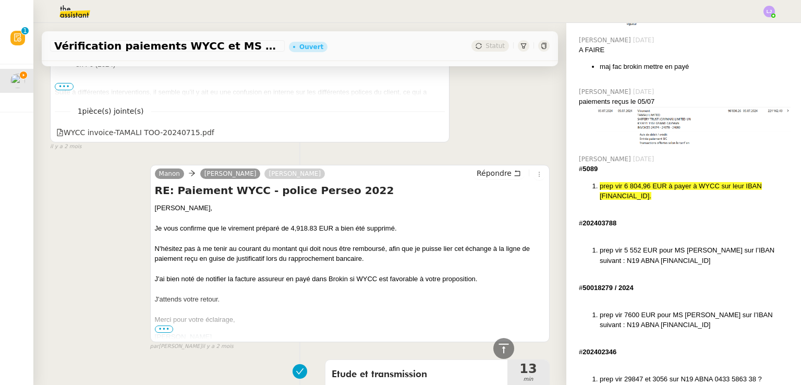
scroll to position [8916, 0]
click at [498, 345] on icon at bounding box center [504, 348] width 13 height 13
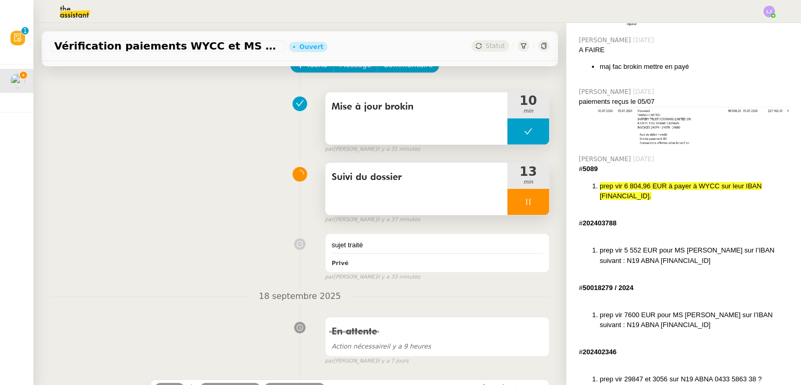
scroll to position [31, 0]
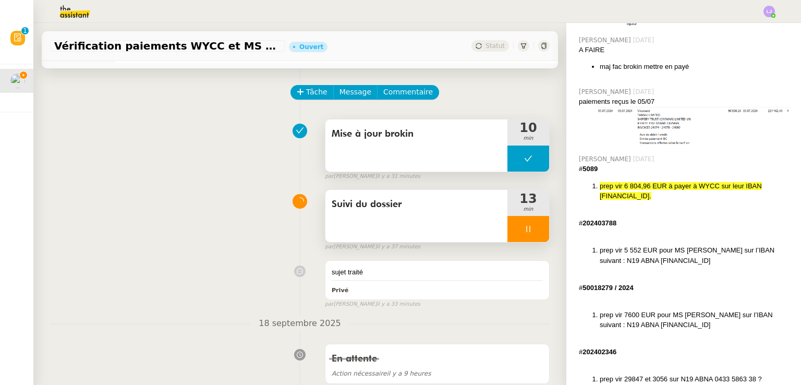
click at [508, 162] on button at bounding box center [529, 159] width 42 height 26
click at [508, 165] on div at bounding box center [518, 159] width 21 height 26
click at [526, 231] on div at bounding box center [529, 229] width 42 height 26
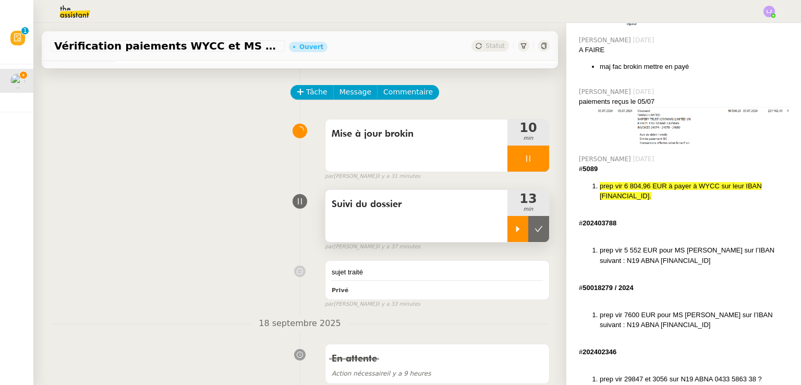
click at [535, 231] on icon at bounding box center [539, 229] width 8 height 6
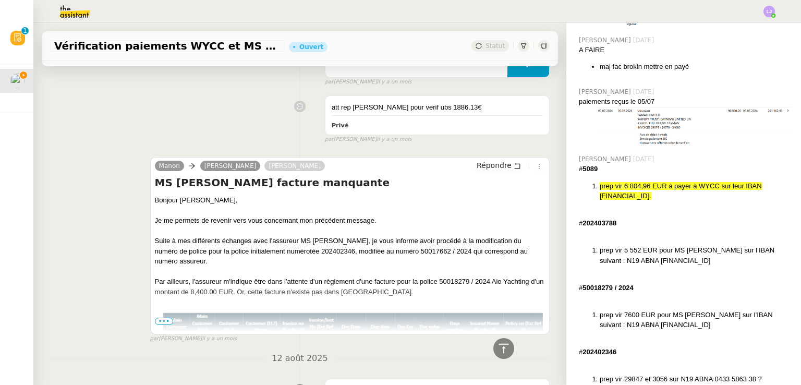
scroll to position [3507, 0]
drag, startPoint x: 486, startPoint y: 280, endPoint x: 436, endPoint y: 283, distance: 50.2
click at [436, 283] on div "Par ailleurs, l'assureur m'indique être dans l'attente d'un règlement d'une fac…" at bounding box center [350, 285] width 390 height 20
copy div "50018279 / 2024"
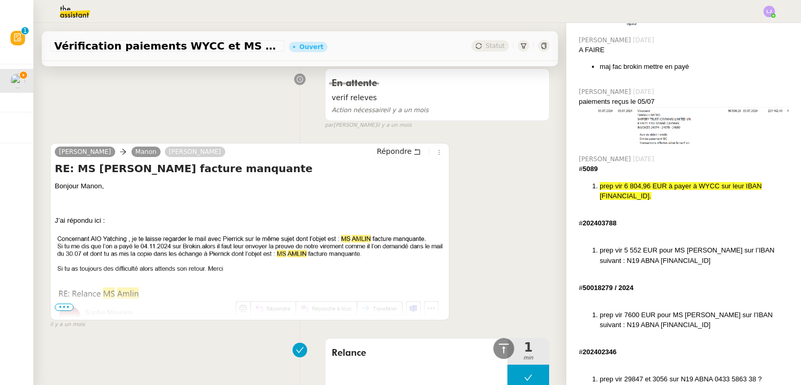
scroll to position [2256, 0]
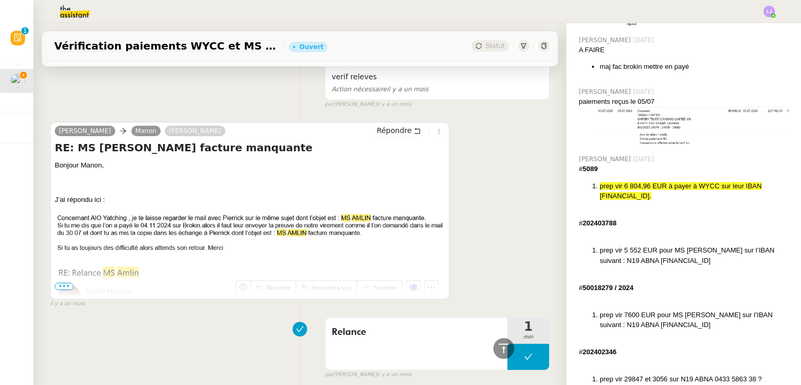
click at [70, 289] on span "•••" at bounding box center [64, 286] width 19 height 7
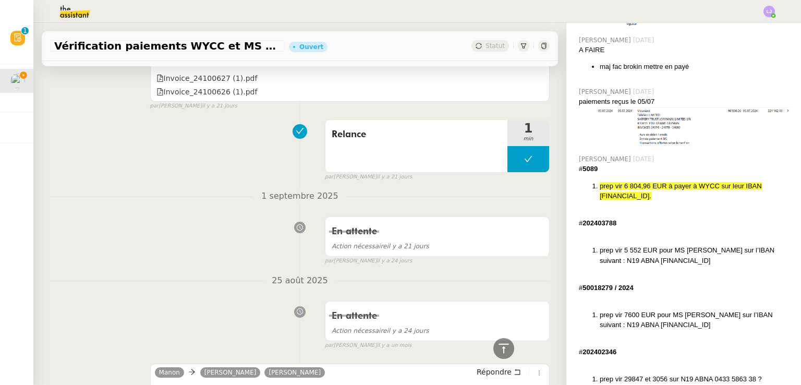
scroll to position [1392, 0]
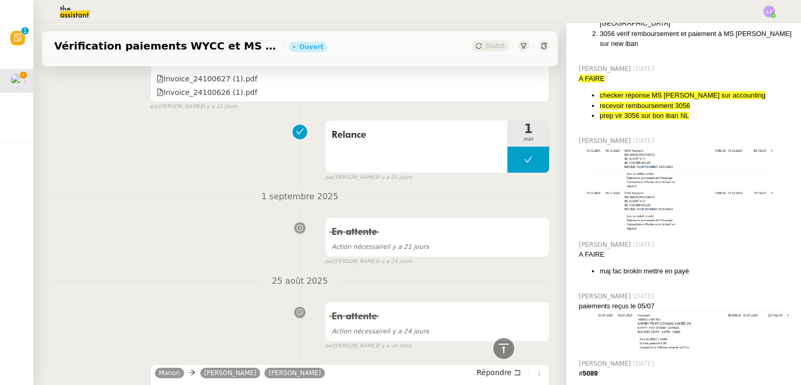
scroll to position [1362, 0]
click at [747, 250] on div "A FAIRE" at bounding box center [686, 255] width 214 height 10
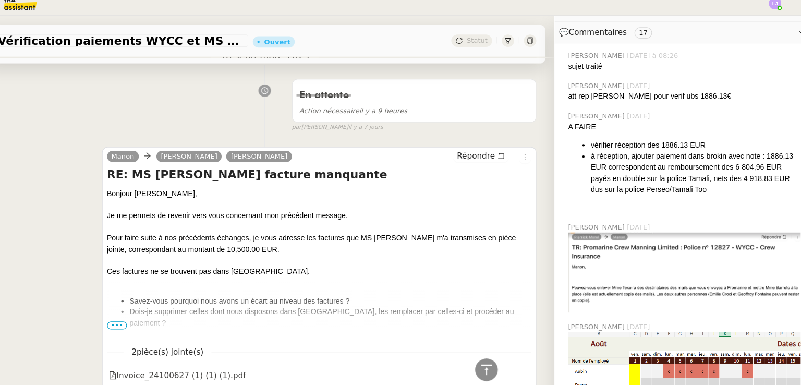
scroll to position [259, 0]
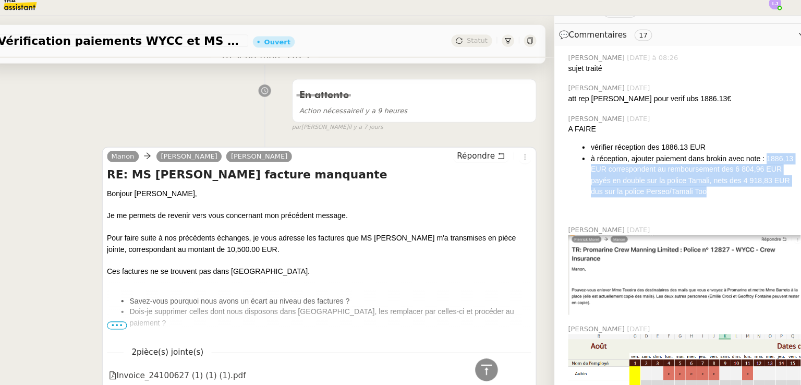
drag, startPoint x: 754, startPoint y: 143, endPoint x: 758, endPoint y: 178, distance: 34.6
click at [758, 178] on li "à réception, ajouter paiement dans brokin avec note : 1886,13 EUR correspondent…" at bounding box center [696, 169] width 193 height 41
copy li "1886,13 EUR correspondent au remboursement des 6 804,96 EUR payés en double sur…"
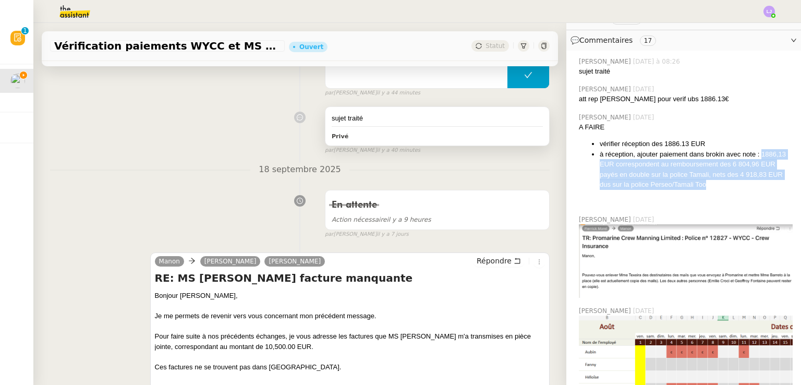
scroll to position [185, 0]
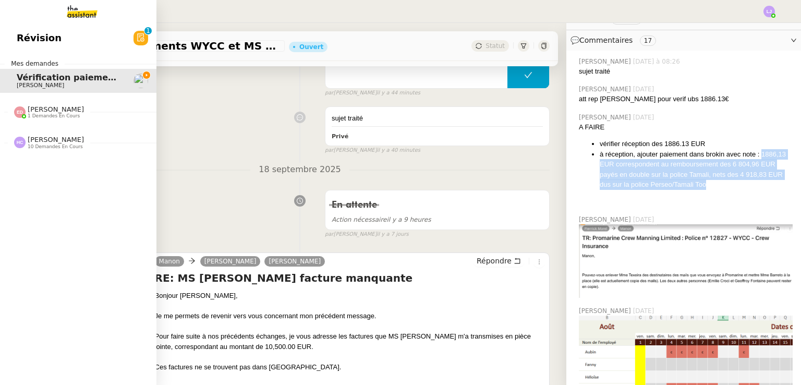
click at [22, 48] on link "Révision 0 1 2 3 4 5 6 7 8 9" at bounding box center [78, 38] width 157 height 24
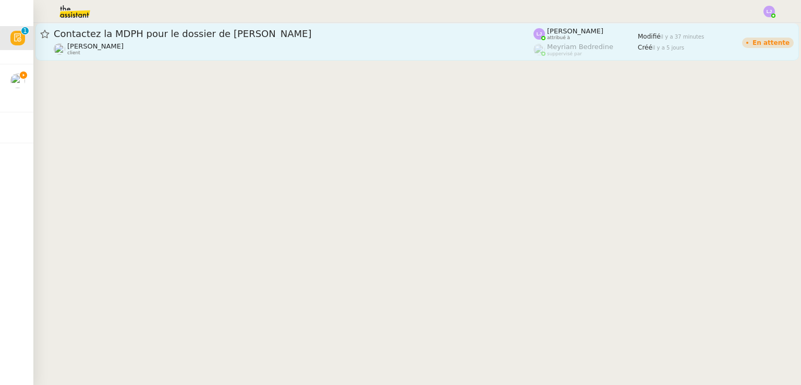
click at [271, 36] on span "Contactez la MDPH pour le dossier de Lïa" at bounding box center [294, 33] width 480 height 9
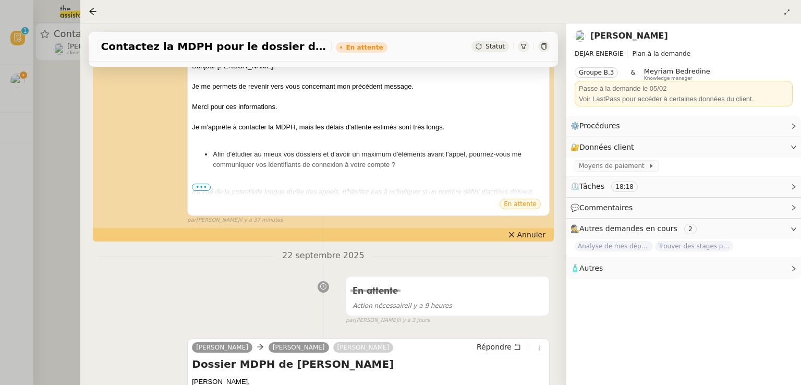
scroll to position [279, 0]
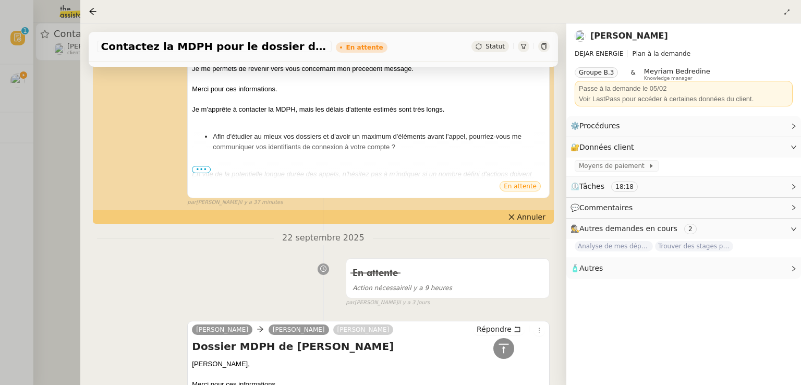
click at [35, 242] on div at bounding box center [400, 192] width 801 height 385
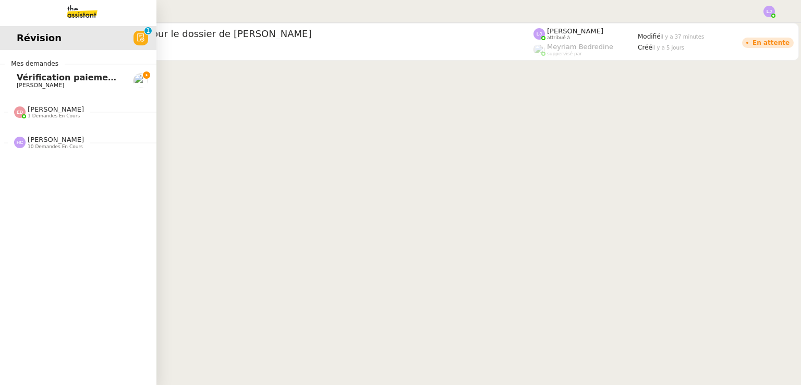
click at [29, 77] on span "Vérification paiements WYCC et MS [PERSON_NAME]" at bounding box center [140, 78] width 247 height 10
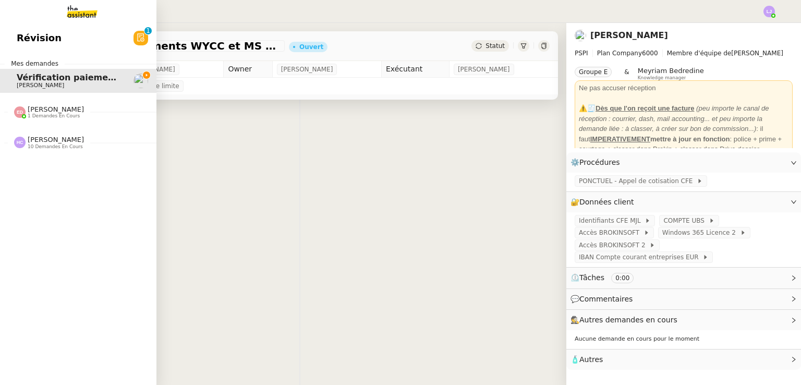
click at [55, 114] on span "1 demandes en cours" at bounding box center [54, 116] width 52 height 6
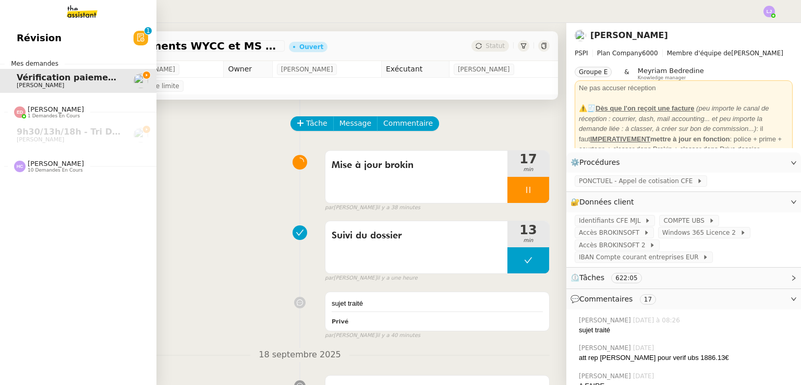
click at [75, 161] on div "Hannah Cassar 10 demandes en cours" at bounding box center [56, 167] width 56 height 14
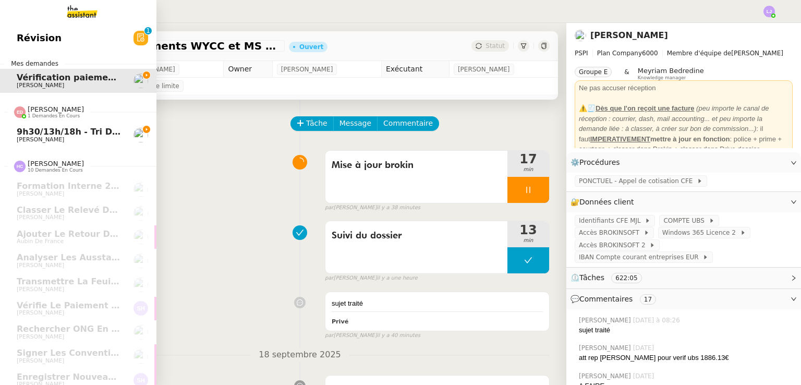
click at [111, 134] on span "9h30/13h/18h - Tri de la boite mail PRO - 19 septembre 2025" at bounding box center [162, 132] width 290 height 10
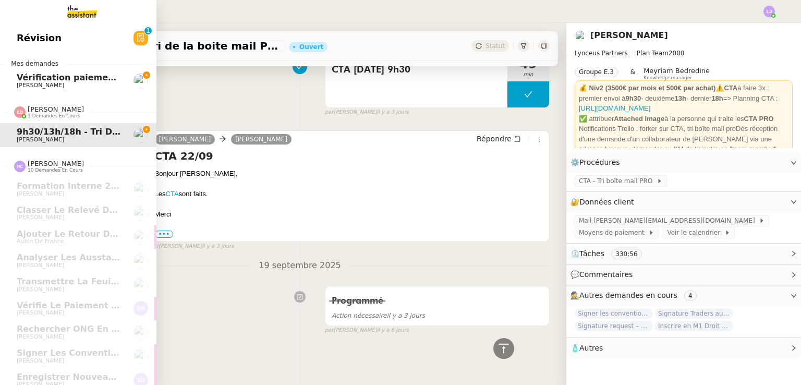
click at [106, 82] on span "[PERSON_NAME]" at bounding box center [69, 85] width 105 height 6
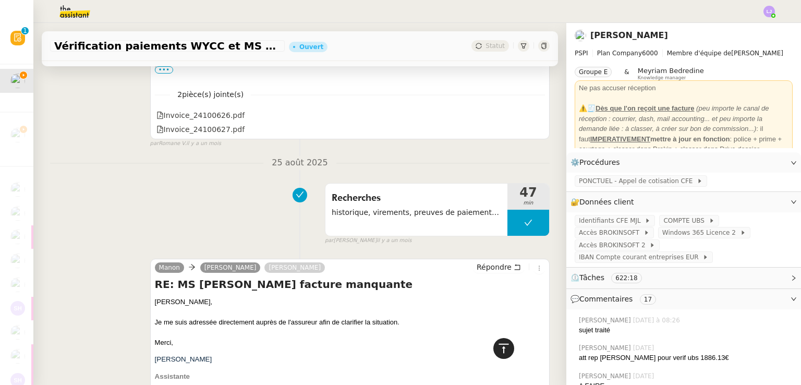
click at [501, 343] on icon at bounding box center [504, 348] width 13 height 13
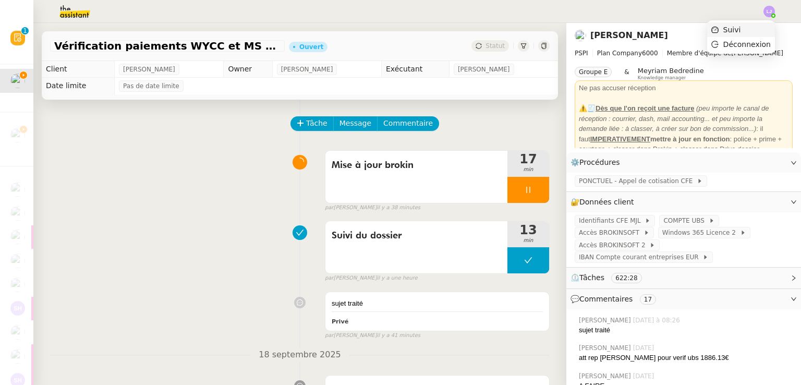
click at [764, 23] on li "Suivi" at bounding box center [742, 29] width 68 height 15
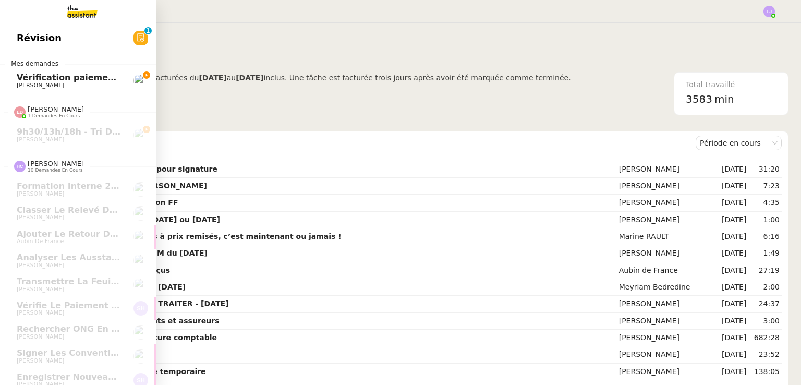
click at [73, 84] on span "[PERSON_NAME]" at bounding box center [69, 85] width 105 height 6
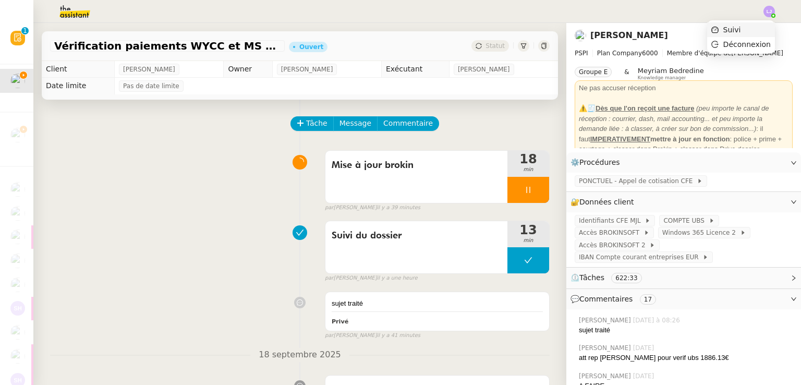
click at [763, 30] on li "Suivi" at bounding box center [742, 29] width 68 height 15
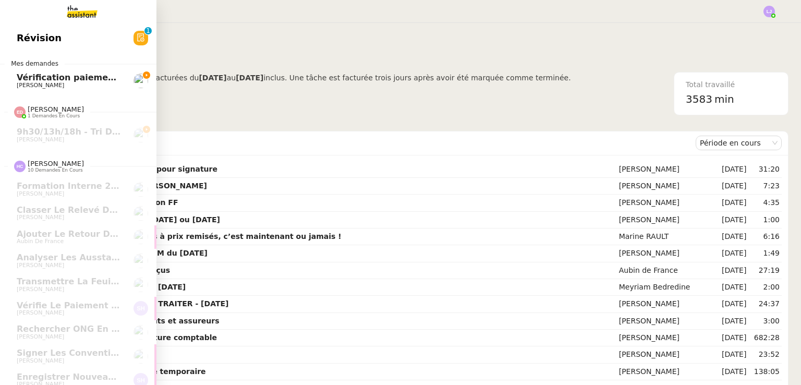
click at [56, 86] on span "[PERSON_NAME]" at bounding box center [69, 85] width 105 height 6
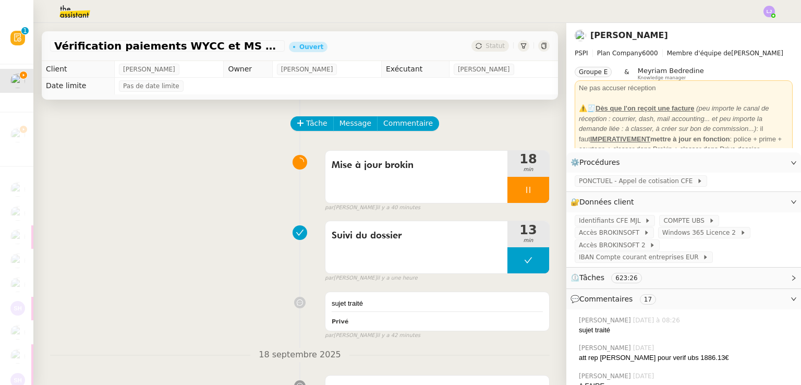
click at [512, 125] on div "Tâche Message Commentaire" at bounding box center [421, 128] width 258 height 25
click at [532, 190] on div at bounding box center [529, 190] width 42 height 26
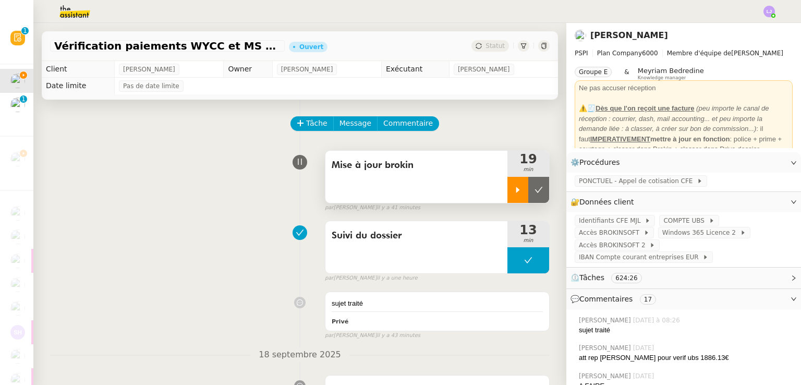
click at [532, 190] on div at bounding box center [529, 190] width 42 height 26
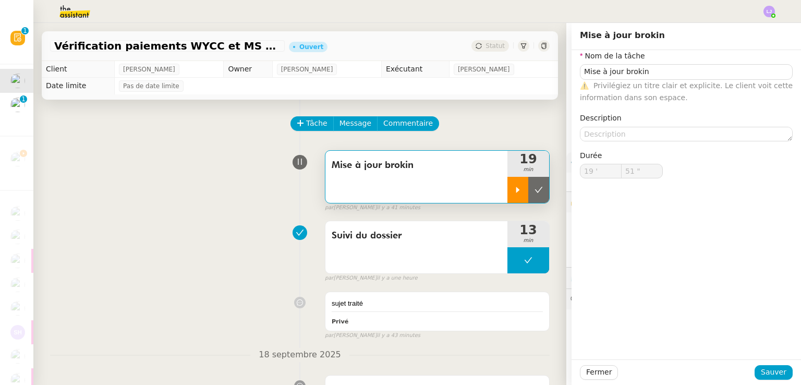
type input "Mise à jour brokin"
type input "19 '"
type input "51 ""
click at [508, 190] on div at bounding box center [518, 190] width 21 height 26
type input "Mise à jour brokin"
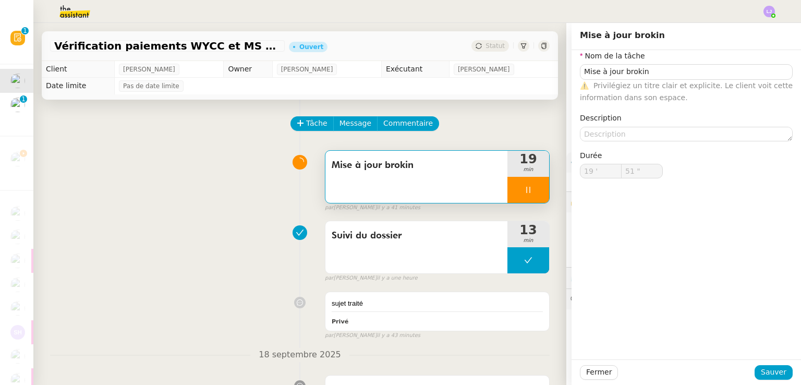
type input "19 '"
type input "51 ""
type input "Mise à jour brokin"
type input "19 '"
type input "52 ""
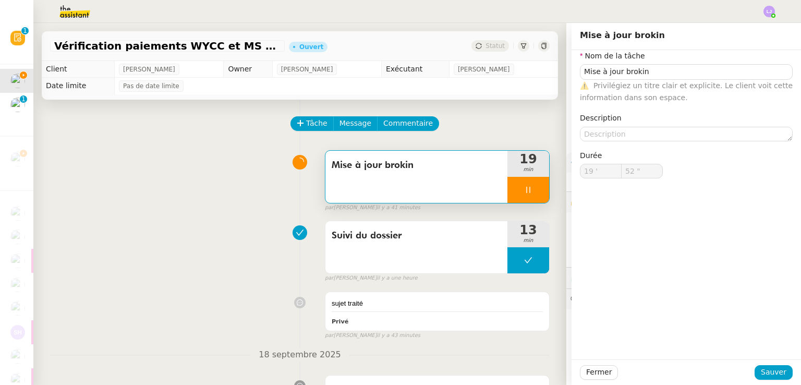
click at [534, 193] on div at bounding box center [529, 190] width 42 height 26
type input "Mise à jour brokin"
type input "19 '"
type input "51 ""
type input "Mise à jour brokin"
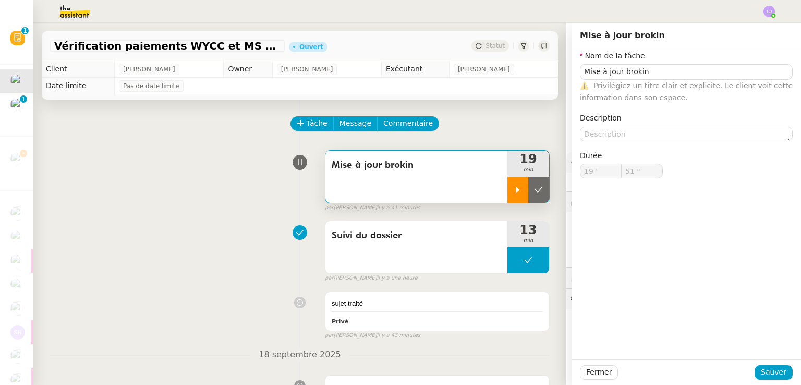
type input "19 '"
type input "51 ""
click at [535, 193] on icon at bounding box center [539, 190] width 8 height 8
type input "Mise à jour brokin"
type input "19 '"
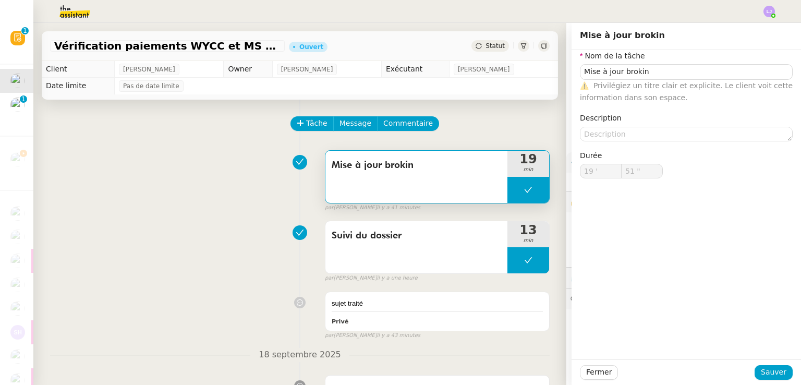
type input "51 ""
type input "Mise à jour brokin"
type input "19 '"
type input "51 ""
click at [509, 181] on button at bounding box center [529, 190] width 42 height 26
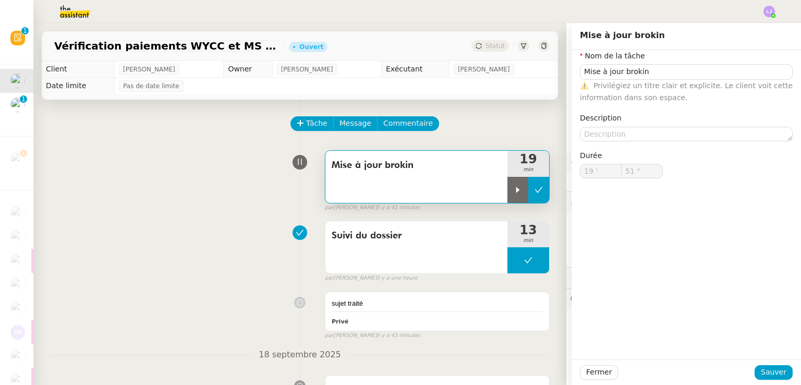
type input "Mise à jour brokin"
type input "19 '"
type input "51 ""
click at [509, 181] on div at bounding box center [518, 190] width 21 height 26
type input "Mise à jour brokin"
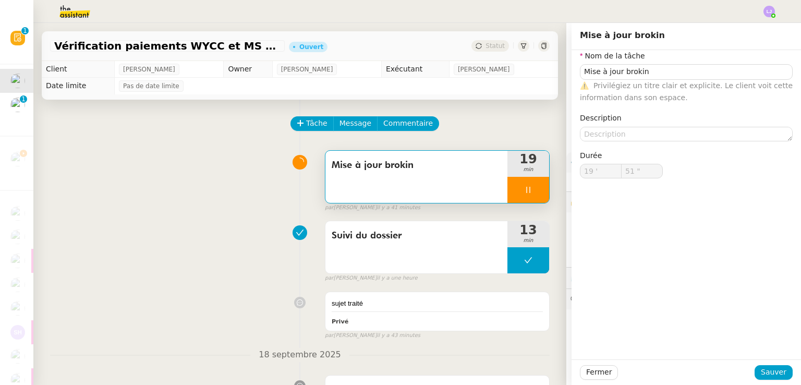
type input "19 '"
type input "51 ""
type input "Mise à jour brokin"
type input "19 '"
type input "51 ""
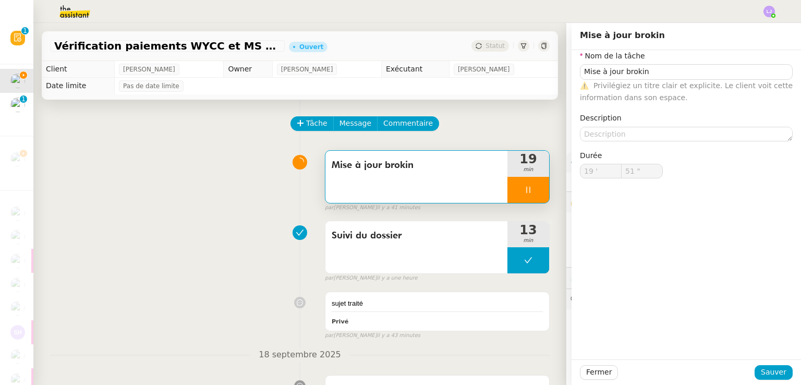
type input "Mise à jour brokin"
type input "19 '"
type input "52 ""
type input "59 ""
type input "20 '"
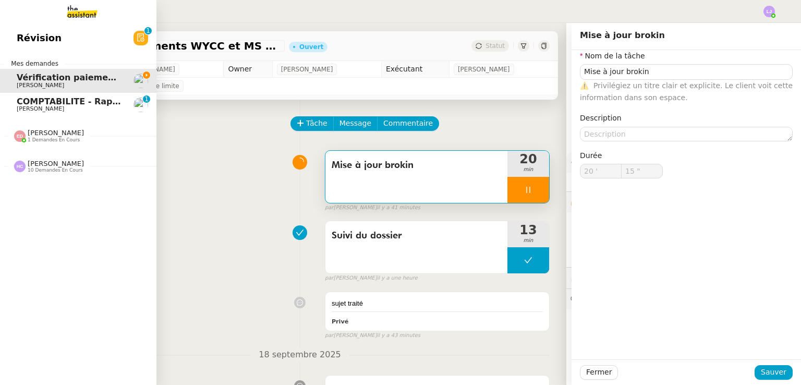
type input "16 ""
click at [65, 102] on span "COMPTABILITE - Rapprochement bancaire - 25 septembre 2025" at bounding box center [165, 102] width 297 height 10
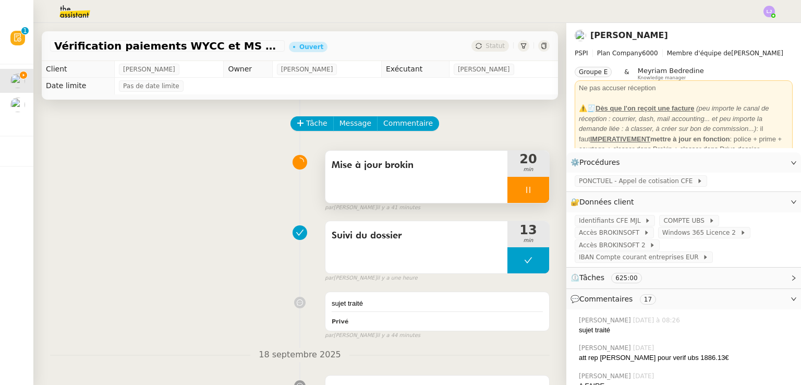
click at [449, 183] on div "Mise à jour brokin" at bounding box center [417, 177] width 182 height 52
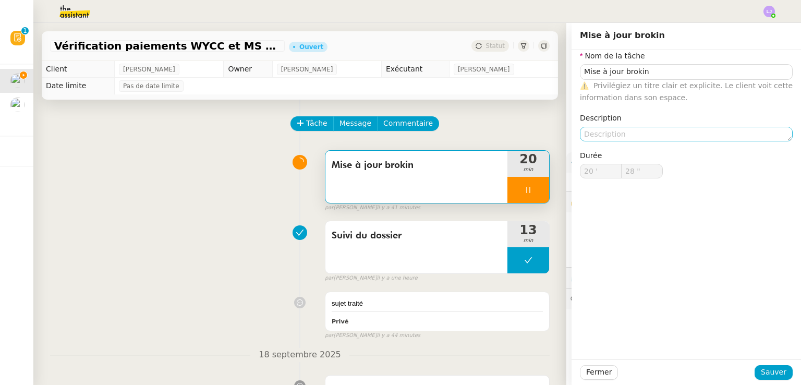
type input "29 ""
click at [601, 139] on textarea at bounding box center [686, 134] width 213 height 15
type textarea "R"
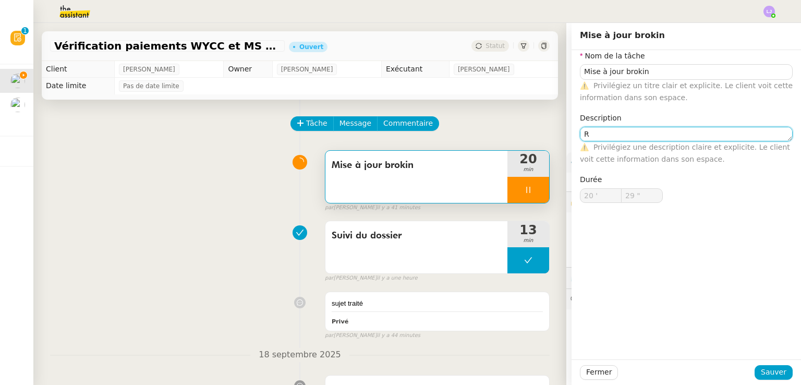
type input "30 ""
type textarea "R"
type input "31 ""
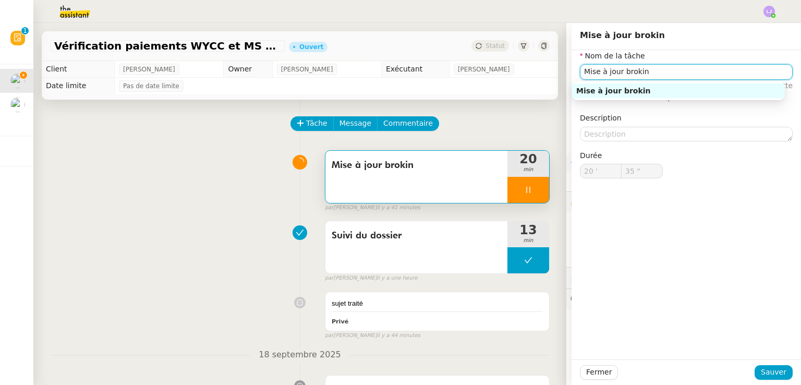
click at [580, 74] on input "Mise à jour brokin" at bounding box center [686, 71] width 213 height 15
type input "36 ""
type input "RecherMise à jour brokin"
type input "37 ""
type input "Recherches Mise à jour brokin"
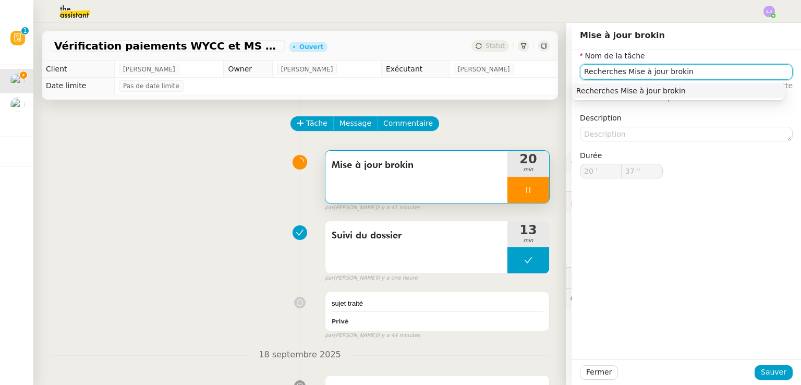
type input "38 ""
type input "Recherches desMise à jour brokin"
type input "39 ""
type input "Recherches Mise à jour brokin"
type input "40 ""
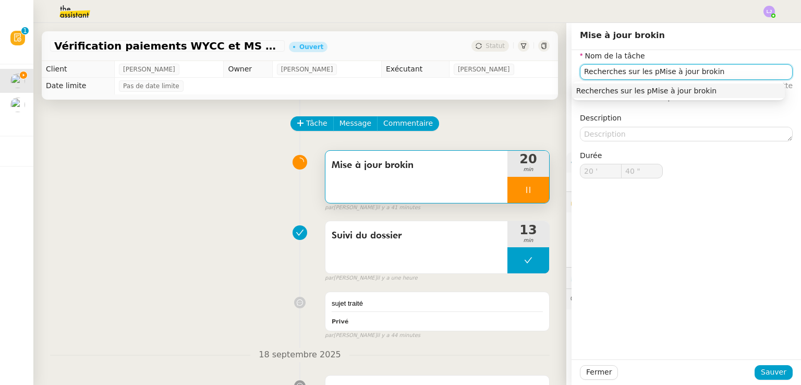
type input "Recherches sur les poMise à jour brokin"
type input "41 ""
type input "Recherches sur les polices eise à jour brokin"
type input "42 ""
type input "Recherches sur les polices et ise à jour [GEOGRAPHIC_DATA]"
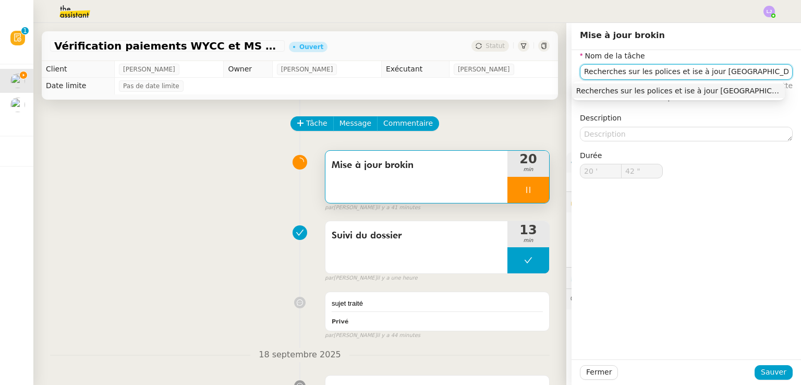
type input "43 ""
type input "Recherches sur les polices et mise à jour brokin"
click at [686, 71] on input "Recherches sur les polices et mise à jour brokin" at bounding box center [686, 71] width 213 height 15
type input "45 ""
type input "Recherches sur les polices et mises à jour brokin"
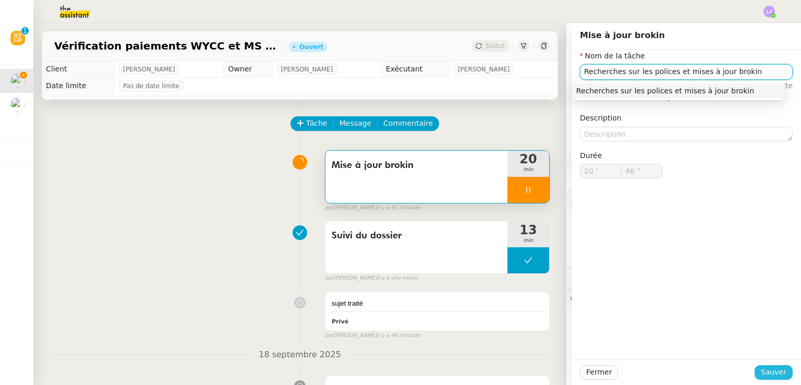
type input "47 ""
type input "Recherches sur les polices et mises à jour brokin"
click at [761, 371] on span "Sauver" at bounding box center [774, 372] width 26 height 12
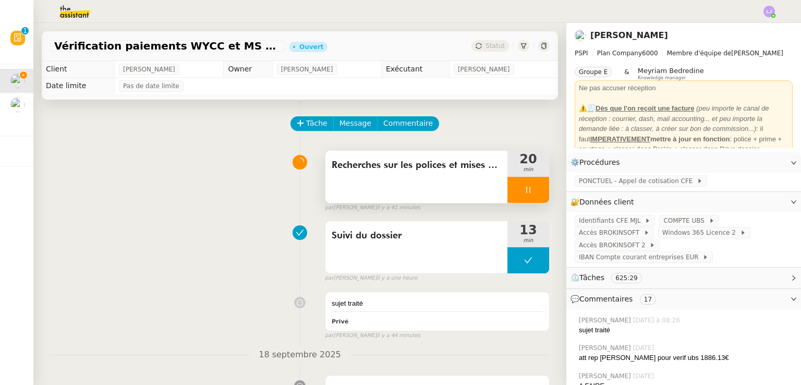
click at [531, 188] on div at bounding box center [529, 190] width 42 height 26
click at [535, 188] on icon at bounding box center [539, 190] width 8 height 8
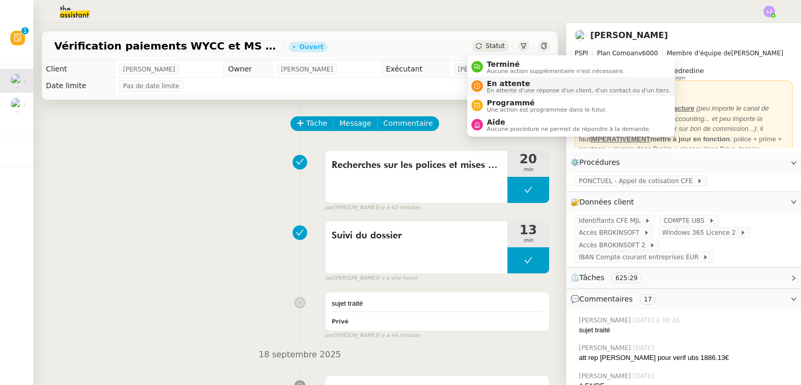
click at [499, 84] on span "En attente" at bounding box center [579, 83] width 184 height 8
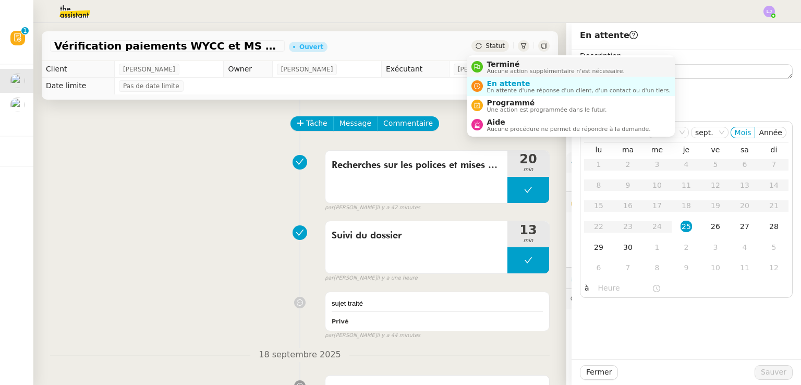
click at [500, 64] on span "Terminé" at bounding box center [556, 64] width 138 height 8
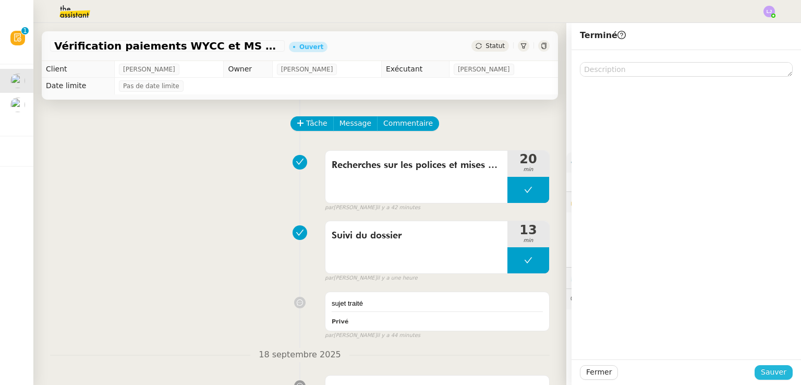
click at [766, 377] on span "Sauver" at bounding box center [774, 372] width 26 height 12
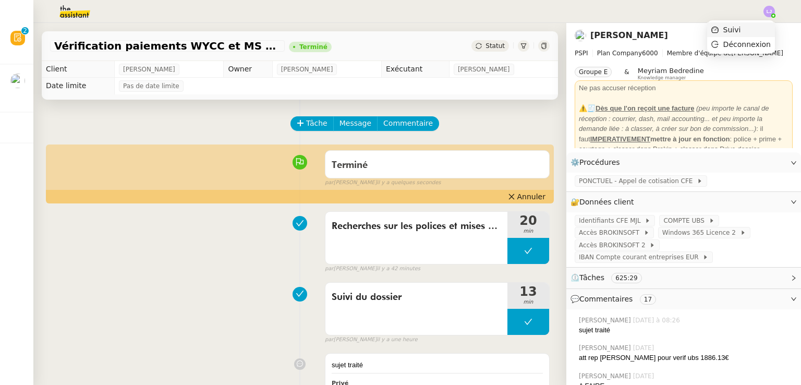
click at [760, 28] on li "Suivi" at bounding box center [742, 29] width 68 height 15
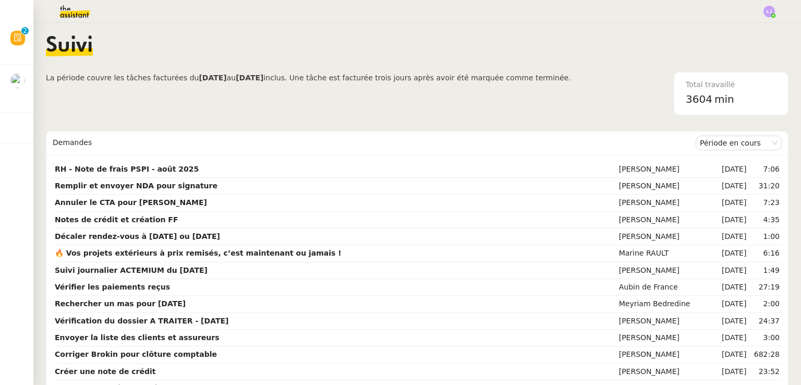
click at [73, 13] on img at bounding box center [66, 11] width 81 height 23
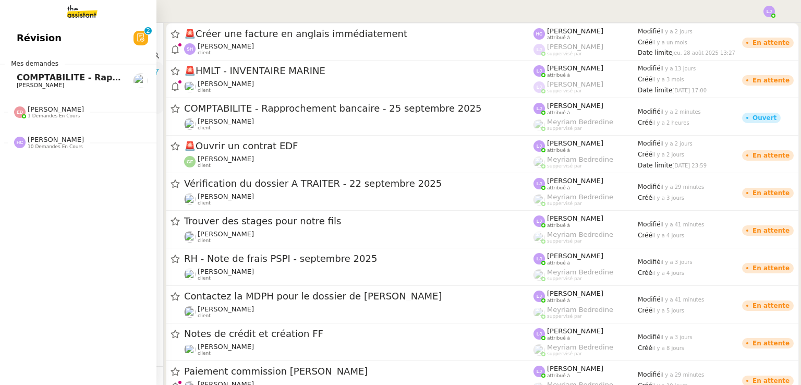
click at [49, 75] on span "COMPTABILITE - Rapprochement bancaire - 25 septembre 2025" at bounding box center [165, 78] width 297 height 10
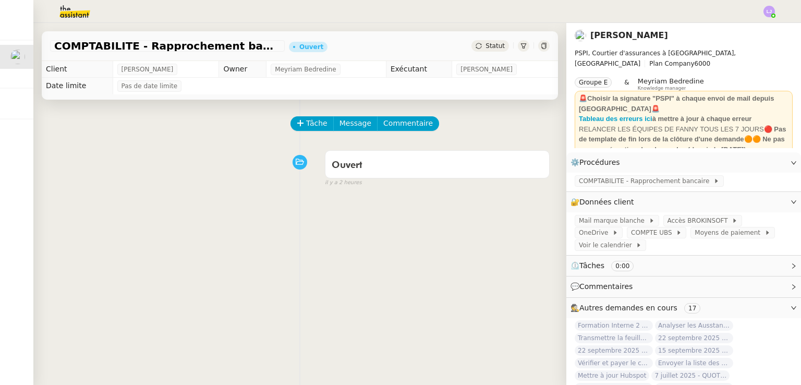
click at [71, 9] on img at bounding box center [66, 11] width 81 height 23
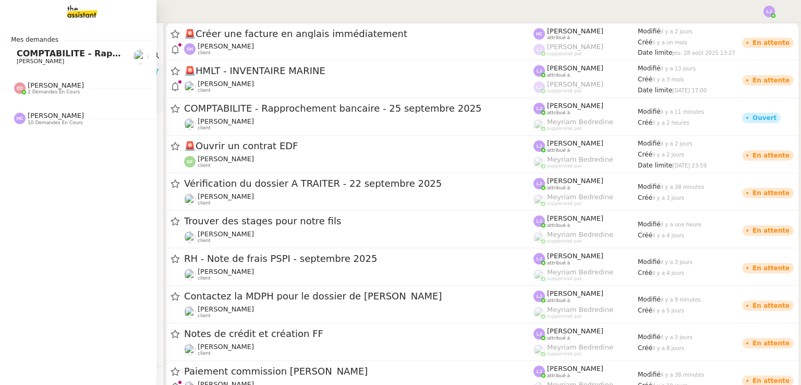
click at [17, 59] on span "[PERSON_NAME]" at bounding box center [40, 61] width 47 height 7
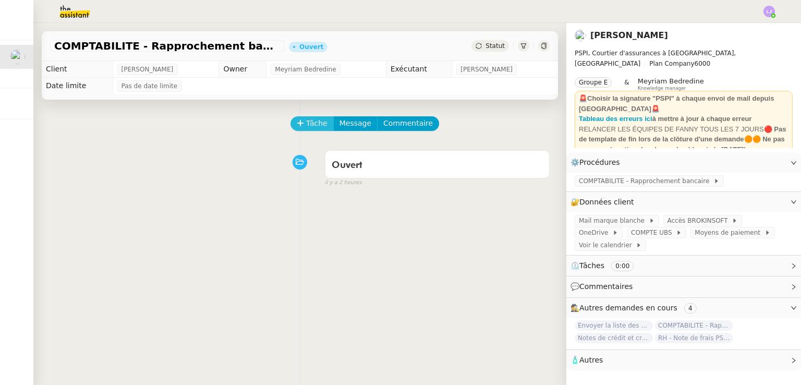
click at [297, 124] on icon at bounding box center [300, 122] width 7 height 7
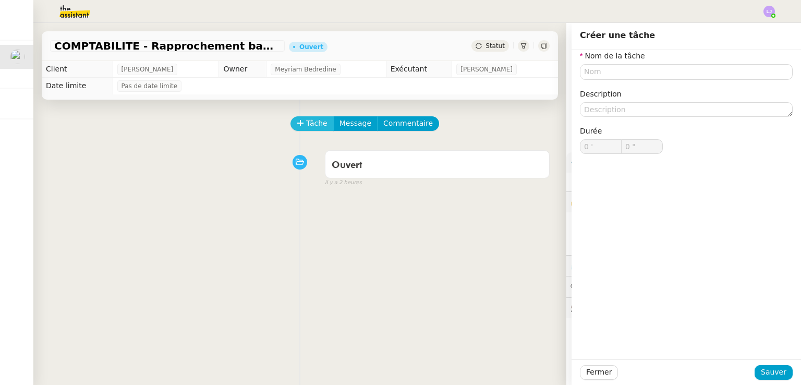
type input "0 '"
type input "0 ""
type input "0 '"
type input "0 ""
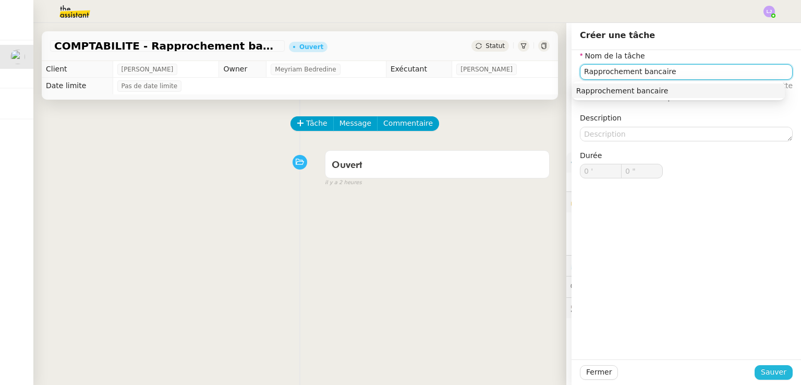
type input "Rapprochement bancaire"
click at [781, 376] on button "Sauver" at bounding box center [774, 372] width 38 height 15
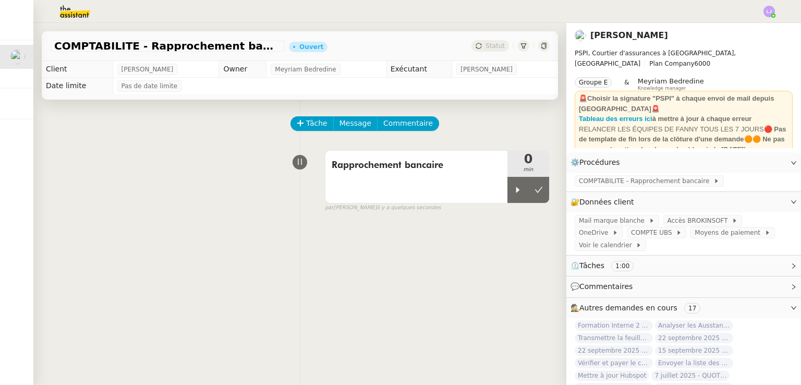
drag, startPoint x: 175, startPoint y: 366, endPoint x: 176, endPoint y: 351, distance: 14.6
click at [176, 351] on div "Tâche Message Commentaire Veuillez patienter une erreur s'est produite 👌👌👌 mess…" at bounding box center [299, 292] width 533 height 385
click at [240, 230] on div "Tâche Message Commentaire Veuillez patienter une erreur s'est produite 👌👌👌 mess…" at bounding box center [299, 292] width 533 height 385
